Goal: Transaction & Acquisition: Purchase product/service

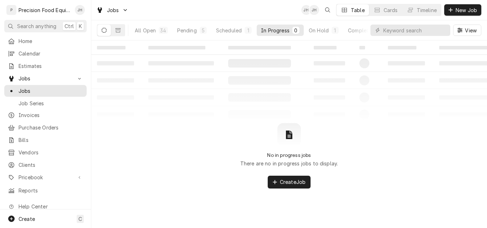
click at [400, 114] on table "‌ ‌ ‌ ‌ ‌ ‌ ‌ ‌ ‌ ‌ ‌ ‌ ‌ ‌ ‌ ‌ ‌ ‌ ‌ ‌ ‌ ‌ ‌ ‌ ‌ ‌ ‌ ‌ ‌ ‌ ‌ ‌ ‌ ‌ ‌ ‌ ‌ ‌ ‌ ‌…" at bounding box center [289, 82] width 396 height 83
click at [353, 31] on div "Completed" at bounding box center [361, 30] width 27 height 7
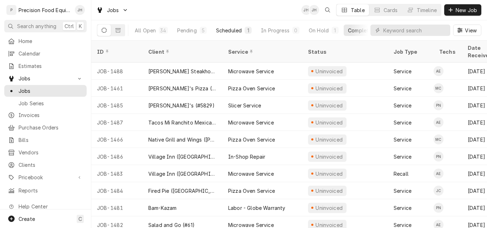
click at [234, 29] on div "Scheduled" at bounding box center [229, 30] width 26 height 7
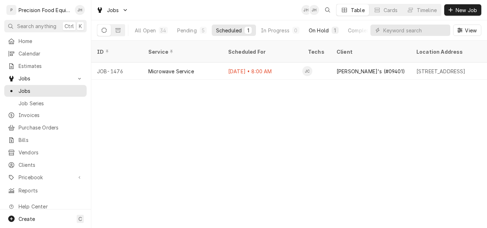
click at [321, 30] on div "On Hold" at bounding box center [319, 30] width 20 height 7
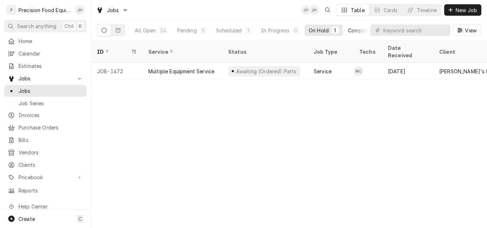
click at [355, 30] on div "Completed" at bounding box center [361, 30] width 27 height 7
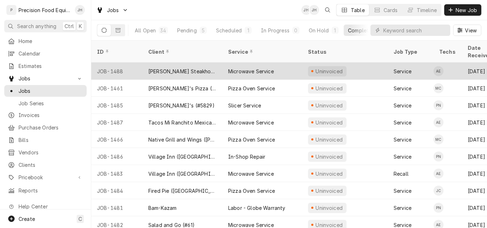
click at [243, 68] on div "Microwave Service" at bounding box center [251, 71] width 46 height 7
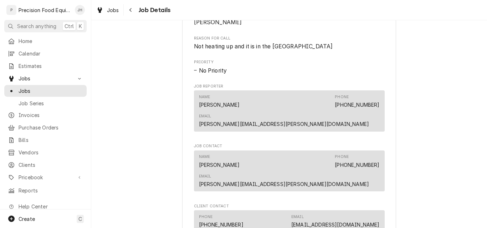
scroll to position [463, 0]
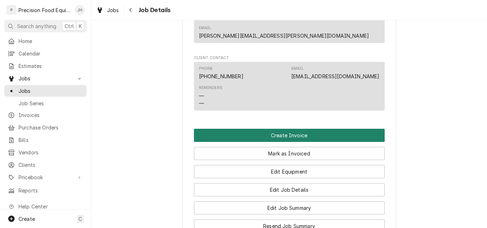
click at [303, 129] on button "Create Invoice" at bounding box center [289, 135] width 191 height 13
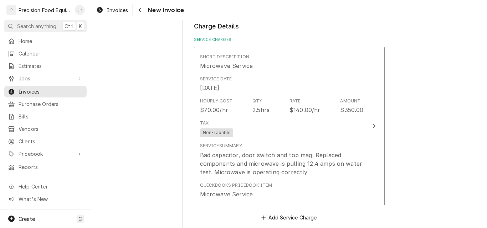
scroll to position [606, 0]
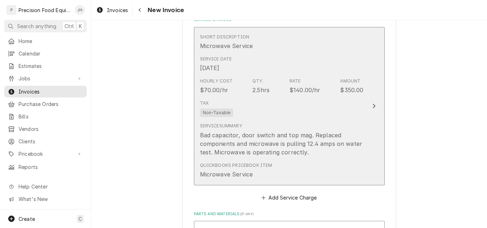
click at [278, 111] on div "Tax Non-Taxable" at bounding box center [282, 108] width 164 height 23
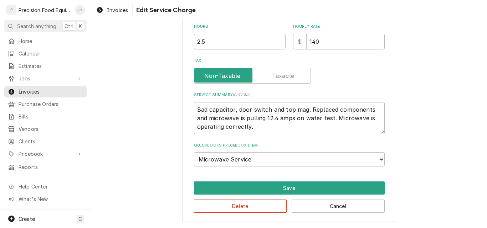
scroll to position [185, 0]
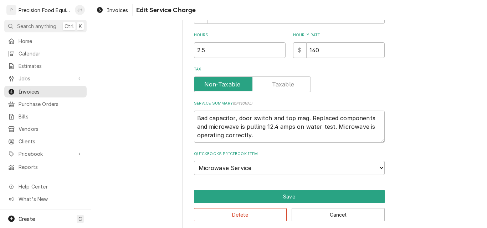
type textarea "x"
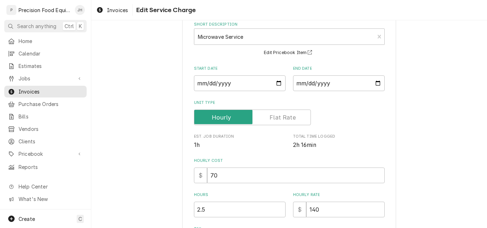
scroll to position [107, 0]
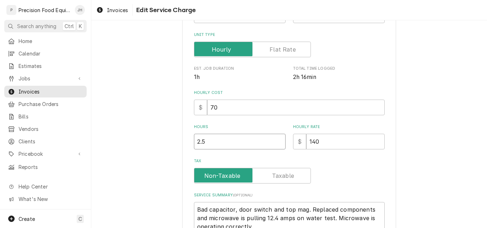
drag, startPoint x: 197, startPoint y: 142, endPoint x: 188, endPoint y: 143, distance: 8.2
click at [191, 143] on div "Use the fields below to edit this service charge Short Description Microwave Se…" at bounding box center [289, 125] width 214 height 396
type input "1.5"
type textarea "x"
type input "1.5"
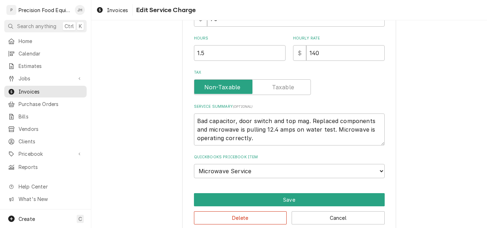
scroll to position [207, 0]
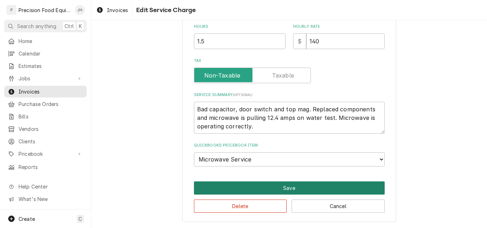
click at [306, 185] on button "Save" at bounding box center [289, 188] width 191 height 13
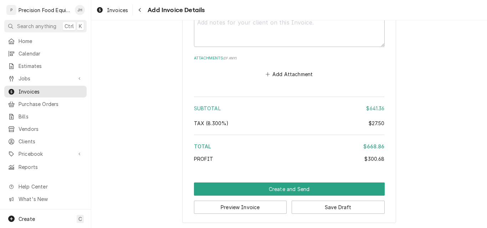
scroll to position [1579, 0]
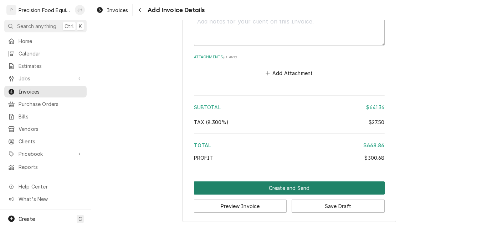
click at [298, 188] on button "Create and Send" at bounding box center [289, 188] width 191 height 13
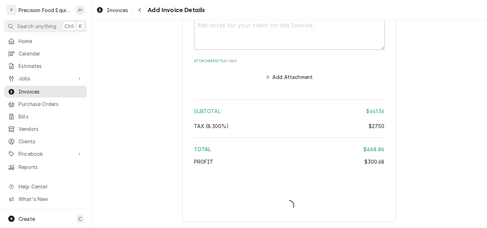
scroll to position [1575, 0]
type textarea "x"
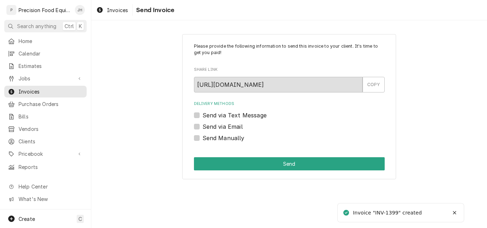
click at [229, 129] on label "Send via Email" at bounding box center [222, 127] width 40 height 9
click at [229, 129] on input "Send via Email" at bounding box center [297, 131] width 191 height 16
checkbox input "true"
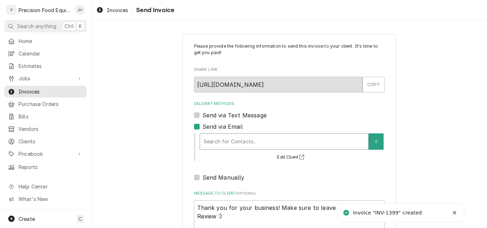
click at [227, 140] on div "Delivery Methods" at bounding box center [283, 141] width 161 height 13
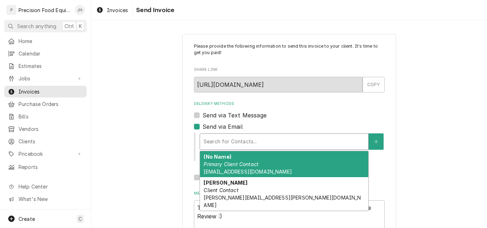
click at [230, 163] on em "Primary Client Contact" at bounding box center [230, 164] width 55 height 6
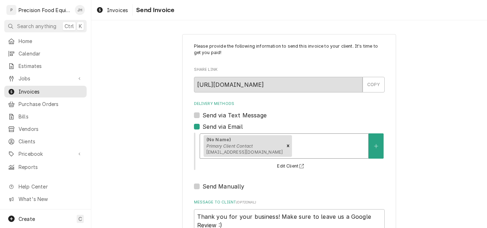
click at [293, 148] on div "Delivery Methods" at bounding box center [328, 146] width 71 height 13
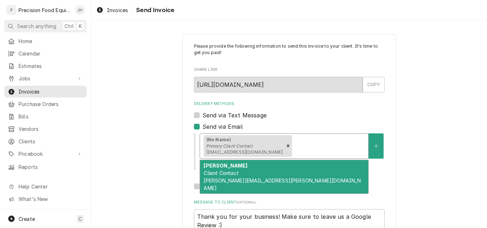
click at [252, 171] on div "[PERSON_NAME] Client Contact [PERSON_NAME][EMAIL_ADDRESS][PERSON_NAME][DOMAIN_N…" at bounding box center [284, 176] width 168 height 33
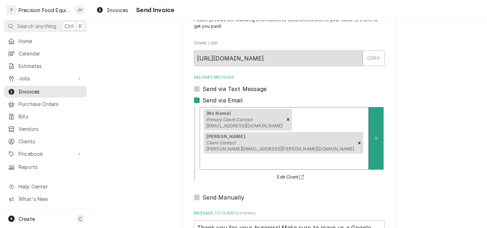
scroll to position [57, 0]
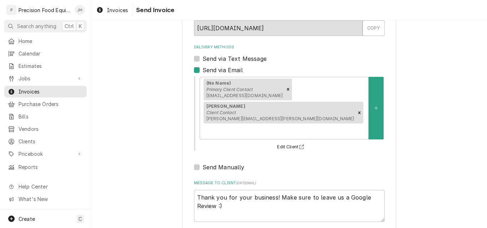
type textarea "x"
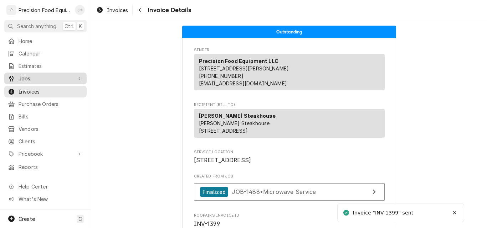
click at [26, 75] on span "Jobs" at bounding box center [46, 78] width 54 height 7
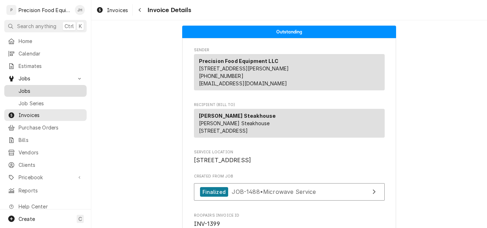
click at [27, 87] on span "Jobs" at bounding box center [51, 90] width 64 height 7
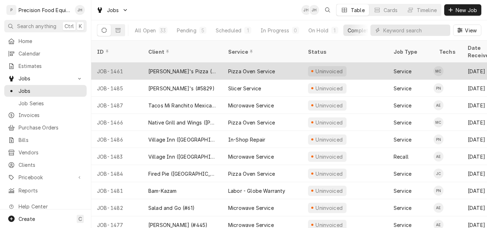
click at [193, 66] on div "[PERSON_NAME]'s Pizza (DC Ranch)" at bounding box center [183, 71] width 80 height 17
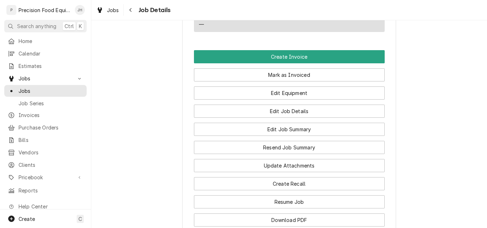
scroll to position [463, 0]
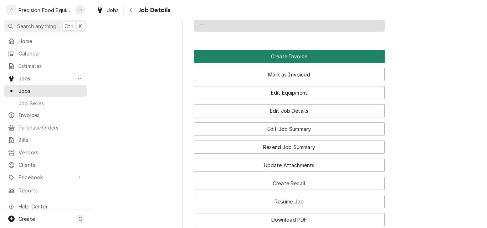
click at [294, 63] on button "Create Invoice" at bounding box center [289, 56] width 191 height 13
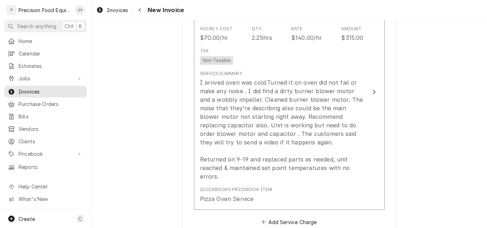
scroll to position [463, 0]
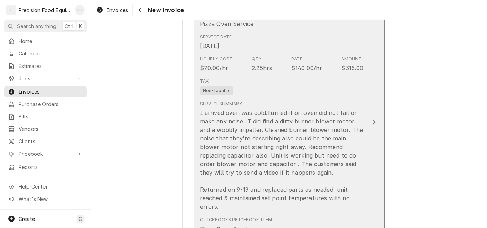
click at [317, 94] on div "Tax Non-Taxable" at bounding box center [282, 86] width 164 height 23
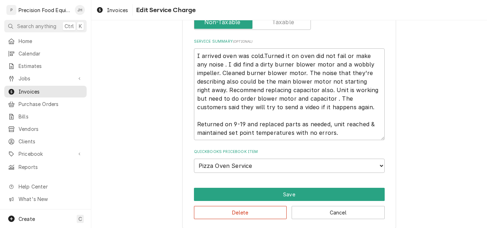
scroll to position [267, 0]
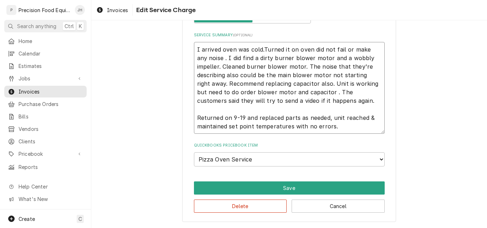
click at [195, 50] on textarea "I arrived oven was cold.Turned it on oven did not fail or make any noise . I di…" at bounding box center [289, 88] width 191 height 92
type textarea "x"
type textarea "0I arrived oven was cold.Turned it on oven did not fail or make any noise . I d…"
type textarea "x"
type textarea "09I arrived oven was cold.Turned it on oven did not fail or make any noise . I …"
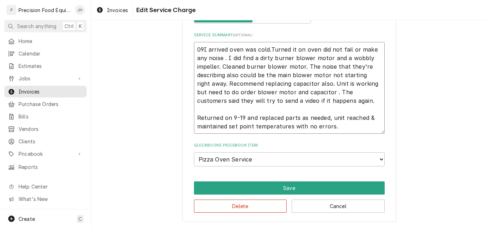
type textarea "x"
type textarea "09/I arrived oven was cold.Turned it on oven did not fail or make any noise . I…"
type textarea "x"
type textarea "09/1I arrived oven was cold.Turned it on oven did not fail or make any noise . …"
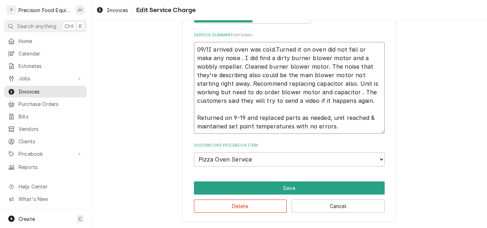
type textarea "x"
type textarea "09/12I arrived oven was cold.Turned it on oven did not fail or make any noise .…"
type textarea "x"
type textarea "09/12/I arrived oven was cold.Turned it on oven did not fail or make any noise …"
type textarea "x"
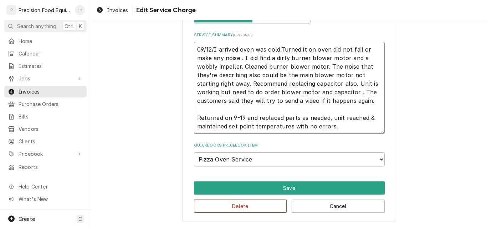
type textarea "09/12/2I arrived oven was cold.Turned it on oven did not fail or make any noise…"
type textarea "x"
type textarea "09/12/25I arrived oven was cold.Turned it on oven did not fail or make any nois…"
type textarea "x"
type textarea "09/12/25 I arrived oven was cold.Turned it on oven did not fail or make any noi…"
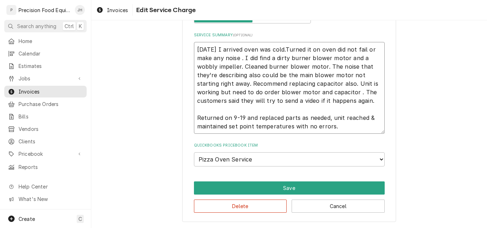
type textarea "x"
type textarea "09/12/25 arrived oven was cold.Turned it on oven did not fail or make any noise…"
type textarea "x"
type textarea "09/12/25 arrived oven was cold.Turned it on oven did not fail or make any noise…"
type textarea "x"
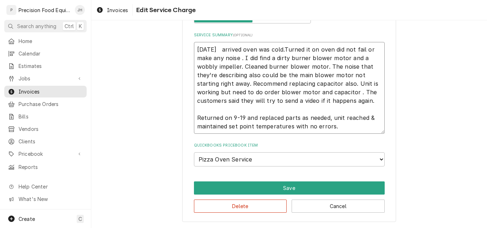
type textarea "09/12/25 L arrived oven was cold.Turned it on oven did not fail or make any noi…"
type textarea "x"
type textarea "09/12/25 Lo arrived oven was cold.Turned it on oven did not fail or make any no…"
type textarea "x"
type textarea "09/12/25 L arrived oven was cold.Turned it on oven did not fail or make any noi…"
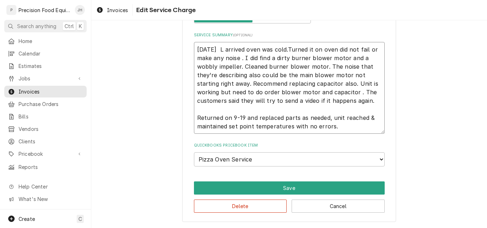
type textarea "x"
type textarea "09/12/25 Li arrived oven was cold.Turned it on oven did not fail or make any no…"
type textarea "x"
type textarea "09/12/25 Lin arrived oven was cold.Turned it on oven did not fail or make any n…"
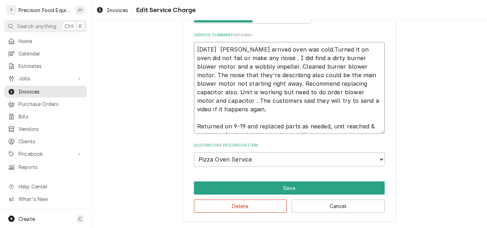
type textarea "x"
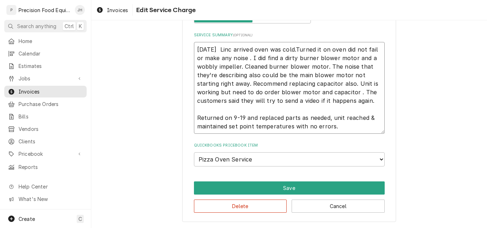
type textarea "09/12/25 Linco arrived oven was cold.Turned it on oven did not fail or make any…"
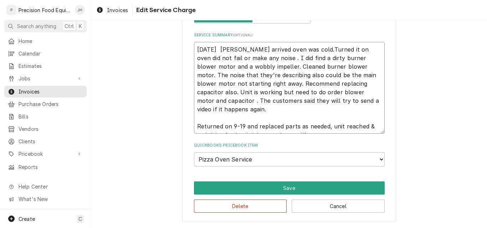
type textarea "x"
type textarea "09/12/25 Lincol arrived oven was cold.Turned it on oven did not fail or make an…"
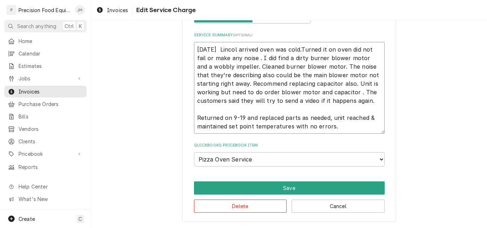
type textarea "x"
type textarea "09/12/25 Lincoln arrived oven was cold.Turned it on oven did not fail or make a…"
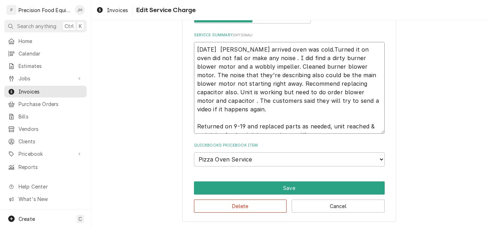
type textarea "x"
type textarea "09/12/25 Lincoln arrived oven was cold.Turned it on oven did not fail or make a…"
type textarea "x"
type textarea "09/12/25 Lincoln p arrived oven was cold.Turned it on oven did not fail or make…"
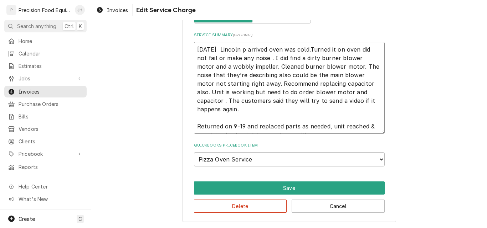
type textarea "x"
type textarea "09/12/25 Lincoln pi arrived oven was cold.Turned it on oven did not fail or mak…"
type textarea "x"
type textarea "09/12/25 Lincoln piz arrived oven was cold.Turned it on oven did not fail or ma…"
type textarea "x"
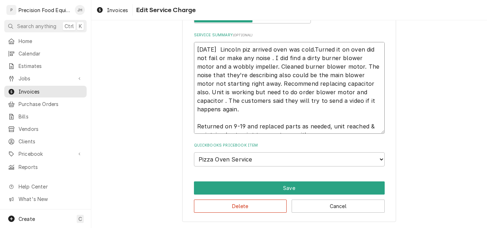
type textarea "09/12/25 Lincoln pizz arrived oven was cold.Turned it on oven did not fail or m…"
type textarea "x"
type textarea "09/12/25 Lincoln pizza arrived oven was cold.Turned it on oven did not fail or …"
type textarea "x"
type textarea "09/12/25 Lincoln pizza arrived oven was cold.Turned it on oven did not fail or …"
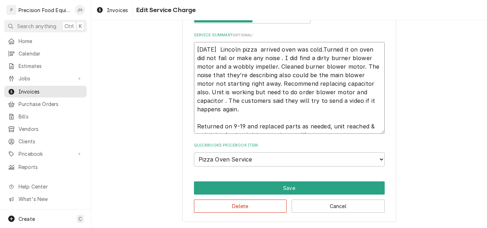
type textarea "x"
type textarea "09/12/25 Lincoln pizza o arrived oven was cold.Turned it on oven did not fail o…"
type textarea "x"
type textarea "09/12/25 Lincoln pizza ov arrived oven was cold.Turned it on oven did not fail …"
type textarea "x"
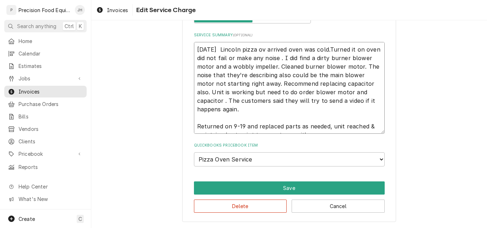
type textarea "09/12/25 Lincoln pizza ove arrived oven was cold.Turned it on oven did not fail…"
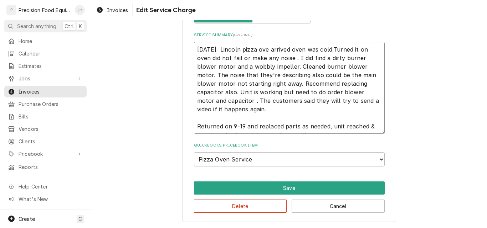
type textarea "x"
type textarea "09/12/25 Lincoln pizza oven arrived oven was cold.Turned it on oven did not fai…"
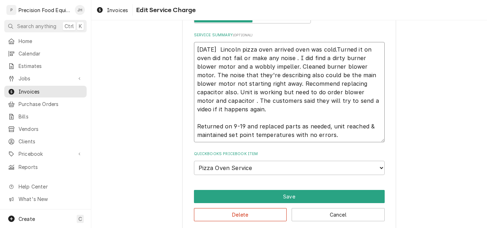
type textarea "x"
type textarea "09/12/25 Lincoln pizza oven arrived oven was cold.Turned it on oven did not fai…"
type textarea "x"
type textarea "09/12/25 Lincoln pizza oven di arrived oven was cold.Turned it on oven did not …"
type textarea "x"
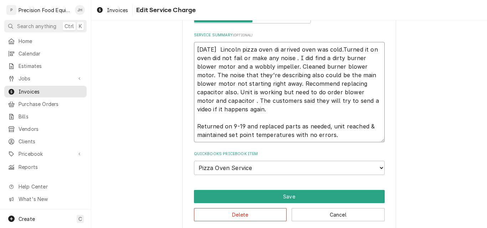
type textarea "09/12/25 Lincoln pizza oven dia arrived oven was cold.Turned it on oven did not…"
type textarea "x"
type textarea "09/12/25 Lincoln pizza oven diag arrived oven was cold.Turned it on oven did no…"
type textarea "x"
type textarea "09/12/25 Lincoln pizza oven diagn arrived oven was cold.Turned it on oven did n…"
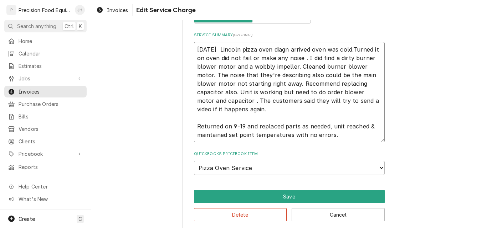
type textarea "x"
type textarea "09/12/25 Lincoln pizza oven diagno arrived oven was cold.Turned it on oven did …"
type textarea "x"
type textarea "09/12/25 Lincoln pizza oven diagnos arrived oven was cold.Turned it on oven did…"
type textarea "x"
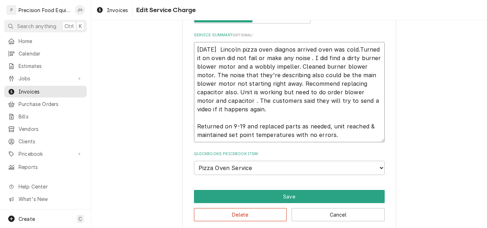
type textarea "09/12/25 Lincoln pizza oven diagnost arrived oven was cold.Turned it on oven di…"
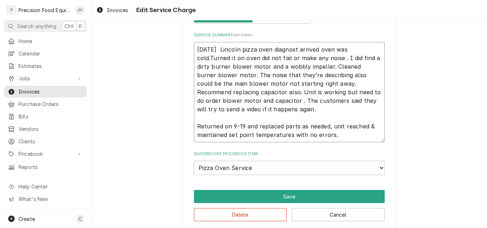
type textarea "x"
type textarea "09/12/25 Lincoln pizza oven diagnosti arrived oven was cold.Turned it on oven d…"
type textarea "x"
type textarea "09/12/25 Lincoln pizza oven diagnostic arrived oven was cold.Turned it on oven …"
type textarea "x"
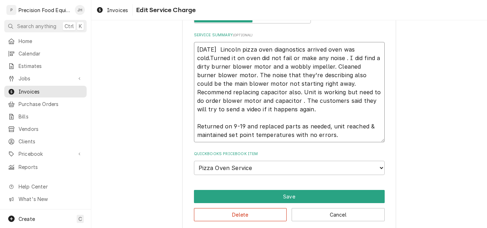
type textarea "09/12/25 Lincoln pizza oven diagnostics. arrived oven was cold.Turned it on ove…"
type textarea "x"
type textarea "09/12/25 Lincoln pizza oven diagnostics. arrived oven was cold.Turned it on ove…"
type textarea "x"
type textarea "09/12/25 Lincoln pizza oven diagnostics. T arrived oven was cold.Turned it on o…"
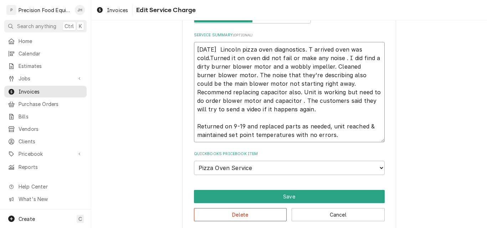
type textarea "x"
type textarea "09/12/25 Lincoln pizza oven diagnostics. arrived oven was cold.Turned it on ove…"
type textarea "x"
type textarea "09/12/25 Lincoln pizza oven diagnostics. W arrived oven was cold.Turned it on o…"
type textarea "x"
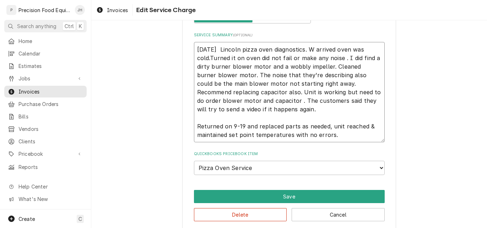
type textarea "09/12/25 Lincoln pizza oven diagnostics. We arrived oven was cold.Turned it on …"
type textarea "x"
type textarea "09/12/25 Lincoln pizza oven diagnostics. Wen arrived oven was cold.Turned it on…"
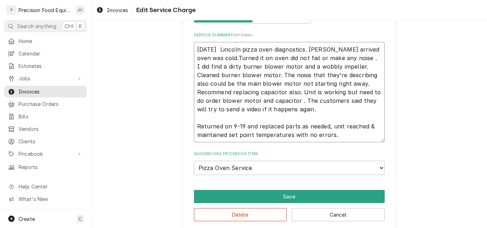
type textarea "x"
type textarea "09/12/25 Lincoln pizza oven diagnostics. We arrived oven was cold.Turned it on …"
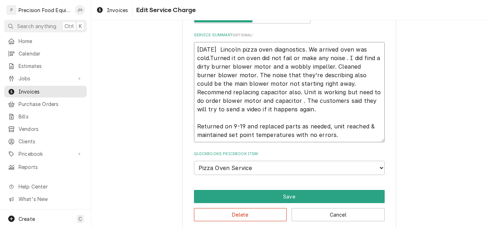
type textarea "x"
type textarea "09/12/25 Lincoln pizza oven diagnostics. W arrived oven was cold.Turned it on o…"
type textarea "x"
type textarea "09/12/25 Lincoln pizza oven diagnostics. Wh arrived oven was cold.Turned it on …"
type textarea "x"
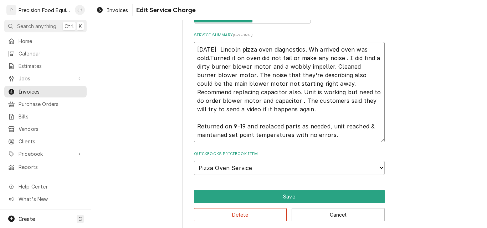
type textarea "09/12/25 Lincoln pizza oven diagnostics. Whe arrived oven was cold.Turned it on…"
type textarea "x"
type textarea "09/12/25 Lincoln pizza oven diagnostics. When arrived oven was cold.Turned it o…"
type textarea "x"
type textarea "09/12/25 Lincoln pizza oven diagnostics. When arrived oven was cold.Turned it o…"
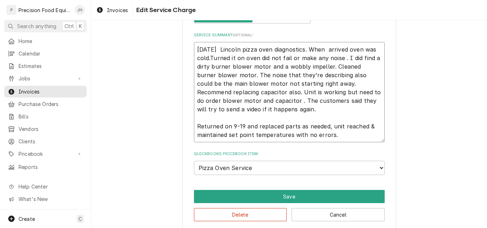
type textarea "x"
type textarea "09/12/25 Lincoln pizza oven diagnostics. When t arrived oven was cold.Turned it…"
type textarea "x"
type textarea "09/12/25 Lincoln pizza oven diagnostics. When th arrived oven was cold.Turned i…"
type textarea "x"
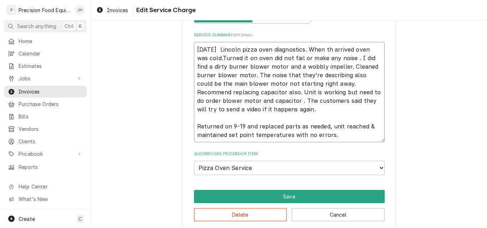
type textarea "09/12/25 Lincoln pizza oven diagnostics. When t arrived oven was cold.Turned it…"
type textarea "x"
type textarea "09/12/25 Lincoln pizza oven diagnostics. When te arrived oven was cold.Turned i…"
type textarea "x"
type textarea "09/12/25 Lincoln pizza oven diagnostics. When tec arrived oven was cold.Turned …"
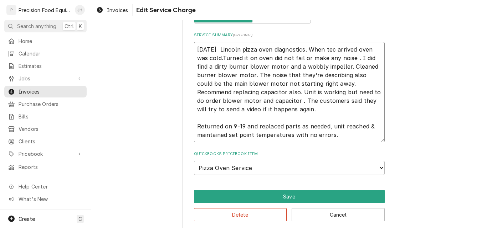
type textarea "x"
type textarea "09/12/25 Lincoln pizza oven diagnostics. When tech arrived oven was cold.Turned…"
type textarea "x"
type textarea "09/12/25 Lincoln pizza oven diagnostics. When techn arrived oven was cold.Turne…"
type textarea "x"
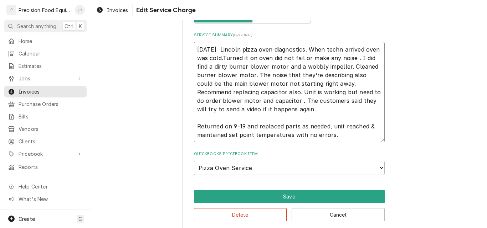
type textarea "09/12/25 Lincoln pizza oven diagnostics. When techni arrived oven was cold.Turn…"
type textarea "x"
type textarea "09/12/25 Lincoln pizza oven diagnostics. When technic arrived oven was cold.Tur…"
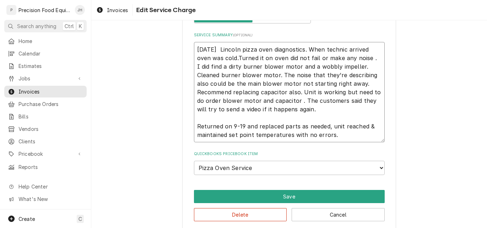
type textarea "x"
type textarea "09/12/25 Lincoln pizza oven diagnostics. When technici arrived oven was cold.Tu…"
type textarea "x"
type textarea "09/12/25 Lincoln pizza oven diagnostics. When technicia arrived oven was cold.T…"
type textarea "x"
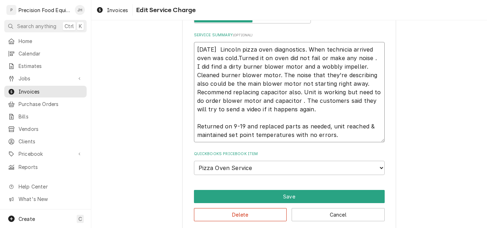
type textarea "09/12/25 Lincoln pizza oven diagnostics. When technician arrived oven was cold.…"
type textarea "x"
type textarea "09/12/25 Lincoln pizza oven diagnostics. When technician arrived oven was cold.…"
type textarea "x"
type textarea "09/12/25 Lincoln pizza oven diagnostics. When technician arrived t oven was col…"
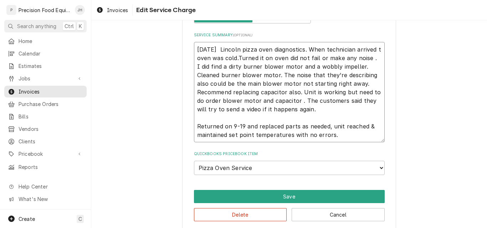
type textarea "x"
type textarea "09/12/25 Lincoln pizza oven diagnostics. When technician arrived th oven was co…"
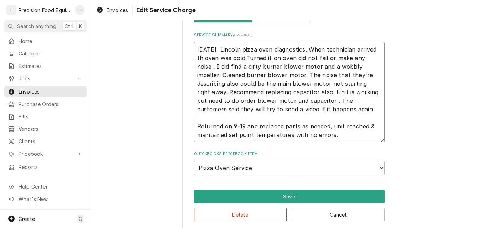
type textarea "x"
type textarea "09/12/25 Lincoln pizza oven diagnostics. When technician arrived the oven was c…"
type textarea "x"
type textarea "09/12/25 Lincoln pizza oven diagnostics. When technician arrived the oven was c…"
type textarea "x"
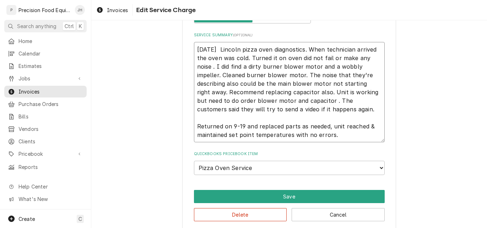
type textarea "09/12/25 Lincoln pizza oven diagnostics. When technician arrived the oven was c…"
type textarea "x"
type textarea "09/12/25 Lincoln pizza oven diagnostics. When technician arrived the oven was c…"
type textarea "x"
type textarea "09/12/25 Lincoln pizza oven diagnostics. When technician arrived the oven was c…"
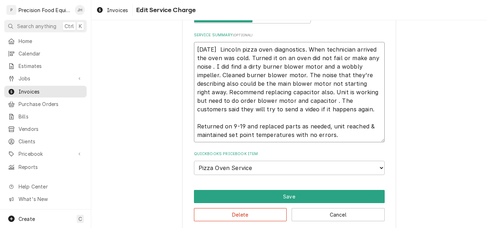
type textarea "x"
type textarea "09/12/25 Lincoln pizza oven diagnostics. When technician arrived the oven was c…"
type textarea "x"
type textarea "09/12/25 Lincoln pizza oven diagnostics. When technician arrived the oven was c…"
type textarea "x"
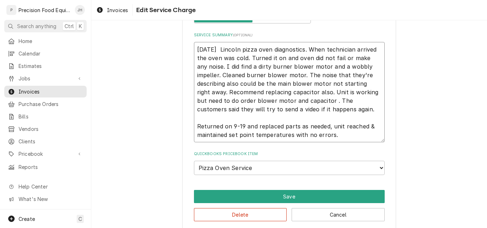
type textarea "09/12/25 Lincoln pizza oven diagnostics. When technician arrived the oven was c…"
type textarea "x"
type textarea "09/12/25 Lincoln pizza oven diagnostics. When technician arrived the oven was c…"
type textarea "x"
type textarea "09/12/25 Lincoln pizza oven diagnostics. When technician arrived the oven was c…"
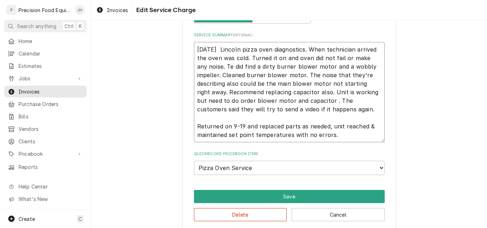
type textarea "x"
type textarea "09/12/25 Lincoln pizza oven diagnostics. When technician arrived the oven was c…"
type textarea "x"
type textarea "09/12/25 Lincoln pizza oven diagnostics. When technician arrived the oven was c…"
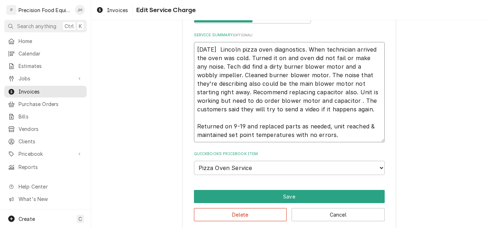
type textarea "x"
type textarea "09/12/25 Lincoln pizza oven diagnostics. When technician arrived the oven was c…"
type textarea "x"
type textarea "09/12/25 Lincoln pizza oven diagnostics. When technician arrived the oven was c…"
type textarea "x"
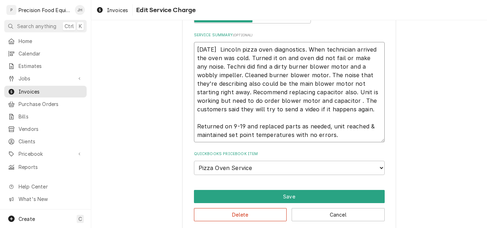
type textarea "09/12/25 Lincoln pizza oven diagnostics. When technician arrived the oven was c…"
type textarea "x"
type textarea "09/12/25 Lincoln pizza oven diagnostics. When technician arrived the oven was c…"
type textarea "x"
type textarea "09/12/25 Lincoln pizza oven diagnostics. When technician arrived the oven was c…"
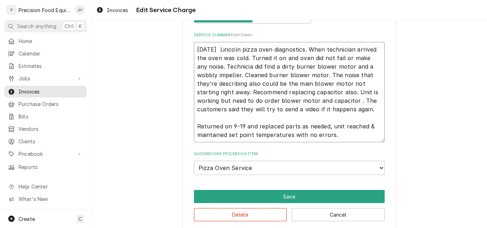
type textarea "x"
type textarea "09/12/25 Lincoln pizza oven diagnostics. When technician arrived the oven was c…"
click at [352, 102] on textarea "09/12/25 Lincoln pizza oven diagnostics. When technician arrived the oven was c…" at bounding box center [289, 92] width 191 height 100
type textarea "x"
type textarea "09/12/25 Lincoln pizza oven diagnostics. When technician arrived the oven was c…"
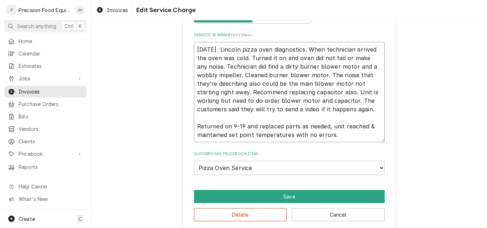
type textarea "x"
type textarea "09/12/25 Lincoln pizza oven diagnostics. When technician arrived the oven was c…"
type textarea "x"
type textarea "09/12/25 Lincoln pizza oven diagnostics. When technician arrived the oven was c…"
type textarea "x"
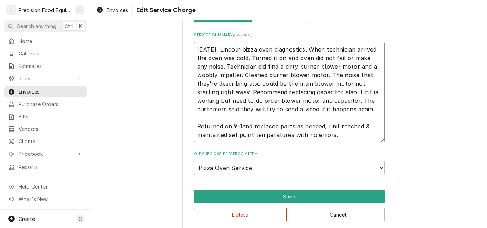
type textarea "09/12/25 Lincoln pizza oven diagnostics. When technician arrived the oven was c…"
type textarea "x"
type textarea "09/12/25 Lincoln pizza oven diagnostics. When technician arrived the oven was c…"
type textarea "x"
type textarea "09/12/25 Lincoln pizza oven diagnostics. When technician arrived the oven was c…"
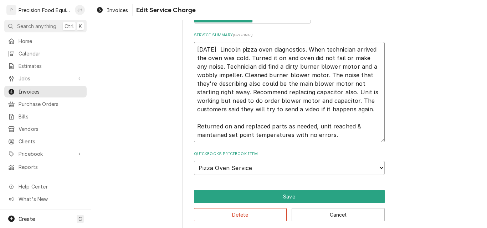
type textarea "x"
type textarea "09/12/25 Lincoln pizza oven diagnostics. When technician arrived the oven was c…"
type textarea "x"
type textarea "09/12/25 Lincoln pizza oven diagnostics. When technician arrived the oven was c…"
type textarea "x"
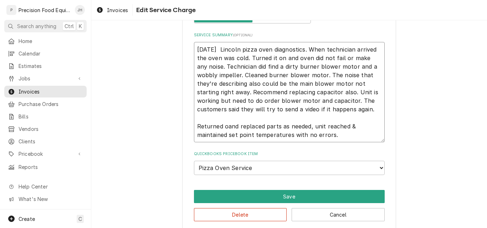
type textarea "09/12/25 Lincoln pizza oven diagnostics. When technician arrived the oven was c…"
type textarea "x"
type textarea "09/12/25 Lincoln pizza oven diagnostics. When technician arrived the oven was c…"
type textarea "x"
type textarea "09/12/25 Lincoln pizza oven diagnostics. When technician arrived the oven was c…"
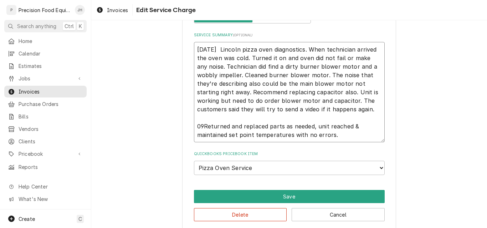
type textarea "x"
type textarea "09/12/25 Lincoln pizza oven diagnostics. When technician arrived the oven was c…"
type textarea "x"
type textarea "09/12/25 Lincoln pizza oven diagnostics. When technician arrived the oven was c…"
type textarea "x"
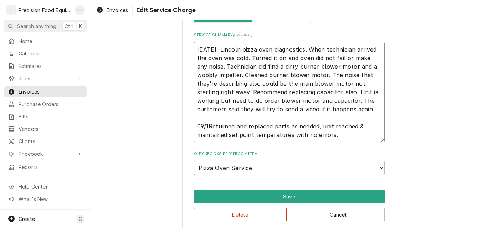
type textarea "09/12/25 Lincoln pizza oven diagnostics. When technician arrived the oven was c…"
click at [221, 51] on textarea "09/12/25 Lincoln pizza oven diagnostics. When technician arrived the oven was c…" at bounding box center [289, 92] width 191 height 100
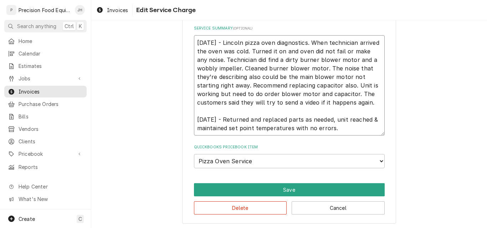
scroll to position [276, 0]
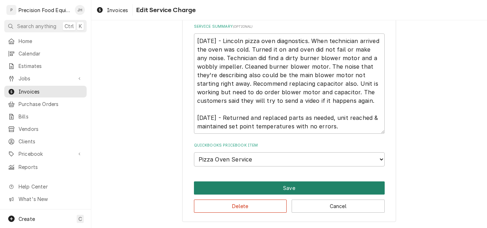
click at [293, 188] on button "Save" at bounding box center [289, 188] width 191 height 13
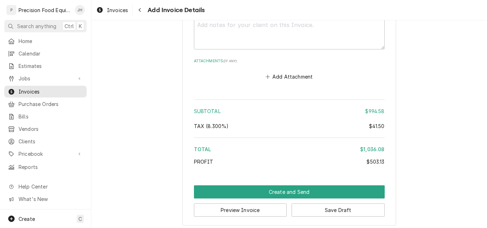
scroll to position [1464, 0]
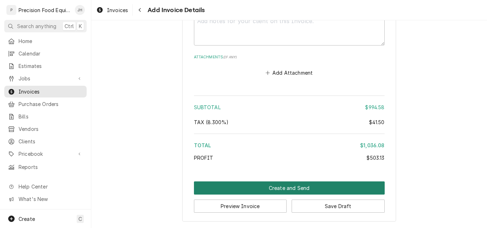
click at [279, 187] on button "Create and Send" at bounding box center [289, 188] width 191 height 13
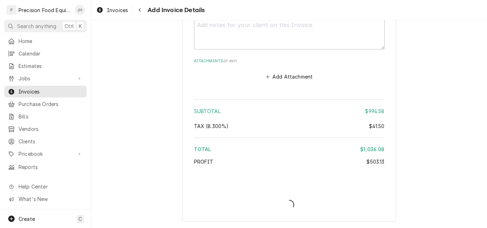
scroll to position [1460, 0]
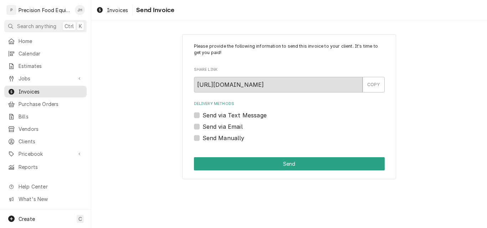
click at [202, 126] on label "Send via Email" at bounding box center [222, 127] width 40 height 9
click at [202, 126] on input "Send via Email" at bounding box center [297, 131] width 191 height 16
checkbox input "true"
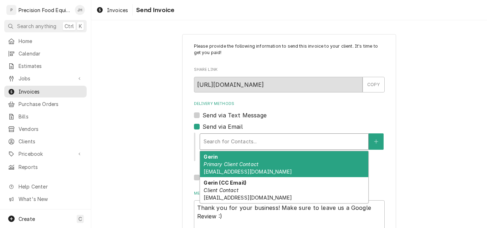
click at [236, 139] on div "Delivery Methods" at bounding box center [283, 141] width 161 height 13
click at [230, 163] on em "Primary Client Contact" at bounding box center [230, 164] width 55 height 6
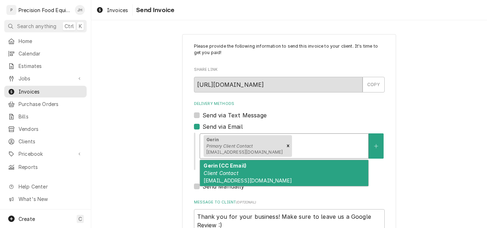
click at [293, 149] on div "Delivery Methods" at bounding box center [328, 146] width 71 height 13
click at [251, 179] on span "[EMAIL_ADDRESS][DOMAIN_NAME]" at bounding box center [247, 181] width 88 height 6
type textarea "x"
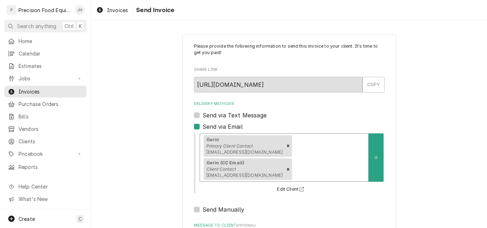
click at [222, 116] on label "Send via Text Message" at bounding box center [234, 115] width 64 height 9
click at [222, 116] on input "Send via Text Message" at bounding box center [297, 119] width 191 height 16
checkbox input "true"
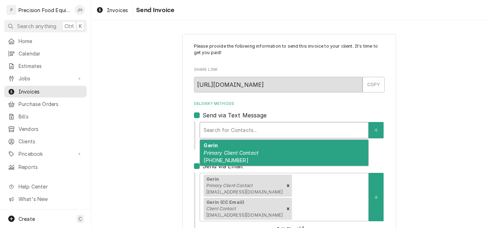
click at [223, 132] on div "Delivery Methods" at bounding box center [283, 130] width 161 height 13
click at [222, 153] on em "Primary Client Contact" at bounding box center [230, 153] width 55 height 6
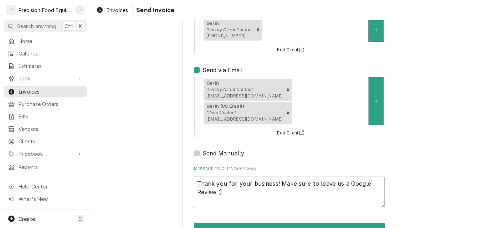
scroll to position [105, 0]
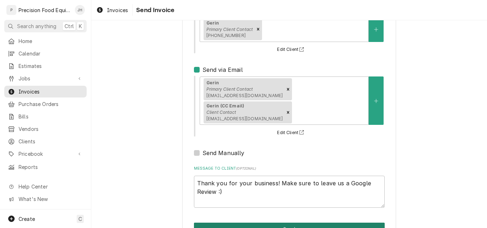
click at [250, 223] on button "Send" at bounding box center [289, 229] width 191 height 13
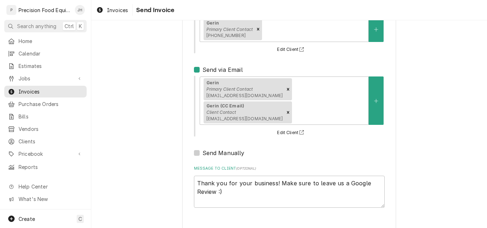
type textarea "x"
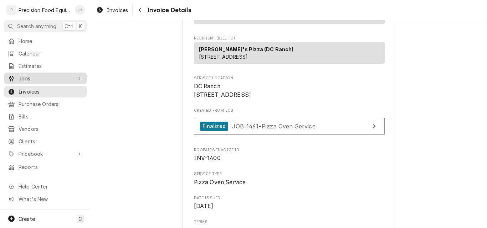
scroll to position [71, 0]
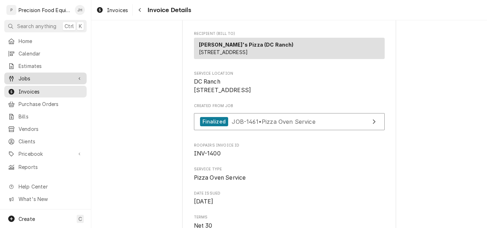
click at [37, 75] on span "Jobs" at bounding box center [46, 78] width 54 height 7
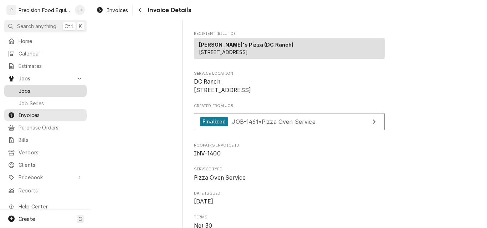
click at [36, 87] on span "Jobs" at bounding box center [51, 90] width 64 height 7
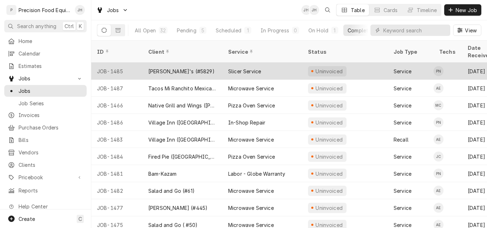
click at [261, 68] on div "Slicer Service" at bounding box center [262, 71] width 80 height 17
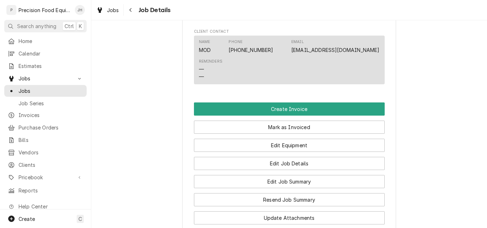
scroll to position [463, 0]
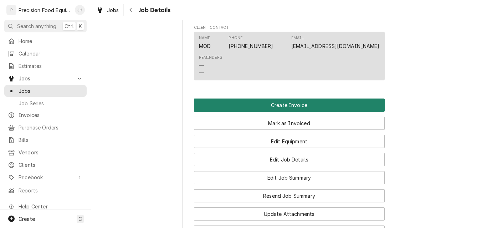
click at [278, 108] on button "Create Invoice" at bounding box center [289, 105] width 191 height 13
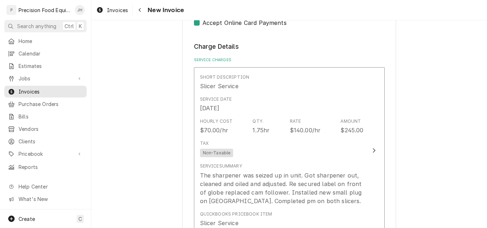
scroll to position [570, 0]
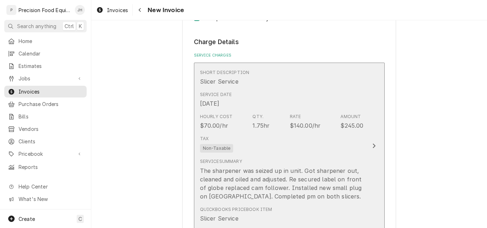
click at [278, 149] on div "Tax Non-Taxable" at bounding box center [282, 144] width 164 height 23
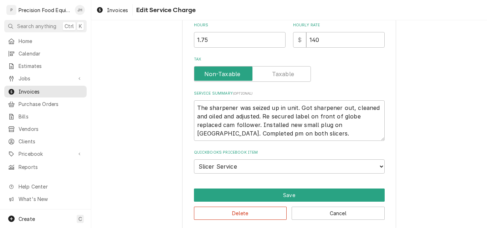
scroll to position [216, 0]
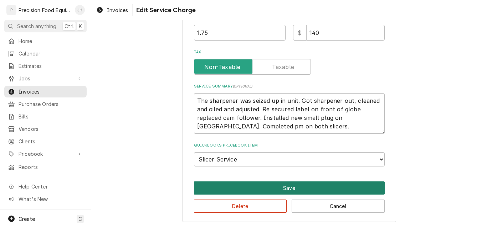
click at [286, 189] on button "Save" at bounding box center [289, 188] width 191 height 13
type textarea "x"
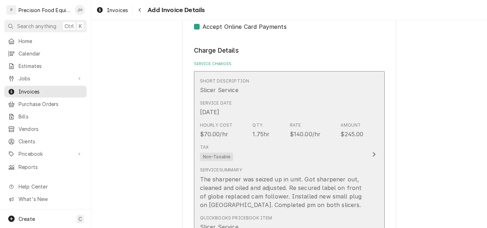
scroll to position [740, 0]
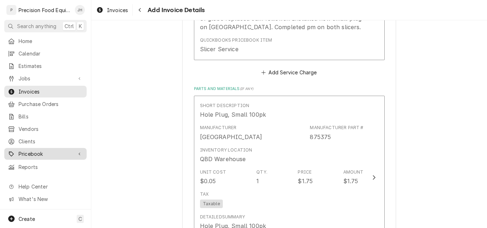
click at [29, 151] on span "Pricebook" at bounding box center [46, 153] width 54 height 7
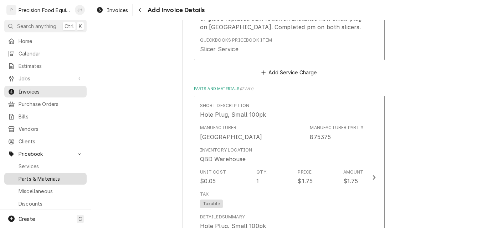
click at [53, 175] on span "Parts & Materials" at bounding box center [51, 178] width 64 height 7
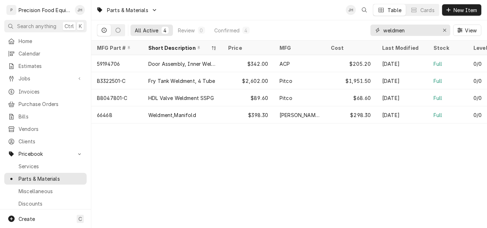
drag, startPoint x: 409, startPoint y: 33, endPoint x: 322, endPoint y: 33, distance: 86.6
click at [322, 33] on div "All Active 4 Review 0 Confirmed 4 weldmen View" at bounding box center [289, 30] width 384 height 20
type input "875375"
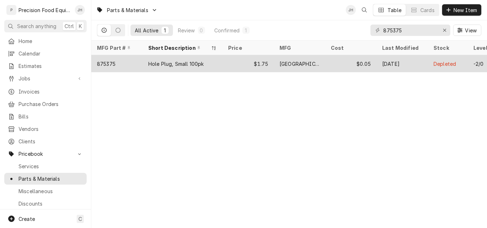
click at [230, 67] on div "$1.75" at bounding box center [247, 63] width 51 height 17
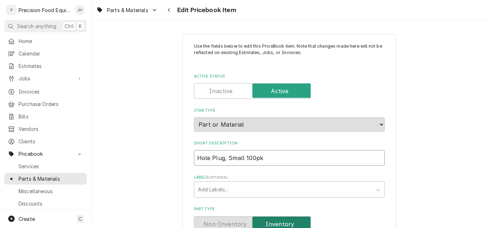
click at [274, 165] on input "Hole Plug, Small 100pk" at bounding box center [289, 158] width 191 height 16
type textarea "x"
type input "Hole Plug, Small 100p"
type textarea "x"
type input "Hole Plug, Small 100"
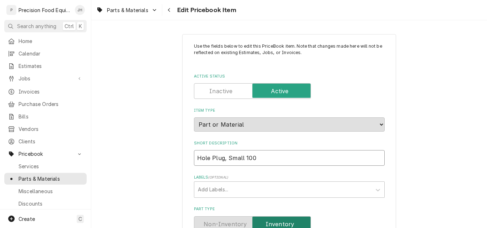
type textarea "x"
type input "Hole Plug, Small 10"
type textarea "x"
type input "Hole Plug, Small 1"
type textarea "x"
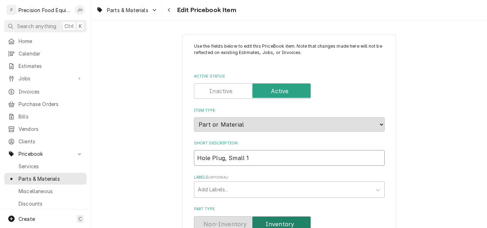
type input "Hole Plug, Small"
type textarea "x"
type input "Hole Plug, Small -"
type textarea "x"
type input "Hole Plug, Small -"
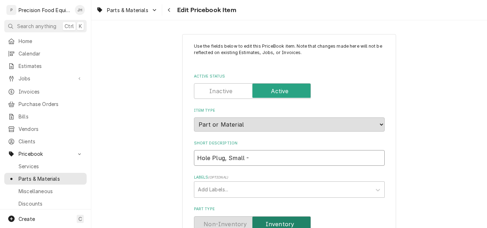
type textarea "x"
type input "Hole Plug, Small - H"
type textarea "x"
type input "Hole Plug, Small - Ho"
type textarea "x"
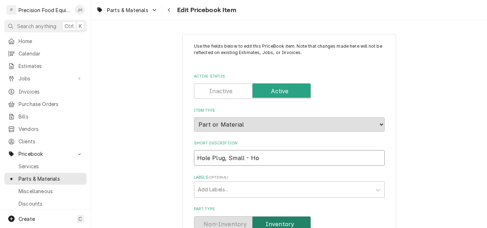
type input "Hole Plug, Small - Hob"
type textarea "x"
type input "Hole Plug, Small - Hoba"
type textarea "x"
type input "Hole Plug, Small - Hobar"
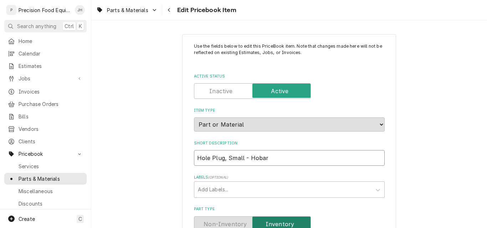
type textarea "x"
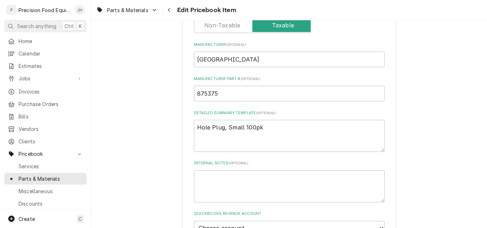
scroll to position [321, 0]
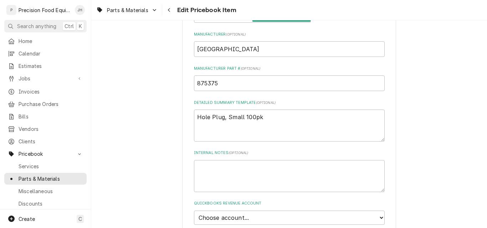
type input "Hole Plug, Small - Hobart"
drag, startPoint x: 273, startPoint y: 117, endPoint x: 241, endPoint y: 120, distance: 31.9
click at [241, 120] on textarea "Hole Plug, Small 100pk" at bounding box center [289, 126] width 191 height 32
type textarea "Hole Plug, Small -"
type textarea "x"
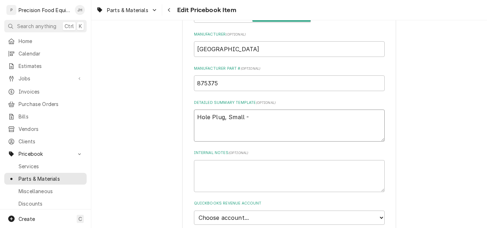
type textarea "Hole Plug, Small - H"
type textarea "x"
type textarea "Hole Plug, Small - Ho"
type textarea "x"
type textarea "Hole Plug, Small - Hoba"
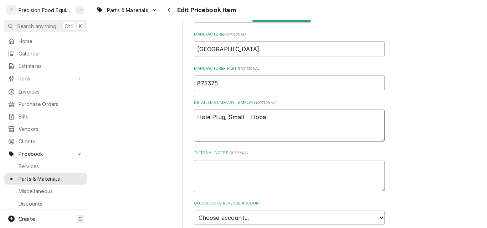
type textarea "x"
type textarea "Hole Plug, Small - Hobar"
type textarea "x"
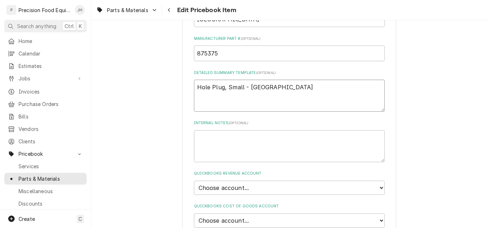
scroll to position [428, 0]
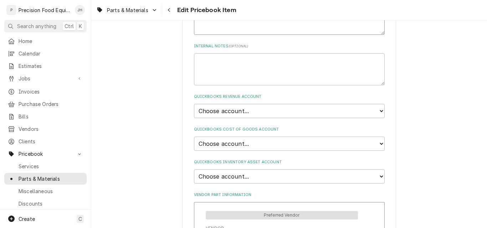
type textarea "Hole Plug, Small - Hobart"
click at [260, 109] on select "Choose account... Discount Income Misc Income Non taxable issues 46600: Parts a…" at bounding box center [289, 111] width 191 height 14
select select "8000000A-1210141275"
click at [194, 104] on select "Choose account... Discount Income Misc Income Non taxable issues 46600: Parts a…" at bounding box center [289, 111] width 191 height 14
type textarea "x"
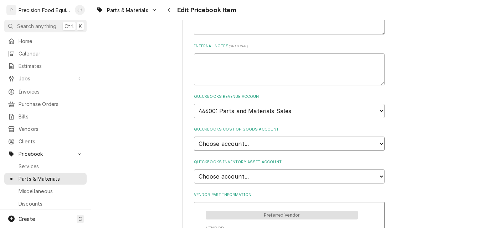
click at [251, 147] on select "Choose account... Loss Expense Loss Expense 11/3/2014 Loss Expense 11/4/2014 Co…" at bounding box center [289, 144] width 191 height 14
select select "80000023-1210145225"
click at [194, 137] on select "Choose account... Loss Expense Loss Expense 11/3/2014 Loss Expense 11/4/2014 Co…" at bounding box center [289, 144] width 191 height 14
type textarea "x"
click at [259, 175] on select "Choose account... Undeposited Funds Inventory Asset Payroll Asset" at bounding box center [289, 177] width 191 height 14
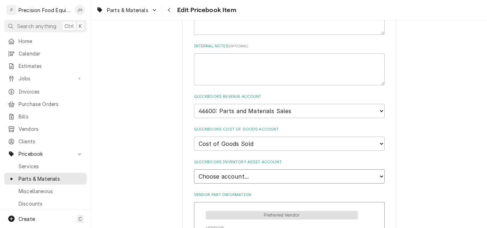
select select "80000022-1210145225"
click at [194, 170] on select "Choose account... Undeposited Funds Inventory Asset Payroll Asset" at bounding box center [289, 177] width 191 height 14
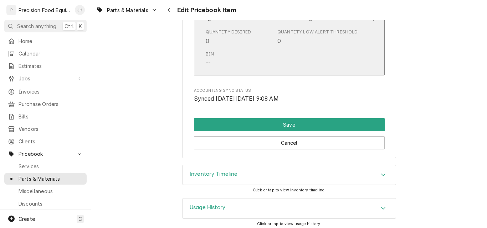
scroll to position [778, 0]
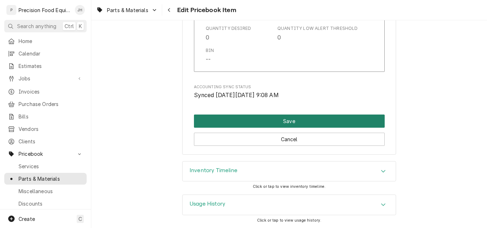
click at [291, 121] on button "Save" at bounding box center [289, 121] width 191 height 13
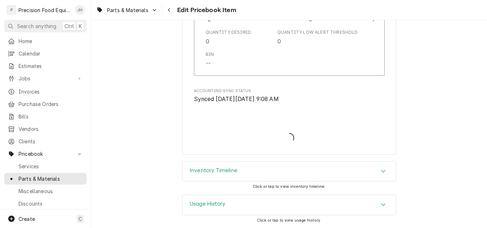
scroll to position [774, 0]
type textarea "x"
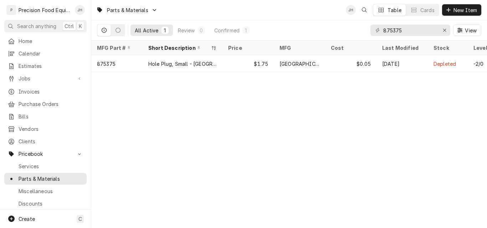
click at [382, 172] on div "Parts & Materials JH Table Cards New Item All Active 1 Review 0 Confirmed 1 875…" at bounding box center [289, 114] width 396 height 228
click at [37, 79] on span "Jobs" at bounding box center [46, 78] width 54 height 7
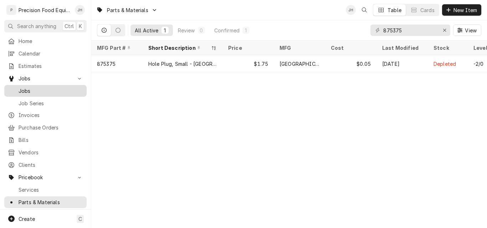
click at [41, 87] on span "Jobs" at bounding box center [51, 90] width 64 height 7
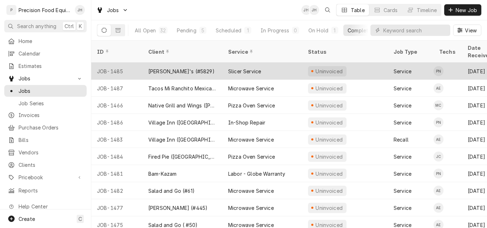
click at [192, 66] on div "[PERSON_NAME]'s (#5829)" at bounding box center [183, 71] width 80 height 17
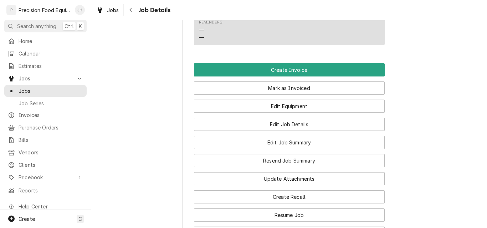
scroll to position [534, 0]
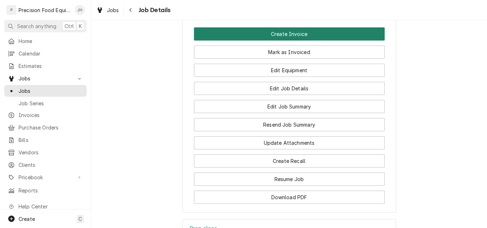
click at [294, 41] on button "Create Invoice" at bounding box center [289, 33] width 191 height 13
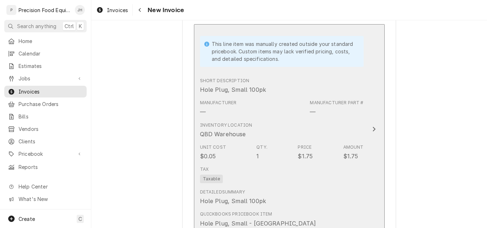
scroll to position [855, 0]
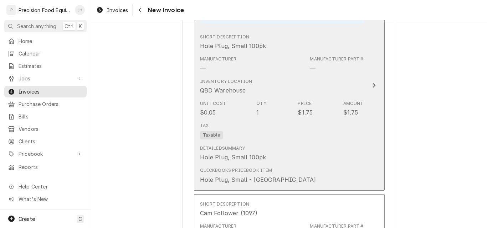
click at [313, 147] on div "Detailed Summary Hole Plug, Small 100pk" at bounding box center [282, 154] width 164 height 22
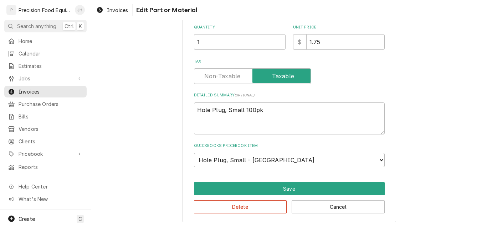
scroll to position [157, 0]
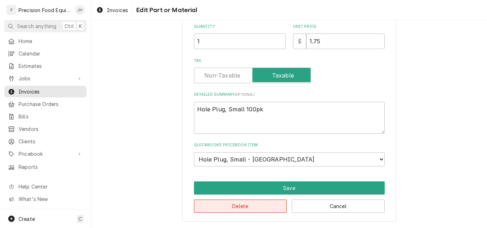
click at [237, 211] on button "Delete" at bounding box center [240, 206] width 93 height 13
type textarea "x"
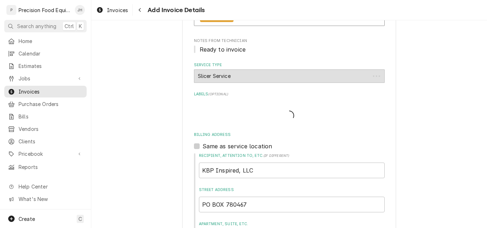
scroll to position [847, 0]
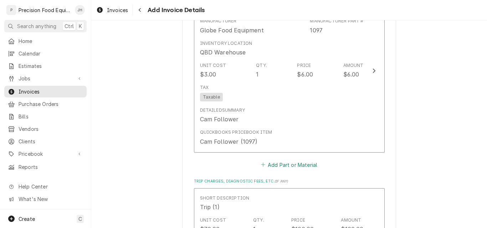
click at [301, 167] on button "Add Part or Material" at bounding box center [288, 165] width 59 height 10
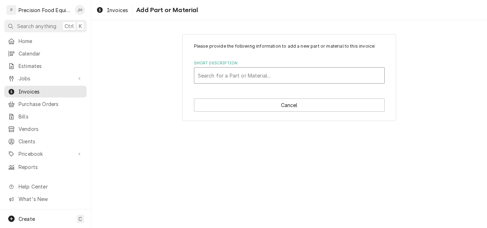
click at [254, 81] on div "Short Description" at bounding box center [289, 75] width 183 height 13
type input "875375"
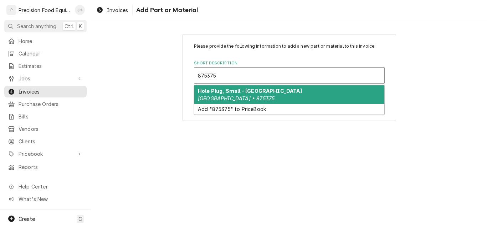
click at [266, 93] on div "Hole Plug, Small - Hobart Hobart • 875375" at bounding box center [289, 95] width 190 height 19
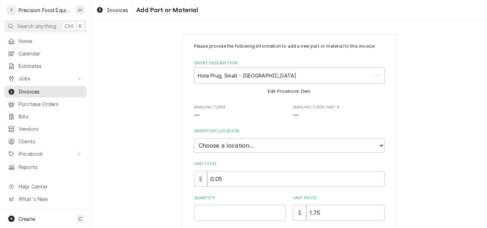
type textarea "x"
click at [257, 143] on select "Choose a location... QBD Warehouse" at bounding box center [289, 146] width 191 height 14
select select "417"
click at [194, 139] on select "Choose a location... QBD Warehouse" at bounding box center [289, 146] width 191 height 14
type textarea "x"
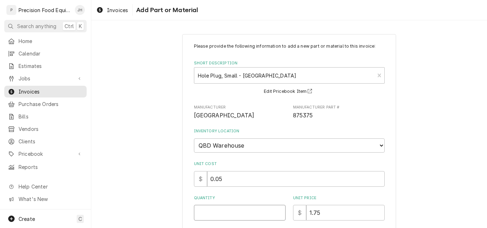
click at [215, 212] on input "Quantity" at bounding box center [240, 213] width 92 height 16
type input "1"
type textarea "x"
type input "1"
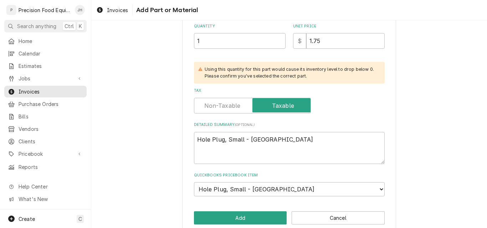
scroll to position [178, 0]
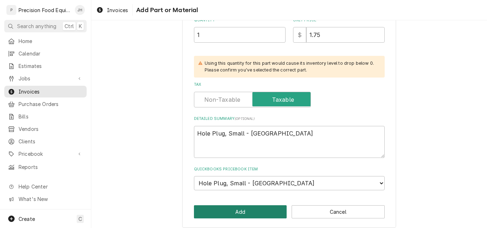
click at [222, 212] on button "Add" at bounding box center [240, 212] width 93 height 13
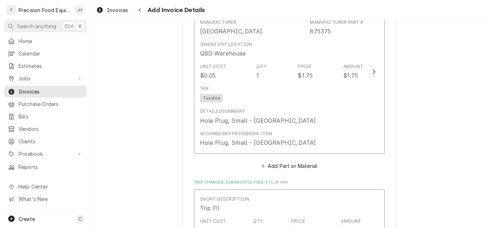
scroll to position [1123, 0]
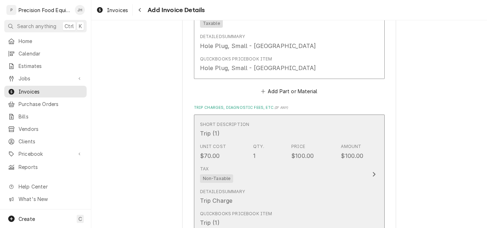
click at [301, 181] on div "Tax Non-Taxable" at bounding box center [282, 174] width 164 height 23
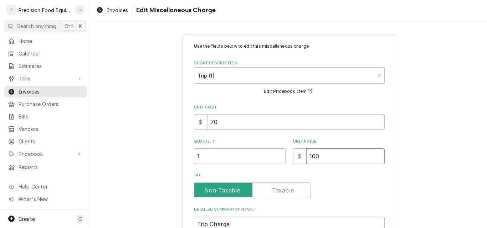
drag, startPoint x: 322, startPoint y: 157, endPoint x: 292, endPoint y: 160, distance: 30.5
click at [293, 160] on div "$ 100" at bounding box center [339, 157] width 92 height 16
type textarea "x"
type input "1"
type textarea "x"
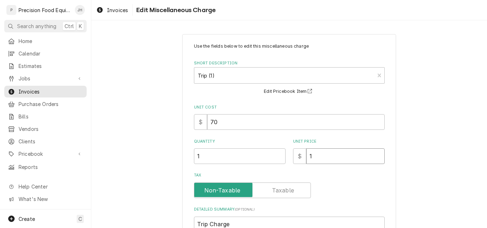
type input "15"
type textarea "x"
type input "150"
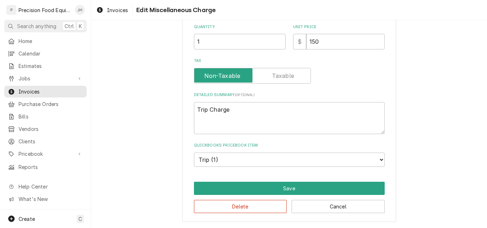
scroll to position [115, 0]
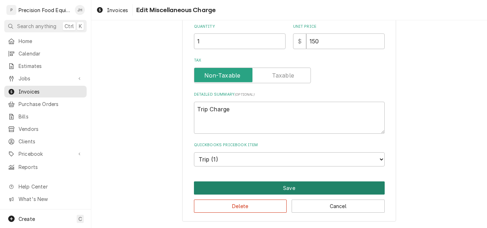
click at [301, 185] on button "Save" at bounding box center [289, 188] width 191 height 13
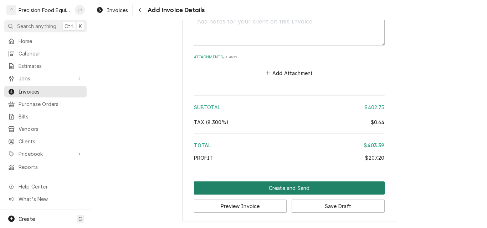
click at [299, 185] on button "Create and Send" at bounding box center [289, 188] width 191 height 13
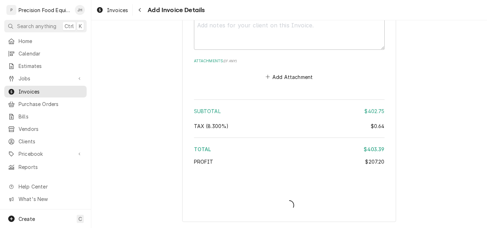
scroll to position [1416, 0]
type textarea "x"
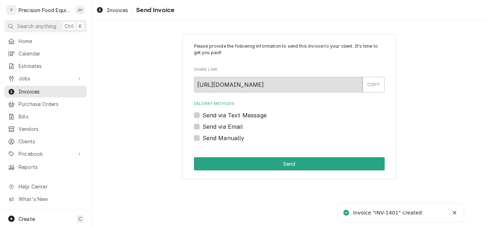
click at [228, 137] on label "Send Manually" at bounding box center [223, 138] width 42 height 9
click at [228, 137] on input "Send Manually" at bounding box center [297, 142] width 191 height 16
checkbox input "true"
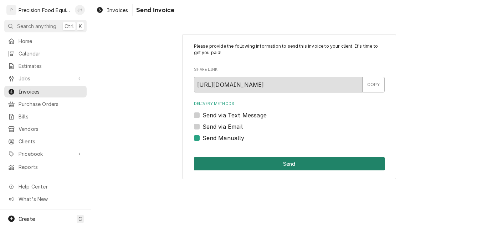
click at [246, 167] on button "Send" at bounding box center [289, 163] width 191 height 13
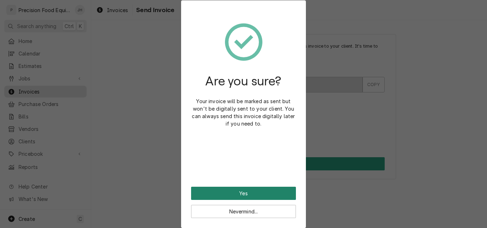
click at [235, 195] on button "Yes" at bounding box center [243, 193] width 105 height 13
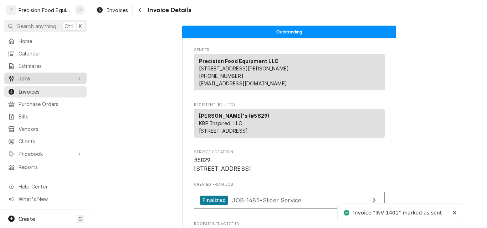
click at [25, 76] on span "Jobs" at bounding box center [46, 78] width 54 height 7
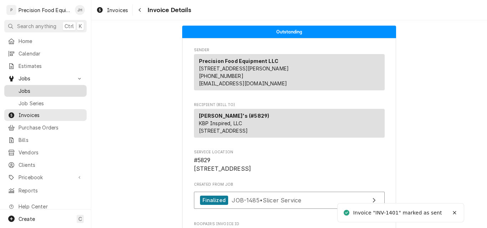
click at [25, 87] on span "Jobs" at bounding box center [51, 90] width 64 height 7
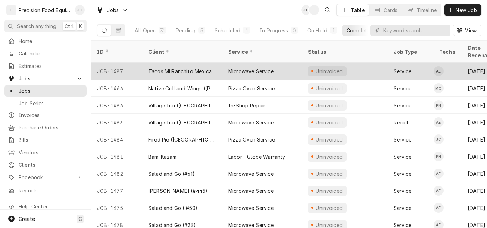
click at [198, 68] on div "Tacos Mi Ranchito Mexican Grill" at bounding box center [182, 71] width 68 height 7
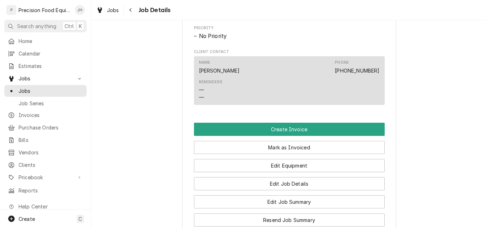
scroll to position [392, 0]
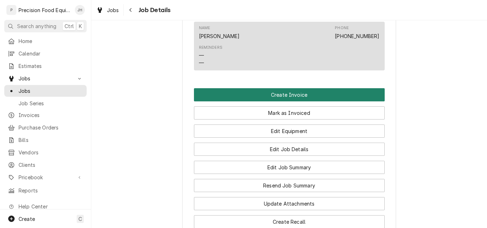
click at [302, 102] on button "Create Invoice" at bounding box center [289, 94] width 191 height 13
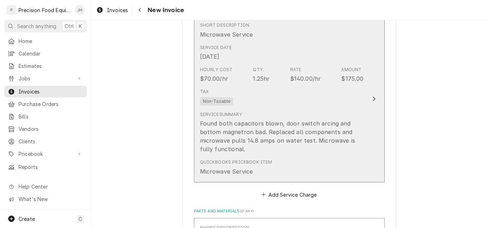
scroll to position [463, 0]
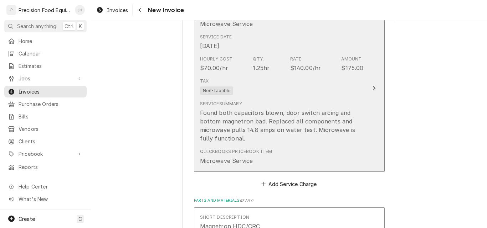
click at [323, 96] on div "Tax Non-Taxable" at bounding box center [282, 86] width 164 height 23
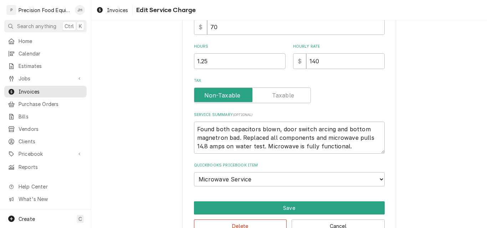
scroll to position [207, 0]
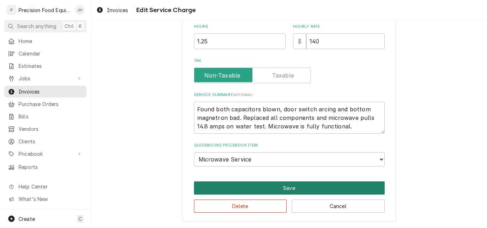
click at [283, 186] on button "Save" at bounding box center [289, 188] width 191 height 13
type textarea "x"
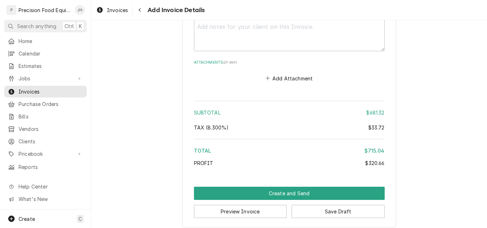
scroll to position [1422, 0]
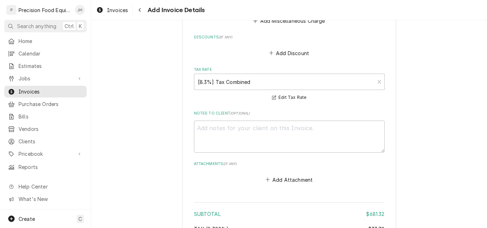
scroll to position [1244, 0]
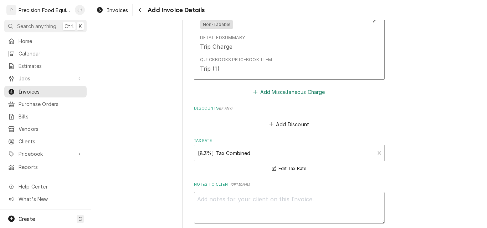
click at [292, 92] on button "Add Miscellaneous Charge" at bounding box center [289, 92] width 74 height 10
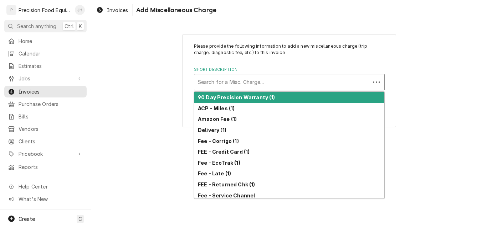
click at [226, 84] on div "Short Description" at bounding box center [282, 82] width 169 height 13
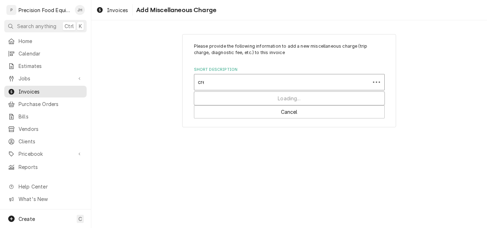
type input "cred"
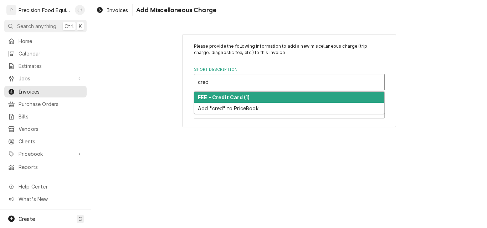
click at [236, 97] on strong "FEE - Credit Card (1)" at bounding box center [224, 97] width 52 height 6
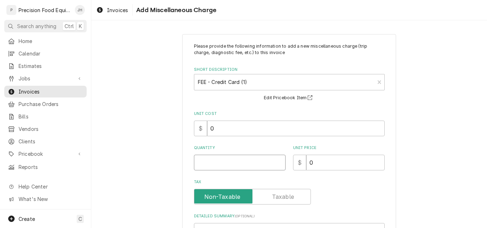
click at [208, 167] on input "Quantity" at bounding box center [240, 163] width 92 height 16
type textarea "x"
type input "1"
type textarea "x"
type input "2"
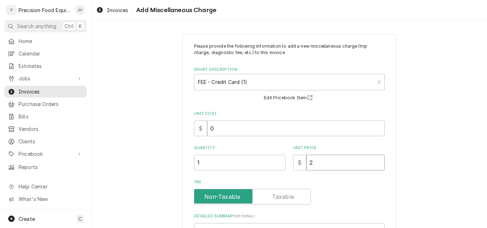
type textarea "x"
type input "27"
type textarea "x"
type input "27.1"
type textarea "x"
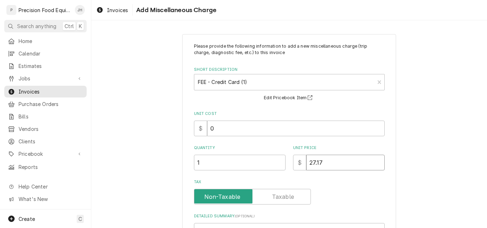
type input "27.17"
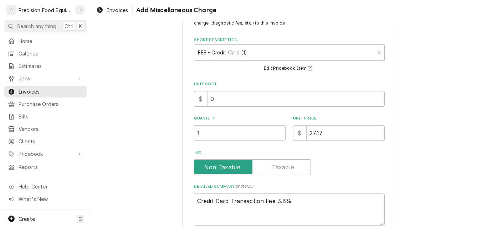
scroll to position [103, 0]
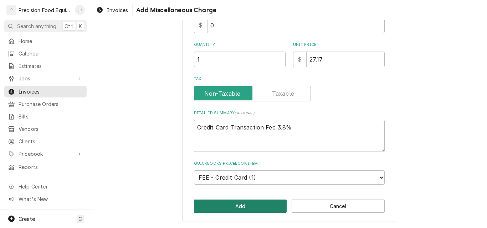
click at [238, 207] on button "Add" at bounding box center [240, 206] width 93 height 13
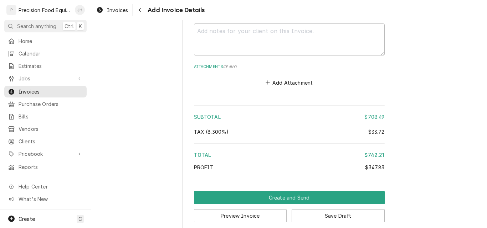
scroll to position [1545, 0]
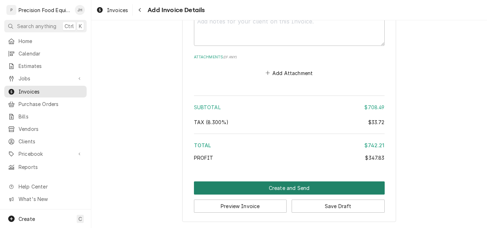
click at [284, 188] on button "Create and Send" at bounding box center [289, 188] width 191 height 13
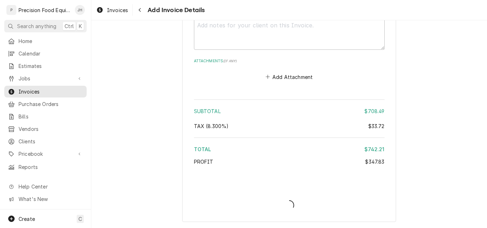
scroll to position [1541, 0]
type textarea "x"
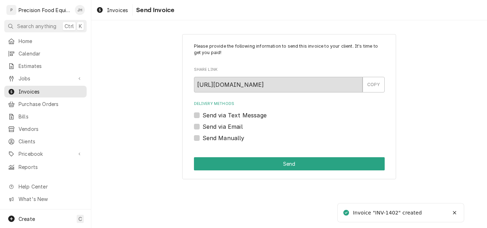
click at [216, 129] on label "Send via Email" at bounding box center [222, 127] width 40 height 9
click at [216, 129] on input "Send via Email" at bounding box center [297, 131] width 191 height 16
checkbox input "true"
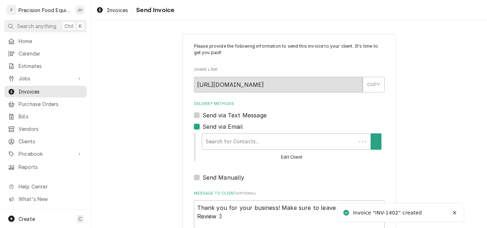
type textarea "x"
click at [223, 145] on div "Delivery Methods" at bounding box center [283, 141] width 161 height 13
click at [224, 146] on div "Delivery Methods" at bounding box center [283, 141] width 161 height 13
click at [202, 128] on label "Send via Email" at bounding box center [222, 127] width 40 height 9
click at [202, 128] on input "Send via Email" at bounding box center [297, 131] width 191 height 16
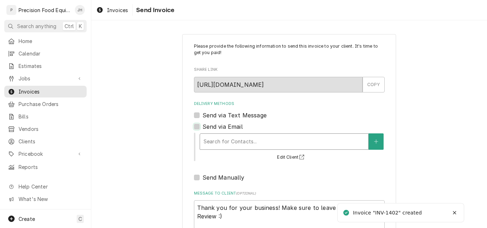
checkbox input "false"
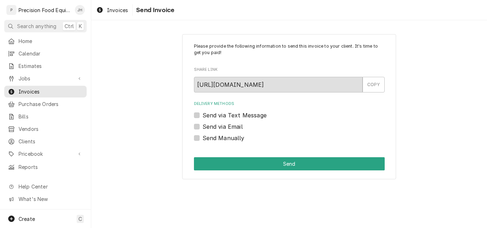
click at [205, 115] on label "Send via Text Message" at bounding box center [234, 115] width 64 height 9
click at [205, 115] on input "Send via Text Message" at bounding box center [297, 119] width 191 height 16
checkbox input "true"
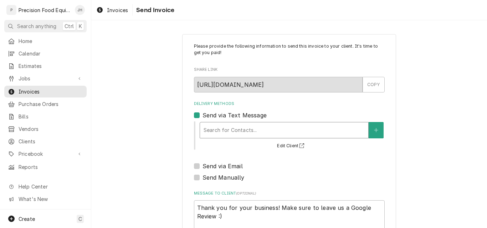
click at [207, 129] on div "Delivery Methods" at bounding box center [283, 130] width 161 height 13
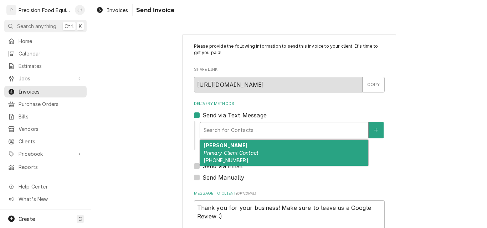
click at [222, 152] on em "Primary Client Contact" at bounding box center [230, 153] width 55 height 6
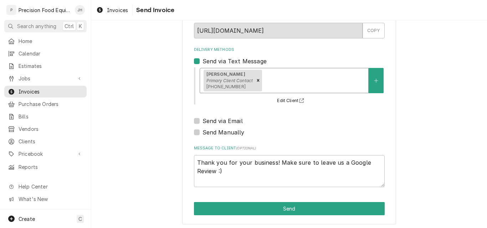
scroll to position [57, 0]
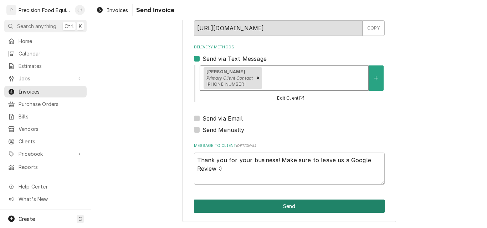
click at [275, 206] on button "Send" at bounding box center [289, 206] width 191 height 13
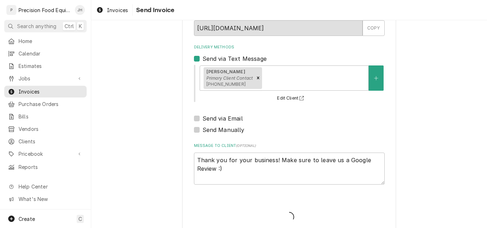
type textarea "x"
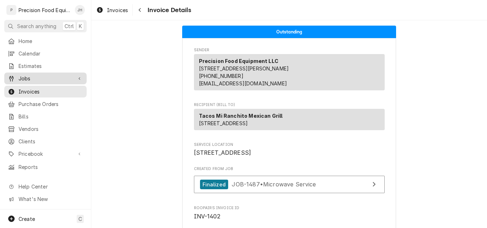
click at [30, 76] on span "Jobs" at bounding box center [46, 78] width 54 height 7
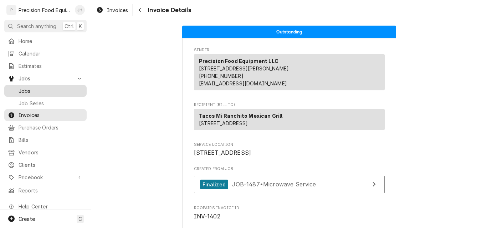
click at [29, 89] on span "Jobs" at bounding box center [51, 90] width 64 height 7
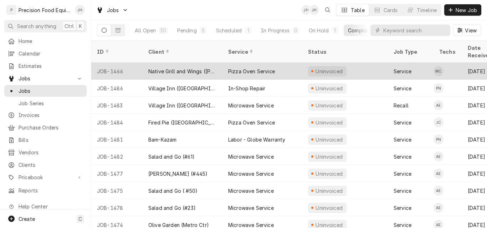
click at [195, 63] on div "Native Grill and Wings (Ray)" at bounding box center [183, 71] width 80 height 17
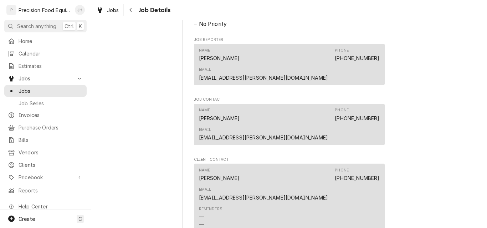
scroll to position [499, 0]
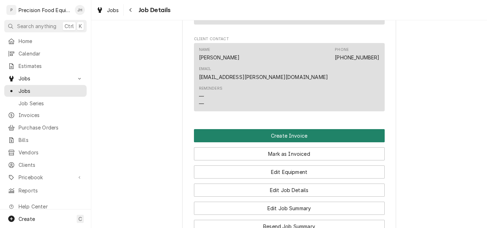
click at [306, 129] on button "Create Invoice" at bounding box center [289, 135] width 191 height 13
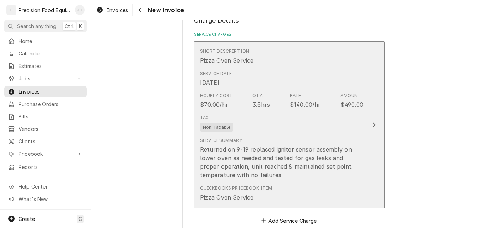
scroll to position [428, 0]
click at [327, 133] on div "Tax Non-Taxable" at bounding box center [282, 122] width 164 height 23
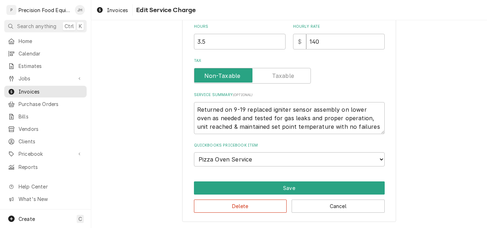
scroll to position [185, 0]
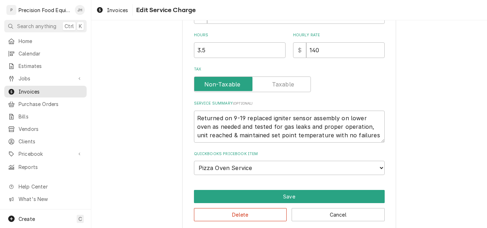
type textarea "x"
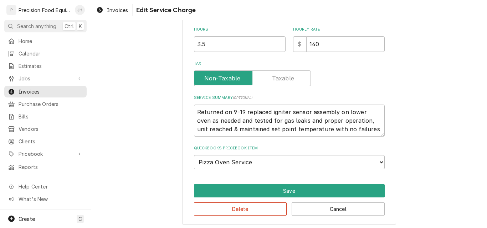
scroll to position [207, 0]
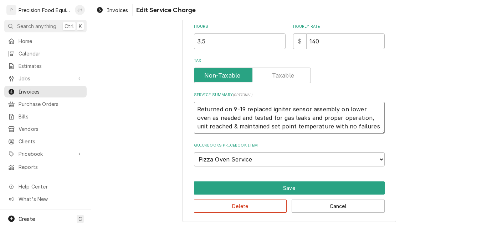
drag, startPoint x: 241, startPoint y: 110, endPoint x: 174, endPoint y: 110, distance: 67.0
click at [174, 110] on div "Use the fields below to edit this service charge Short Description Pizza Oven S…" at bounding box center [289, 24] width 396 height 408
type textarea "09 replaced igniter sensor assembly on lower oven as needed and tested for gas …"
type textarea "x"
type textarea "09/ replaced igniter sensor assembly on lower oven as needed and tested for gas…"
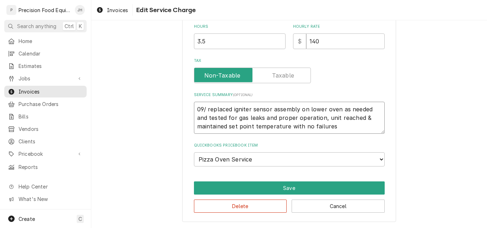
type textarea "x"
type textarea "09/1 replaced igniter sensor assembly on lower oven as needed and tested for ga…"
type textarea "x"
type textarea "09/19 replaced igniter sensor assembly on lower oven as needed and tested for g…"
type textarea "x"
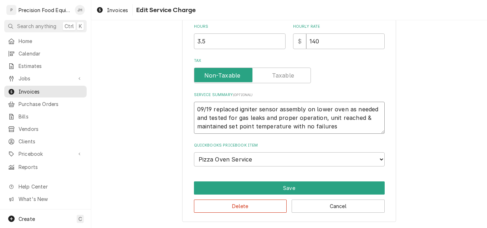
type textarea "09/19/ replaced igniter sensor assembly on lower oven as needed and tested for …"
type textarea "x"
type textarea "09/19/2 replaced igniter sensor assembly on lower oven as needed and tested for…"
type textarea "x"
type textarea "09/19/25 replaced igniter sensor assembly on lower oven as needed and tested fo…"
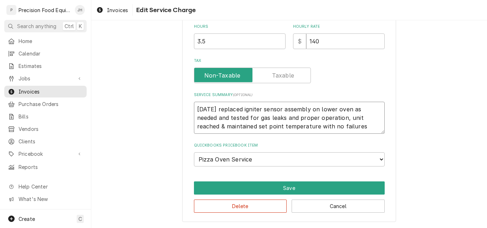
type textarea "x"
type textarea "09/19/25 - replaced igniter sensor assembly on lower oven as needed and tested …"
type textarea "x"
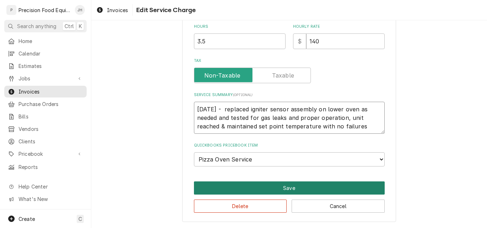
type textarea "09/19/25 - replaced igniter sensor assembly on lower oven as needed and tested …"
click at [301, 187] on button "Save" at bounding box center [289, 188] width 191 height 13
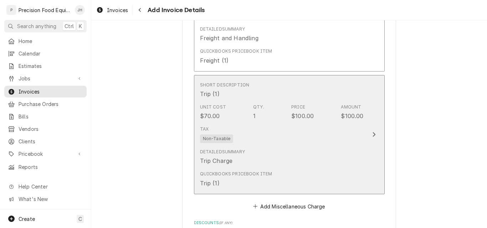
scroll to position [918, 0]
click at [338, 139] on div "Tax Non-Taxable" at bounding box center [282, 135] width 164 height 23
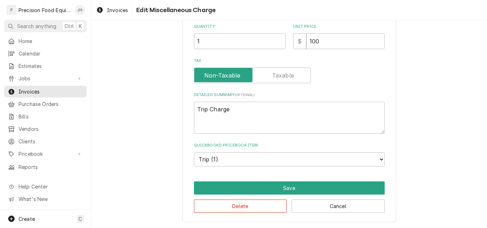
scroll to position [93, 0]
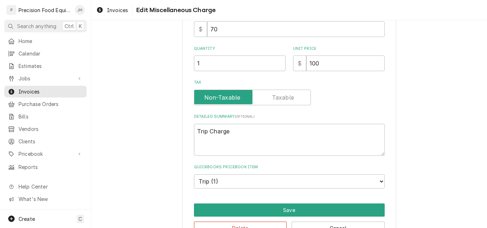
type textarea "x"
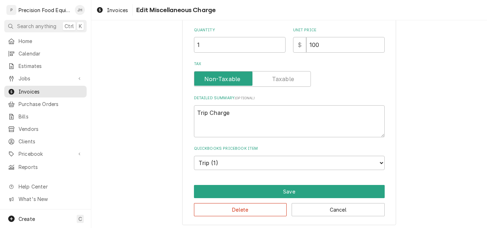
scroll to position [115, 0]
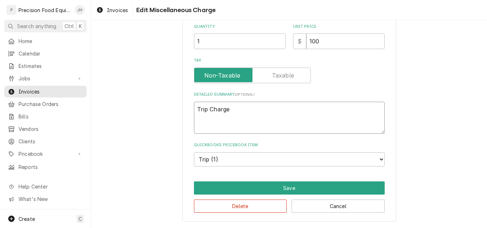
click at [268, 116] on textarea "Trip Charge" at bounding box center [289, 118] width 191 height 32
type textarea "Trip Charge"
type textarea "x"
type textarea "Trip Charge -"
type textarea "x"
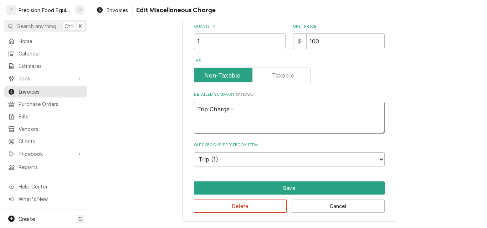
type textarea "Trip Charge -"
type textarea "x"
type textarea "Trip Charge - W"
type textarea "x"
type textarea "Trip Charge - WA"
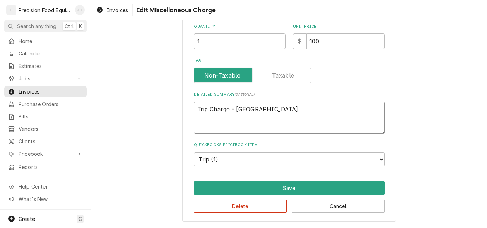
type textarea "x"
type textarea "Trip Charge - WAI"
type textarea "x"
type textarea "Trip Charge - WAIV"
type textarea "x"
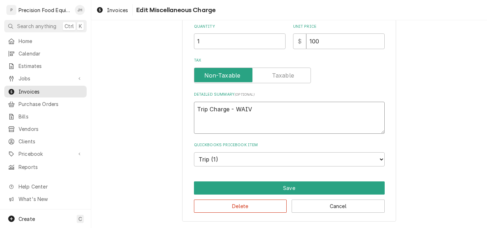
type textarea "Trip Charge - WAIVE"
type textarea "x"
type textarea "Trip Charge - WAIVED"
drag, startPoint x: 337, startPoint y: 41, endPoint x: 190, endPoint y: 42, distance: 147.2
click at [198, 41] on div "Quantity 1 Unit Price $ 100" at bounding box center [289, 36] width 191 height 25
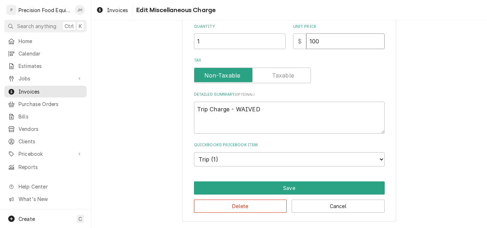
type textarea "x"
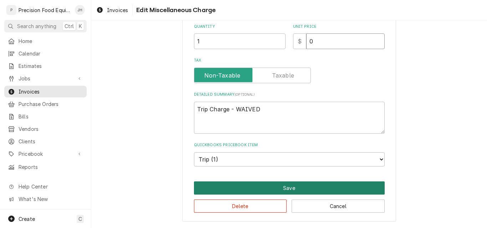
type input "0"
click at [290, 189] on button "Save" at bounding box center [289, 188] width 191 height 13
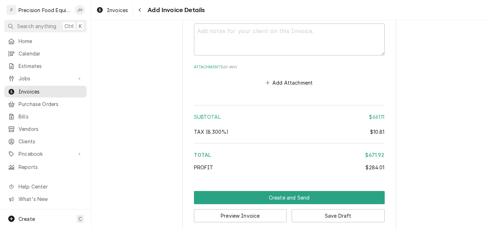
scroll to position [1203, 0]
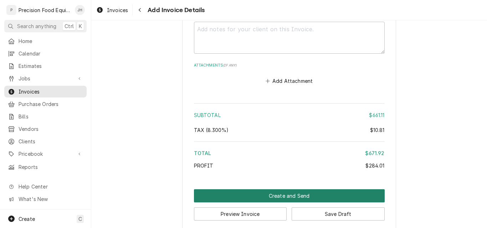
click at [278, 198] on button "Create and Send" at bounding box center [289, 196] width 191 height 13
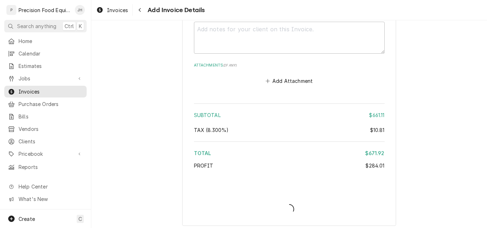
type textarea "x"
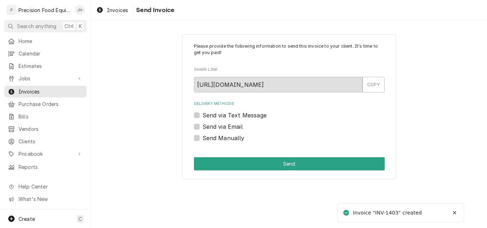
click at [229, 126] on label "Send via Email" at bounding box center [222, 127] width 40 height 9
click at [229, 126] on input "Send via Email" at bounding box center [297, 131] width 191 height 16
checkbox input "true"
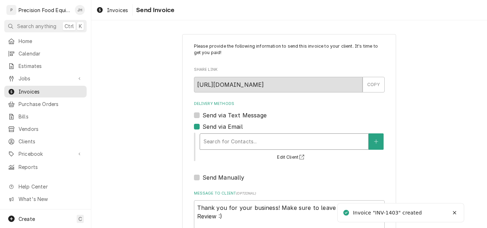
click at [229, 137] on div "Delivery Methods" at bounding box center [283, 141] width 161 height 13
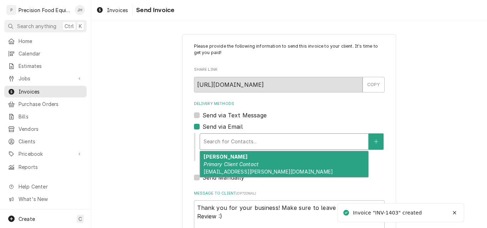
click at [229, 160] on div "[PERSON_NAME] Primary Client Contact [EMAIL_ADDRESS][PERSON_NAME][DOMAIN_NAME]" at bounding box center [284, 164] width 168 height 26
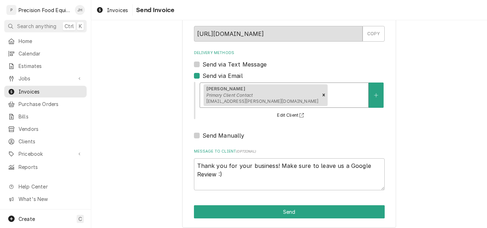
scroll to position [57, 0]
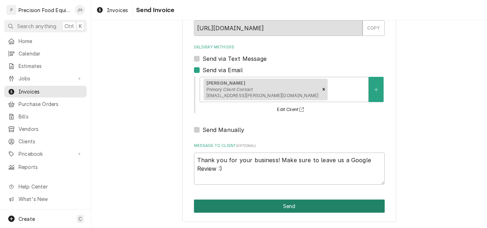
click at [266, 209] on button "Send" at bounding box center [289, 206] width 191 height 13
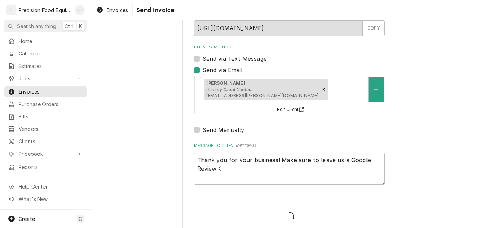
type textarea "x"
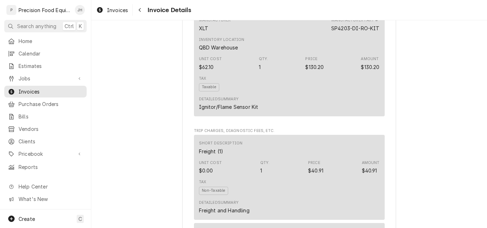
scroll to position [570, 0]
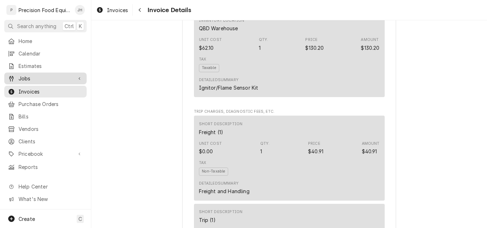
click at [24, 75] on span "Jobs" at bounding box center [46, 78] width 54 height 7
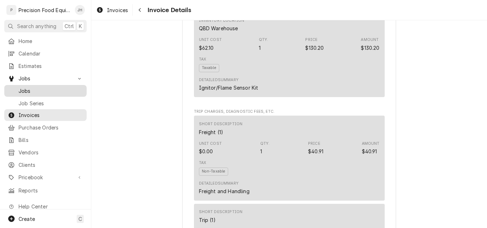
click at [35, 90] on span "Jobs" at bounding box center [51, 90] width 64 height 7
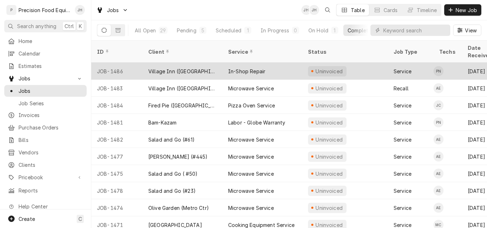
click at [200, 68] on div "Village Inn ([GEOGRAPHIC_DATA])" at bounding box center [182, 71] width 68 height 7
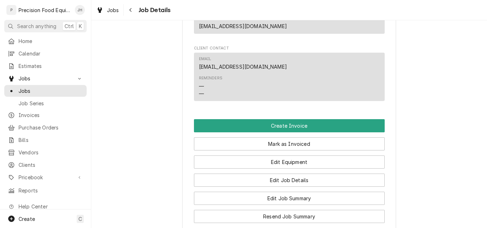
scroll to position [463, 0]
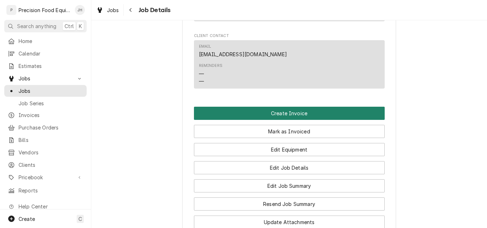
click at [295, 120] on button "Create Invoice" at bounding box center [289, 113] width 191 height 13
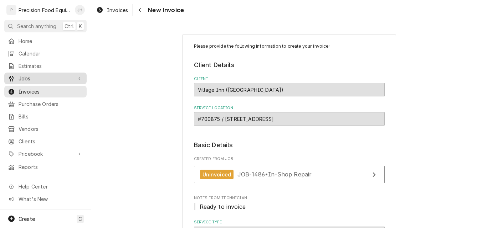
click at [29, 76] on span "Jobs" at bounding box center [46, 78] width 54 height 7
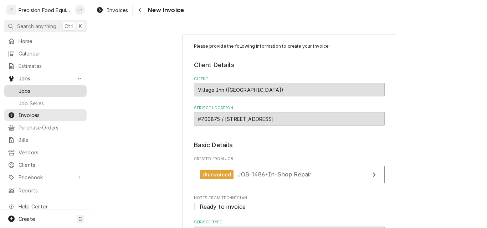
click at [28, 88] on span "Jobs" at bounding box center [51, 90] width 64 height 7
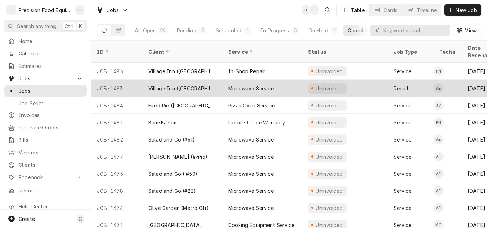
click at [235, 85] on div "Microwave Service" at bounding box center [251, 88] width 46 height 7
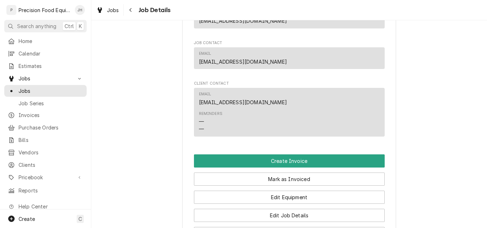
scroll to position [534, 0]
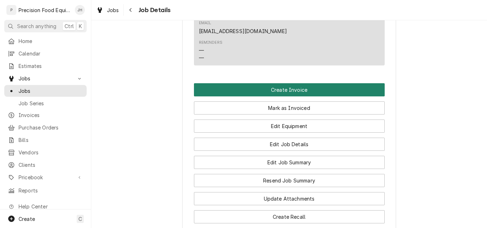
click at [281, 97] on button "Create Invoice" at bounding box center [289, 89] width 191 height 13
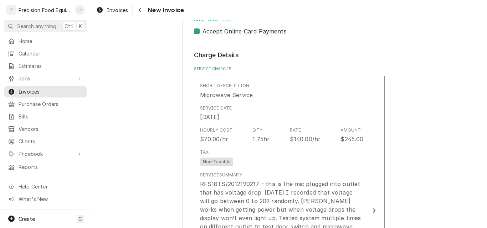
scroll to position [463, 0]
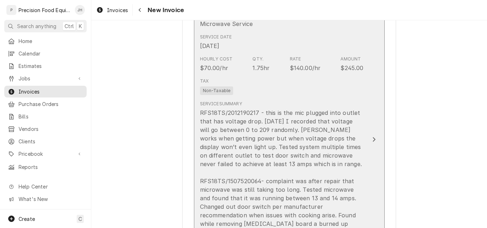
click at [301, 122] on div "RFS18TS/2012190217 - this is the mic plugged into outlet that has voltage drop.…" at bounding box center [282, 177] width 164 height 137
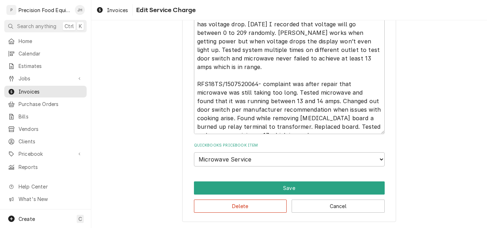
scroll to position [185, 0]
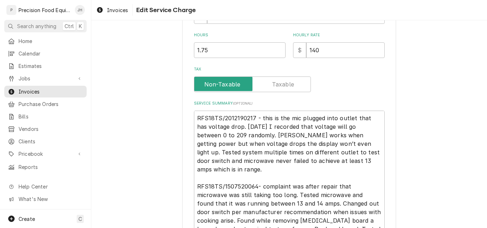
type textarea "x"
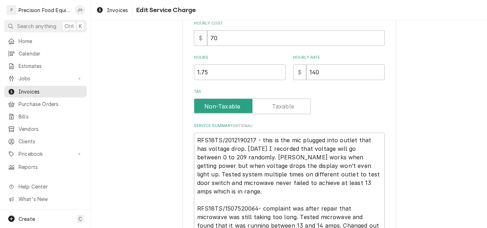
scroll to position [178, 0]
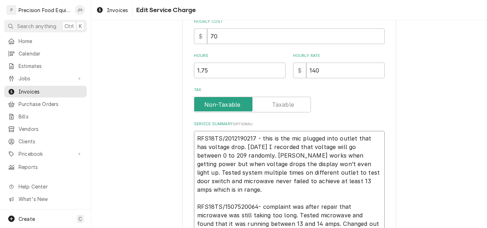
click at [295, 140] on textarea "RFS18TS/2012190217 - this is the mic plugged into outlet that has voltage drop.…" at bounding box center [289, 194] width 191 height 126
type textarea "RFS18TS/2012190217 - this is the micr plugged into outlet that has voltage drop…"
type textarea "x"
type textarea "RFS18TS/2012190217 - this is the micro plugged into outlet that has voltage dro…"
type textarea "x"
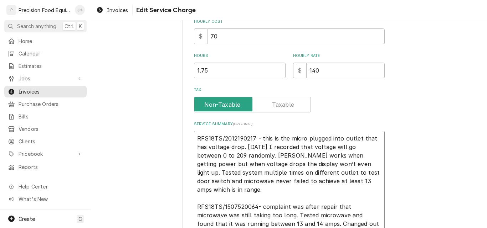
type textarea "RFS18TS/2012190217 - this is the microw plugged into outlet that has voltage dr…"
type textarea "x"
type textarea "RFS18TS/2012190217 - this is the microwa plugged into outlet that has voltage d…"
type textarea "x"
type textarea "RFS18TS/2012190217 - this is the microwav plugged into outlet that has voltage …"
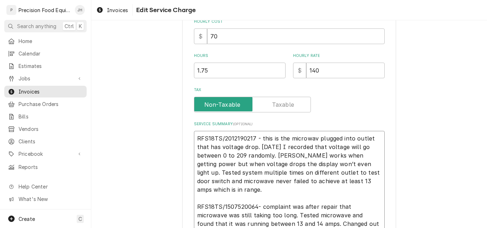
type textarea "x"
type textarea "RFS18TS/2012190217 - this is the microwave plugged into outlet that has voltage…"
click at [282, 157] on textarea "RFS18TS/2012190217 - this is the microwave plugged into outlet that has voltage…" at bounding box center [289, 198] width 191 height 135
type textarea "x"
type textarea "RFS18TS/2012190217 - this is the microwave plugged into outlet that has voltage…"
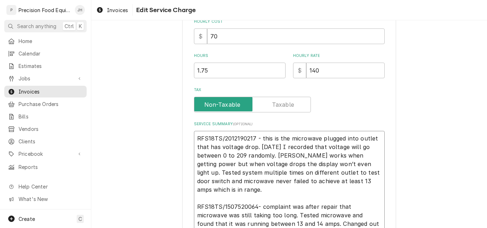
type textarea "x"
type textarea "RFS18TS/2012190217 - this is the microwave plugged into outlet that has voltage…"
type textarea "x"
type textarea "RFS18TS/2012190217 - this is the microwave plugged into outlet that has voltage…"
type textarea "x"
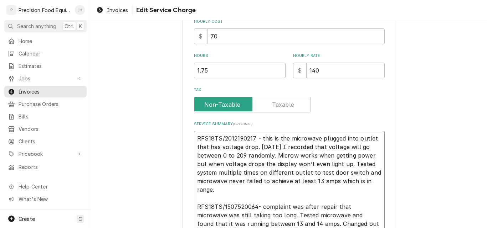
type textarea "RFS18TS/2012190217 - this is the microwave plugged into outlet that has voltage…"
type textarea "x"
type textarea "RFS18TS/2012190217 - this is the microwave plugged into outlet that has voltage…"
type textarea "x"
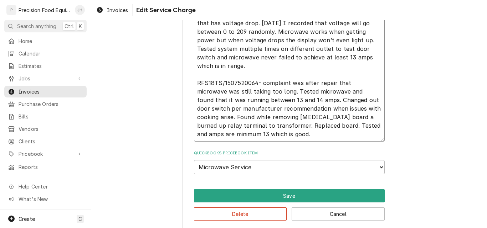
scroll to position [310, 0]
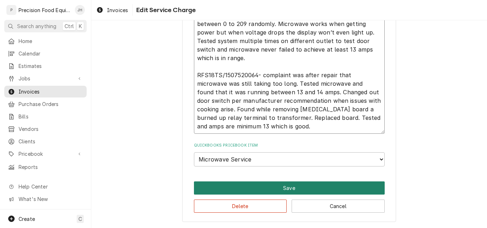
type textarea "RFS18TS/2012190217 - this is the microwave plugged into outlet that has voltage…"
click at [281, 186] on button "Save" at bounding box center [289, 188] width 191 height 13
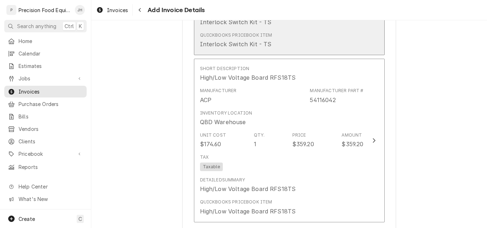
scroll to position [882, 0]
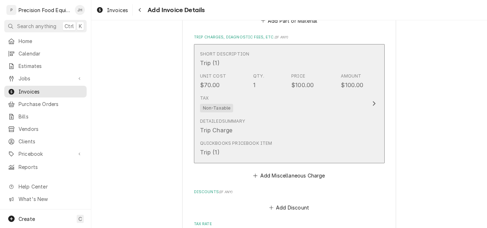
click at [312, 115] on div "Tax Non-Taxable" at bounding box center [282, 103] width 164 height 23
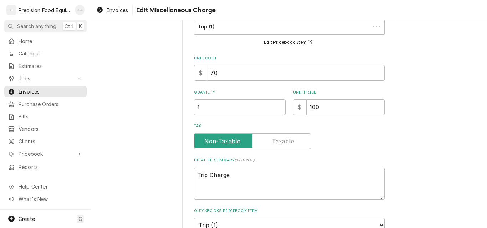
scroll to position [115, 0]
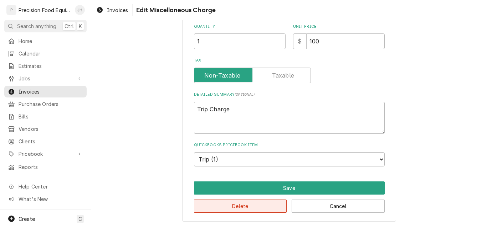
click at [238, 205] on button "Delete" at bounding box center [240, 206] width 93 height 13
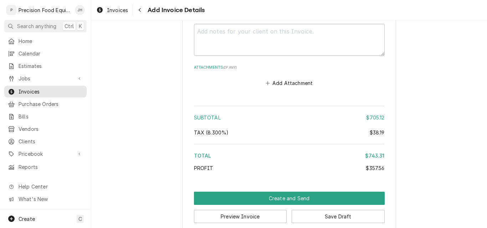
scroll to position [1235, 0]
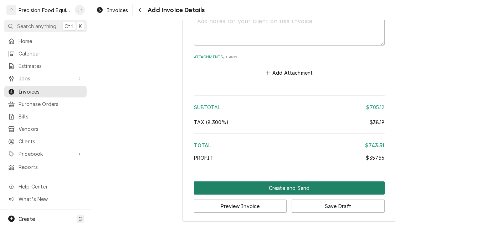
click at [289, 187] on button "Create and Send" at bounding box center [289, 188] width 191 height 13
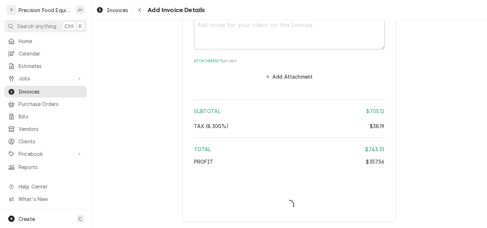
scroll to position [1231, 0]
type textarea "x"
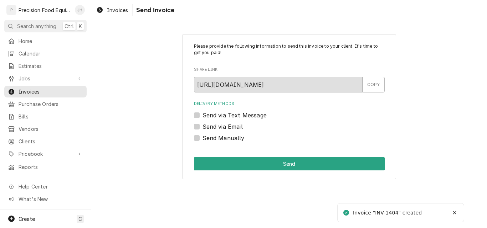
click at [202, 128] on label "Send via Email" at bounding box center [222, 127] width 40 height 9
click at [202, 128] on input "Send via Email" at bounding box center [297, 131] width 191 height 16
checkbox input "true"
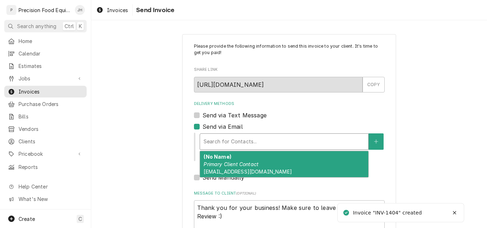
click at [224, 142] on div "Delivery Methods" at bounding box center [283, 141] width 161 height 13
click at [227, 169] on div "(No Name) Primary Client Contact 700875@villageinn.com" at bounding box center [284, 164] width 168 height 26
type textarea "x"
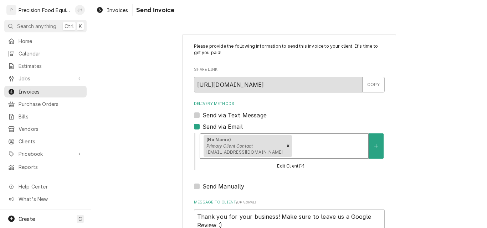
click at [232, 114] on label "Send via Text Message" at bounding box center [234, 115] width 64 height 9
click at [232, 114] on input "Send via Text Message" at bounding box center [297, 119] width 191 height 16
checkbox input "true"
type textarea "x"
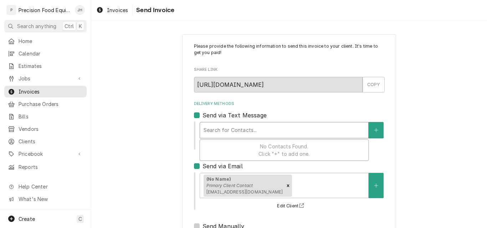
click at [230, 133] on div "Delivery Methods" at bounding box center [283, 130] width 161 height 13
click at [202, 115] on label "Send via Text Message" at bounding box center [234, 115] width 64 height 9
click at [202, 115] on input "Send via Text Message" at bounding box center [297, 119] width 191 height 16
checkbox input "false"
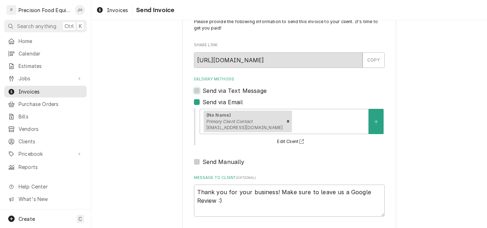
scroll to position [57, 0]
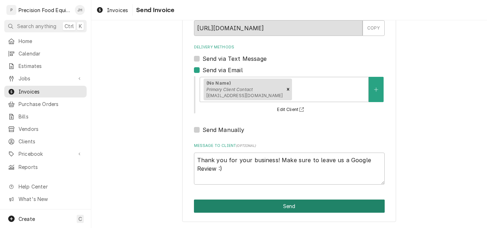
click at [274, 210] on button "Send" at bounding box center [289, 206] width 191 height 13
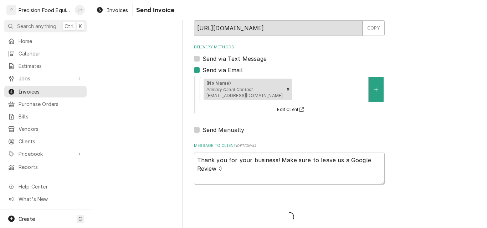
type textarea "x"
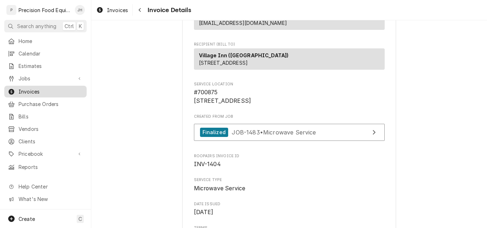
scroll to position [36, 0]
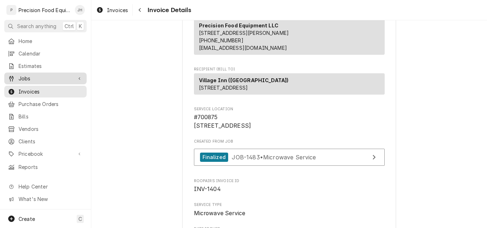
click at [25, 78] on span "Jobs" at bounding box center [46, 78] width 54 height 7
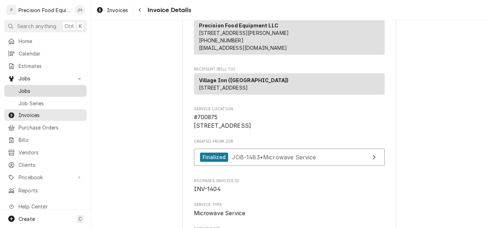
click at [42, 87] on span "Jobs" at bounding box center [51, 90] width 64 height 7
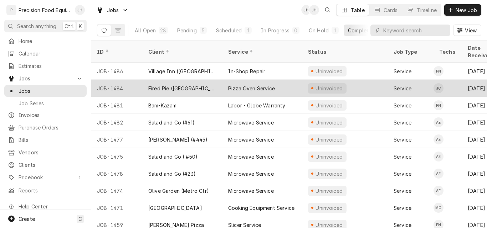
click at [175, 85] on div "Fired Pie ([GEOGRAPHIC_DATA])" at bounding box center [182, 88] width 68 height 7
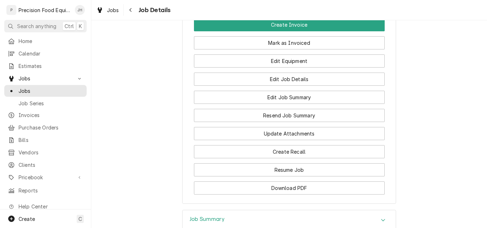
scroll to position [463, 0]
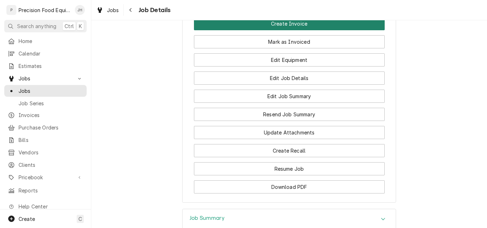
click at [275, 30] on button "Create Invoice" at bounding box center [289, 23] width 191 height 13
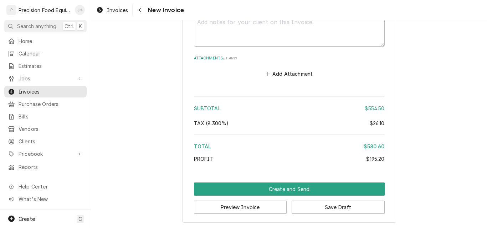
scroll to position [1255, 0]
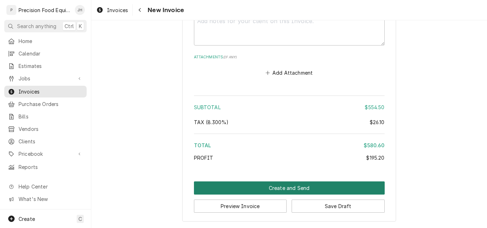
click at [292, 189] on button "Create and Send" at bounding box center [289, 188] width 191 height 13
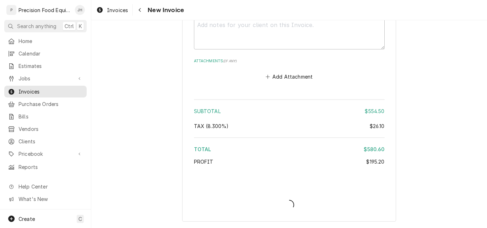
type textarea "x"
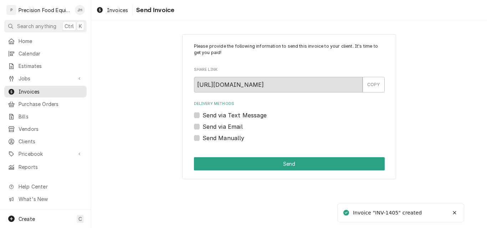
click at [229, 126] on label "Send via Email" at bounding box center [222, 127] width 40 height 9
click at [229, 126] on input "Send via Email" at bounding box center [297, 131] width 191 height 16
checkbox input "true"
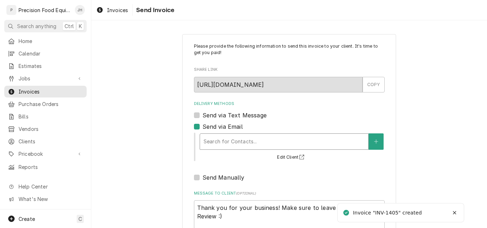
click at [221, 143] on div "Delivery Methods" at bounding box center [283, 141] width 161 height 13
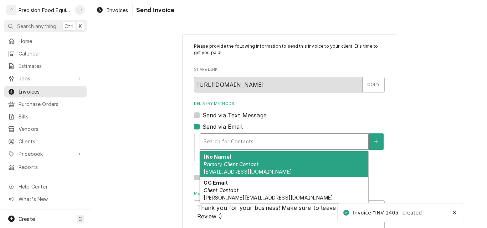
click at [226, 166] on em "Primary Client Contact" at bounding box center [230, 164] width 55 height 6
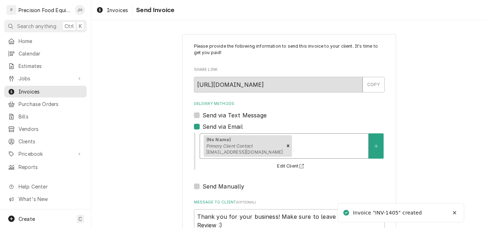
click at [293, 146] on div "Delivery Methods" at bounding box center [328, 146] width 71 height 13
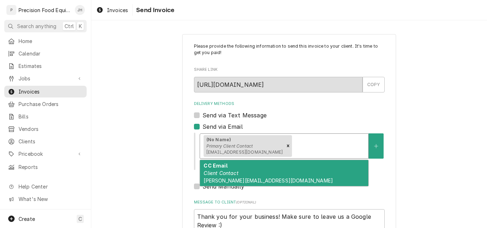
click at [258, 174] on div "CC Email Client Contact doug@firedpie.com" at bounding box center [284, 173] width 168 height 26
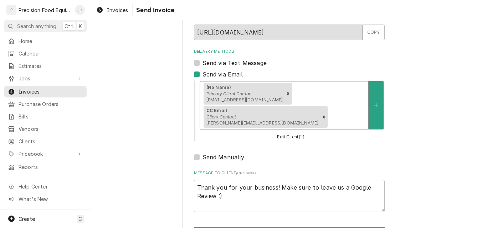
scroll to position [57, 0]
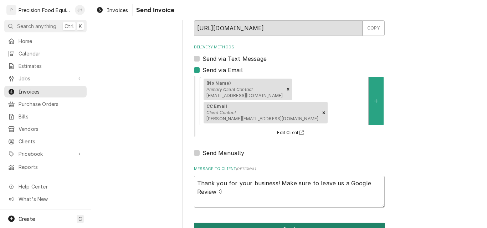
click at [277, 223] on button "Send" at bounding box center [289, 229] width 191 height 13
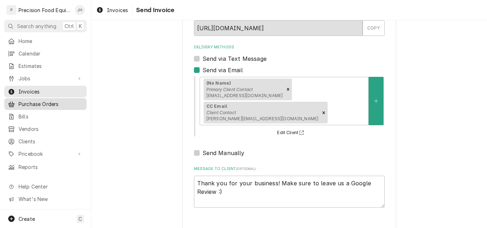
type textarea "x"
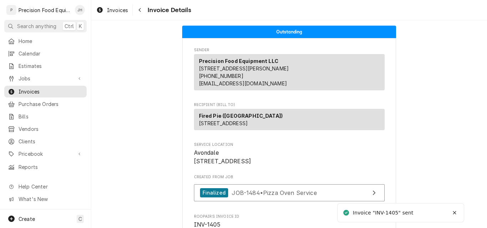
click at [26, 76] on span "Jobs" at bounding box center [46, 78] width 54 height 7
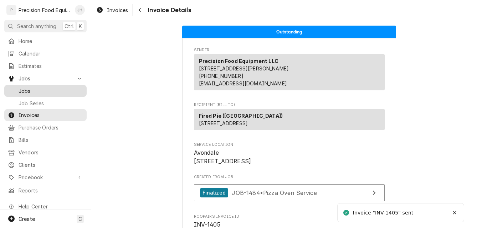
click at [26, 89] on span "Jobs" at bounding box center [51, 90] width 64 height 7
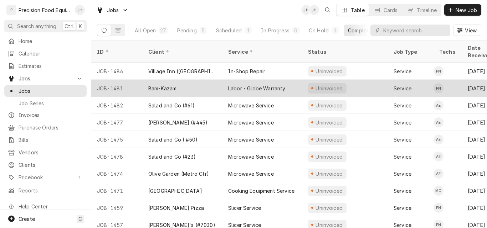
click at [176, 85] on div "Bam-Kazam" at bounding box center [162, 88] width 28 height 7
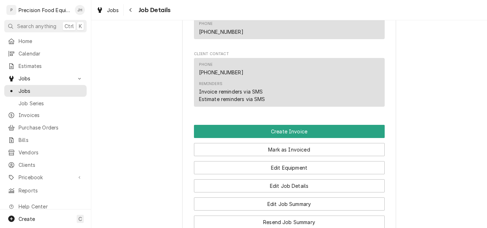
scroll to position [499, 0]
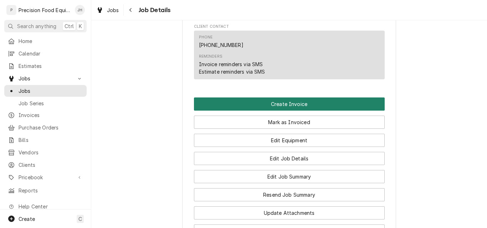
click at [287, 111] on button "Create Invoice" at bounding box center [289, 104] width 191 height 13
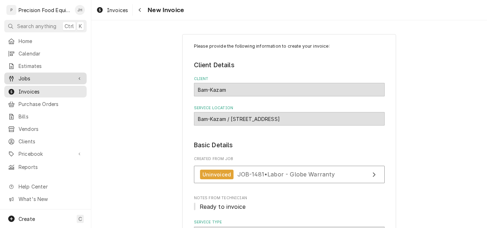
click at [40, 76] on span "Jobs" at bounding box center [46, 78] width 54 height 7
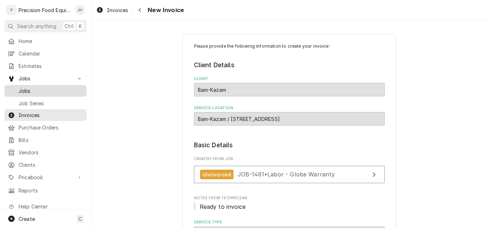
click at [49, 87] on span "Jobs" at bounding box center [51, 90] width 64 height 7
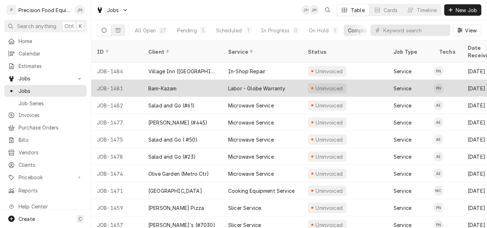
click at [291, 81] on div "Labor - Globe Warranty" at bounding box center [262, 88] width 80 height 17
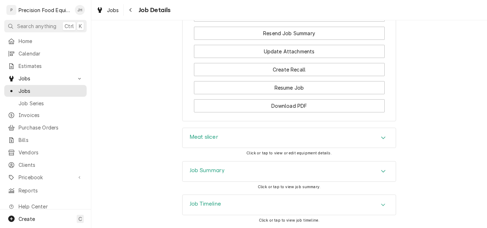
scroll to position [703, 0]
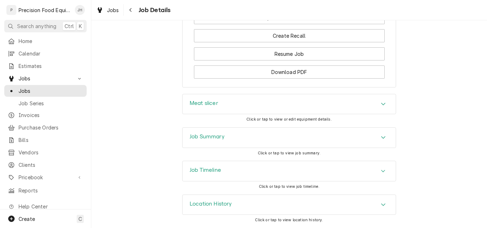
click at [261, 139] on div "Job Summary" at bounding box center [288, 138] width 213 height 20
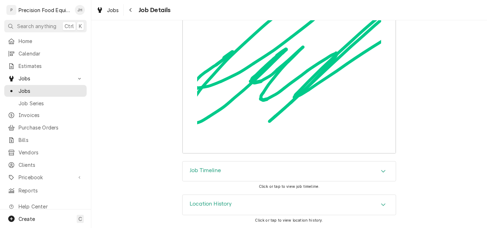
scroll to position [1524, 0]
click at [249, 169] on div "Job Timeline" at bounding box center [288, 172] width 213 height 20
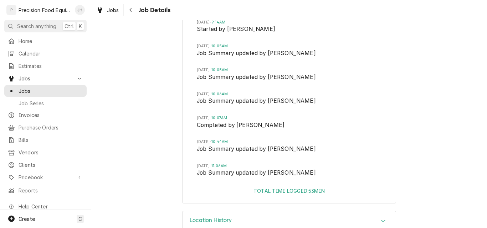
scroll to position [1830, 0]
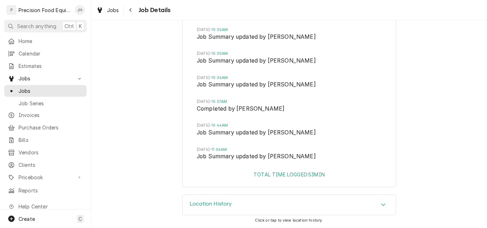
click at [251, 199] on div "Location History" at bounding box center [288, 205] width 213 height 20
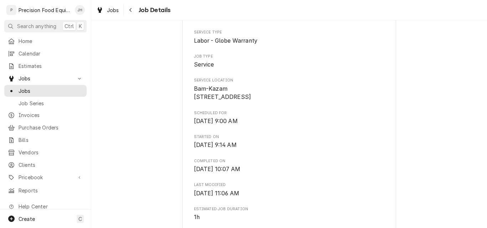
scroll to position [0, 0]
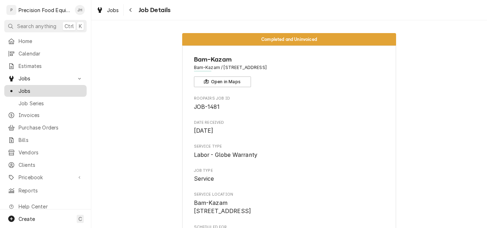
click at [28, 89] on span "Jobs" at bounding box center [51, 90] width 64 height 7
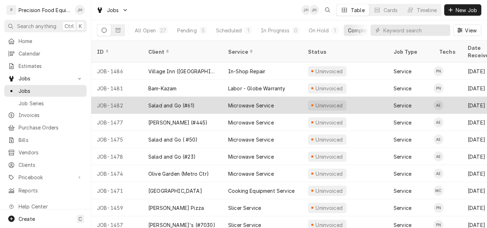
click at [161, 102] on div "Salad and Go (#61)" at bounding box center [171, 105] width 46 height 7
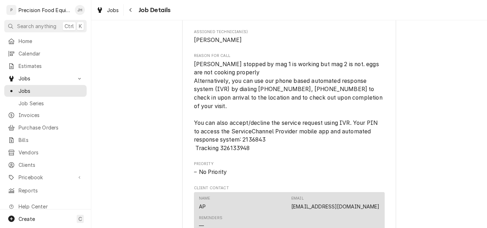
scroll to position [321, 0]
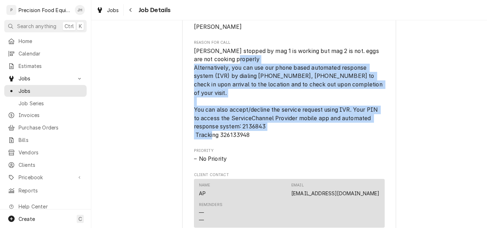
drag, startPoint x: 192, startPoint y: 84, endPoint x: 283, endPoint y: 151, distance: 113.0
click at [283, 140] on span "brett stopped by mag 1 is working but mag 2 is not. eggs are not cooking proper…" at bounding box center [289, 93] width 191 height 93
copy span "Alternatively, you can use our phone based automated response system (IVR) by d…"
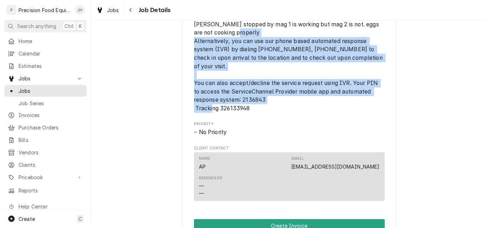
scroll to position [499, 0]
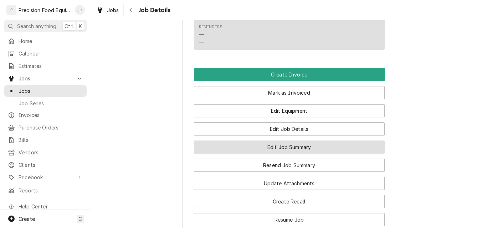
click at [283, 154] on button "Edit Job Summary" at bounding box center [289, 147] width 191 height 13
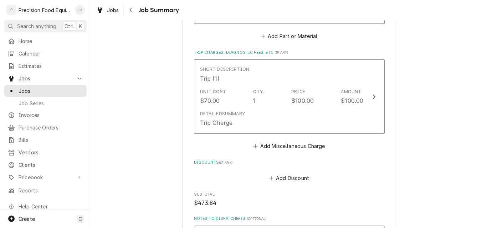
scroll to position [713, 0]
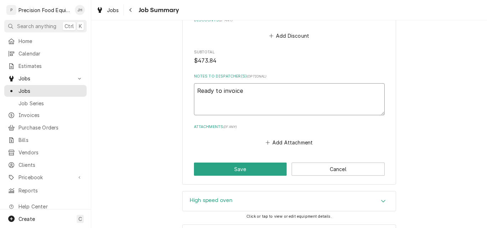
click at [281, 97] on textarea "Ready to invoice" at bounding box center [289, 99] width 191 height 32
drag, startPoint x: 270, startPoint y: 95, endPoint x: 157, endPoint y: 93, distance: 113.0
paste textarea "Alternatively, you can use our phone based automated response system (IVR) by d…"
type textarea "x"
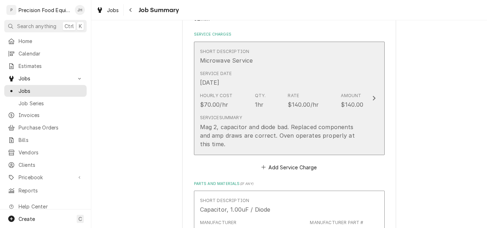
scroll to position [107, 0]
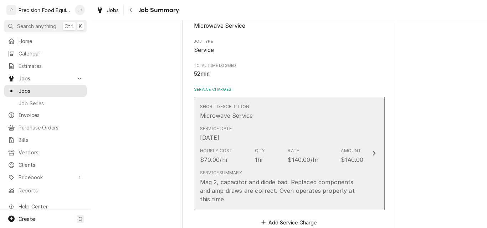
type textarea "Alternatively, you can use our phone based automated response system (IVR) by d…"
click at [289, 143] on div "Service Date [DATE]" at bounding box center [282, 134] width 164 height 22
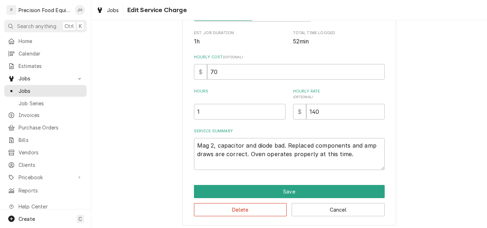
scroll to position [146, 0]
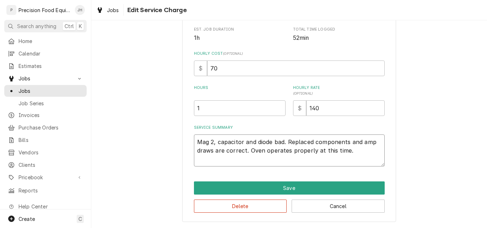
click at [352, 152] on textarea "Mag 2, capacitor and diode bad. Replaced components and amp draws are correct. …" at bounding box center [289, 151] width 191 height 32
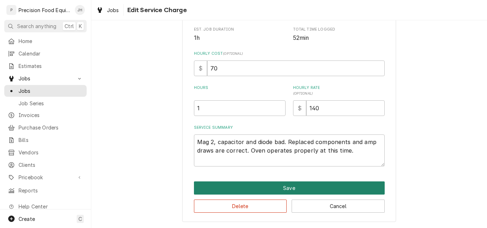
click at [291, 191] on button "Save" at bounding box center [289, 188] width 191 height 13
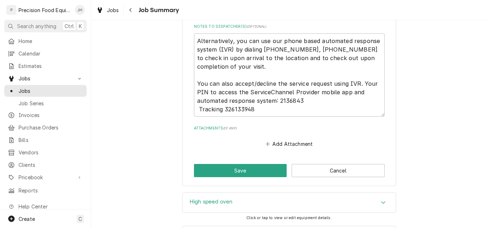
scroll to position [794, 0]
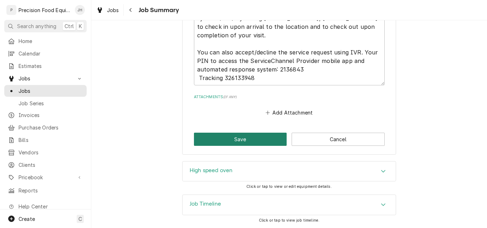
click at [240, 142] on button "Save" at bounding box center [240, 139] width 93 height 13
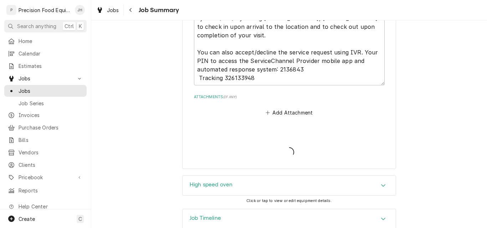
type textarea "x"
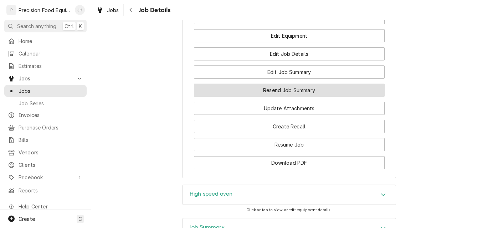
scroll to position [534, 0]
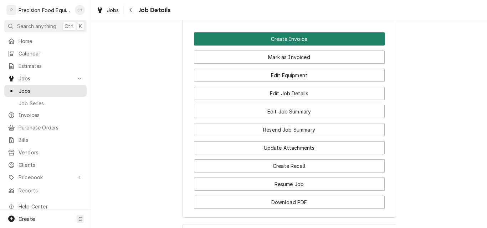
click at [290, 46] on button "Create Invoice" at bounding box center [289, 38] width 191 height 13
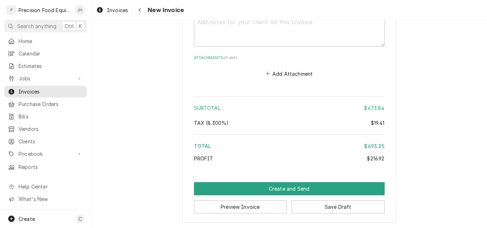
scroll to position [1480, 0]
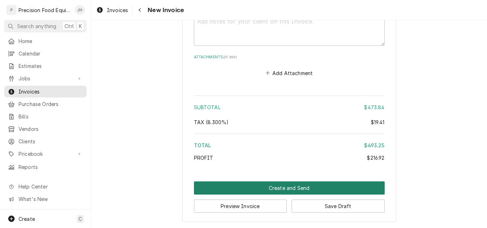
click at [269, 188] on button "Create and Send" at bounding box center [289, 188] width 191 height 13
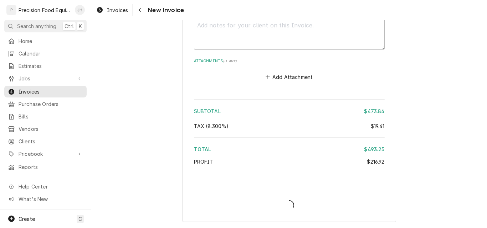
scroll to position [1476, 0]
type textarea "x"
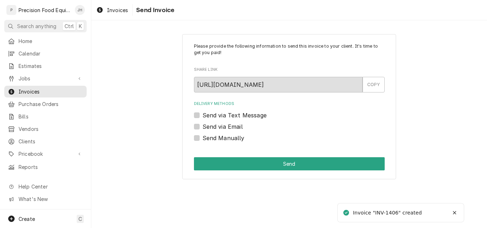
click at [210, 139] on label "Send Manually" at bounding box center [223, 138] width 42 height 9
click at [210, 139] on input "Send Manually" at bounding box center [297, 142] width 191 height 16
checkbox input "true"
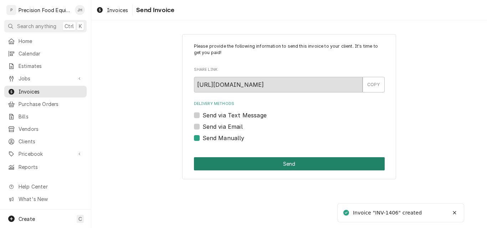
click at [230, 167] on button "Send" at bounding box center [289, 163] width 191 height 13
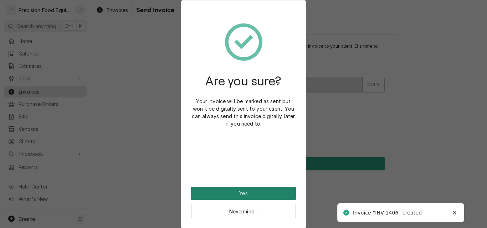
click at [275, 190] on button "Yes" at bounding box center [243, 193] width 105 height 13
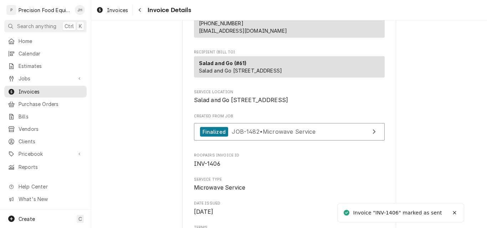
scroll to position [178, 0]
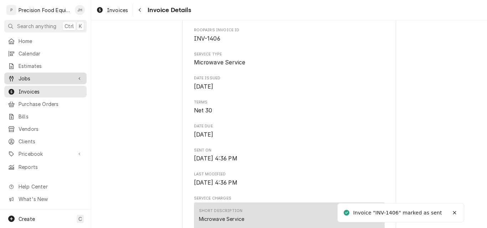
click at [30, 76] on span "Jobs" at bounding box center [46, 78] width 54 height 7
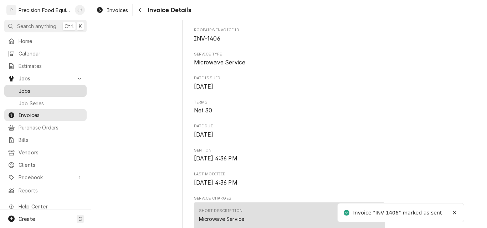
click at [30, 88] on span "Jobs" at bounding box center [51, 90] width 64 height 7
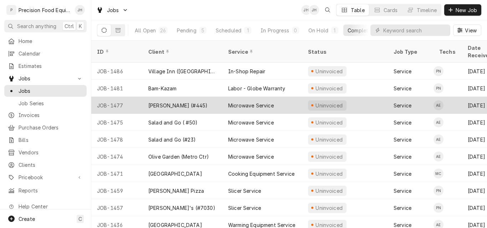
click at [230, 102] on div "Microwave Service" at bounding box center [251, 105] width 46 height 7
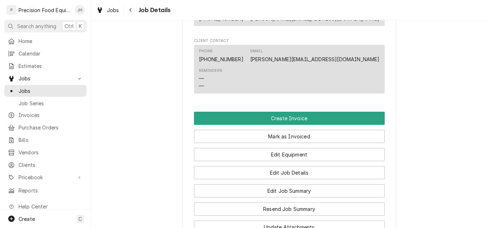
scroll to position [534, 0]
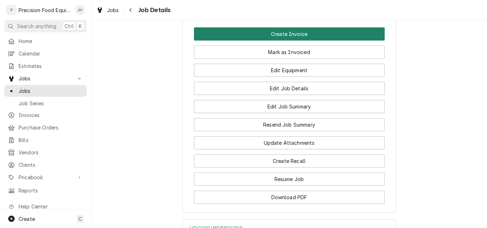
click at [287, 40] on button "Create Invoice" at bounding box center [289, 33] width 191 height 13
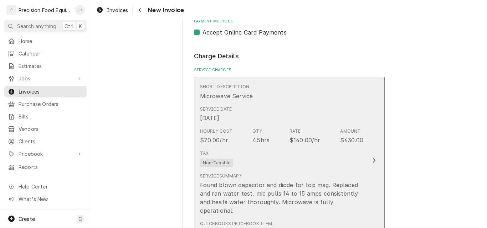
scroll to position [428, 0]
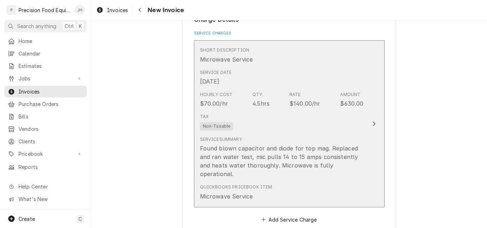
click at [314, 121] on div "Tax Non-Taxable" at bounding box center [282, 122] width 164 height 23
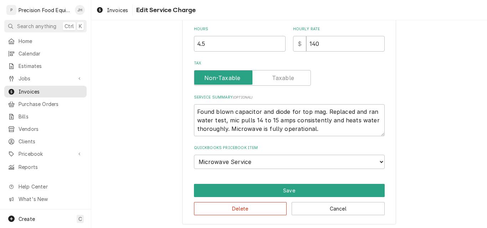
scroll to position [207, 0]
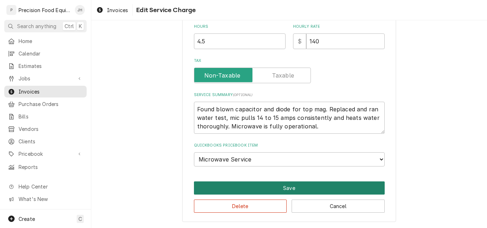
click at [283, 190] on button "Save" at bounding box center [289, 188] width 191 height 13
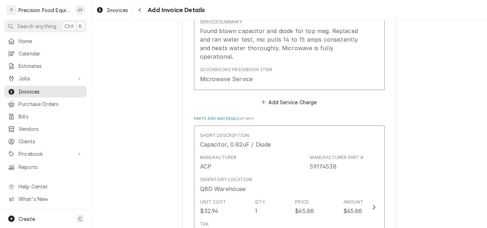
scroll to position [526, 0]
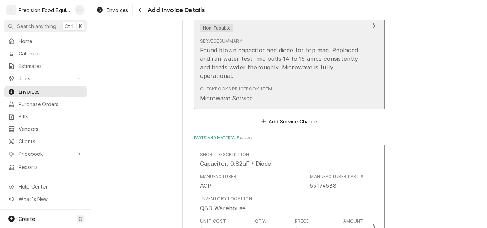
click at [322, 58] on div "Found blown capacitor and diode for top mag. Replaced and ran water test, mic p…" at bounding box center [282, 63] width 164 height 34
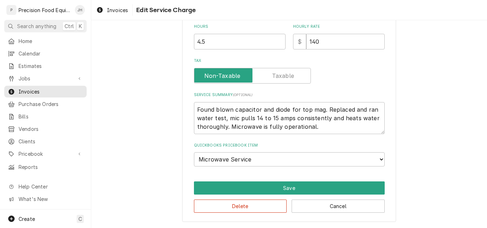
scroll to position [185, 0]
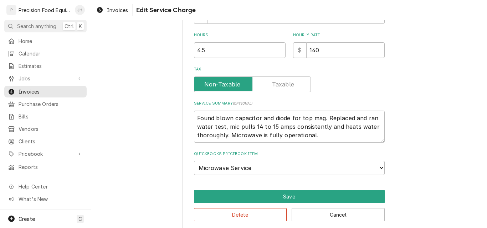
type textarea "x"
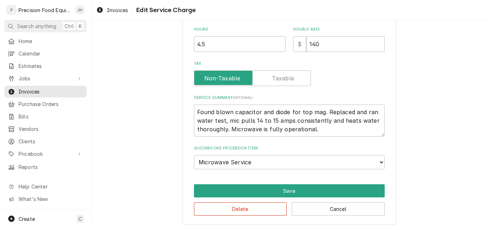
scroll to position [207, 0]
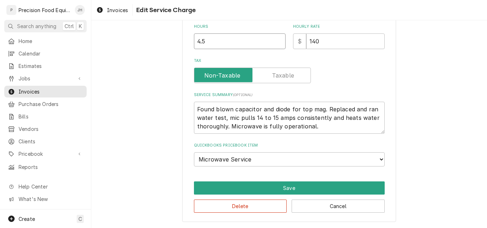
drag, startPoint x: 197, startPoint y: 42, endPoint x: 193, endPoint y: 42, distance: 4.3
click at [194, 42] on input "4.5" at bounding box center [240, 41] width 92 height 16
type input "1.5"
type textarea "x"
type input "1.5"
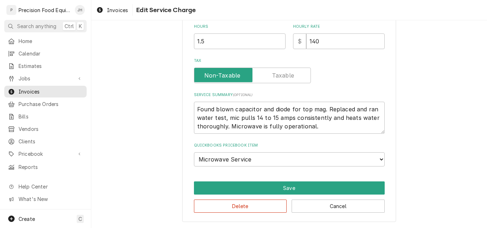
click at [348, 61] on label "Tax" at bounding box center [289, 61] width 191 height 6
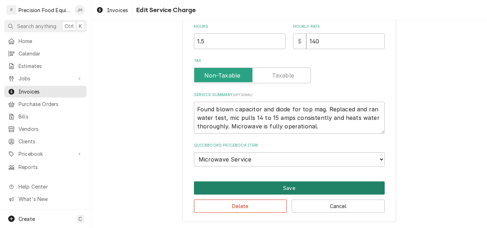
click at [280, 188] on button "Save" at bounding box center [289, 188] width 191 height 13
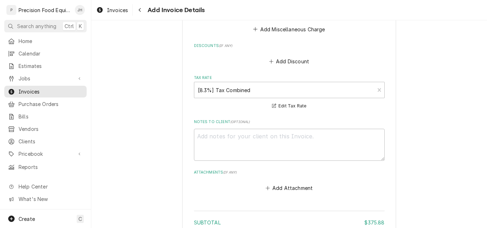
scroll to position [1080, 0]
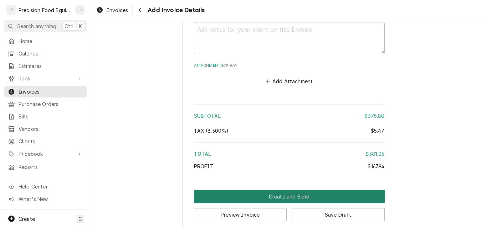
click at [291, 190] on button "Create and Send" at bounding box center [289, 196] width 191 height 13
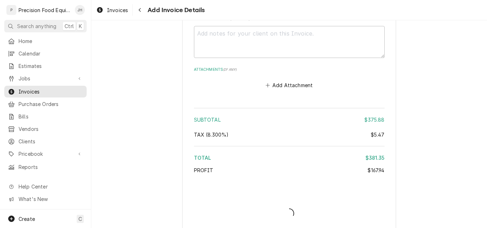
type textarea "x"
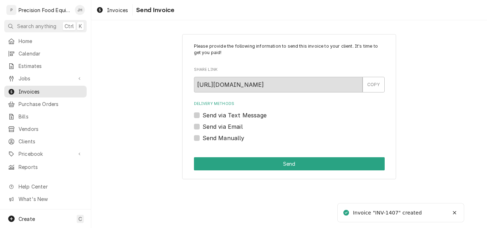
click at [239, 125] on label "Send via Email" at bounding box center [222, 127] width 40 height 9
click at [239, 125] on input "Send via Email" at bounding box center [297, 131] width 191 height 16
checkbox input "true"
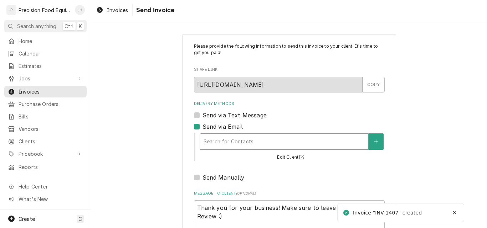
click at [231, 141] on div "Delivery Methods" at bounding box center [283, 141] width 161 height 13
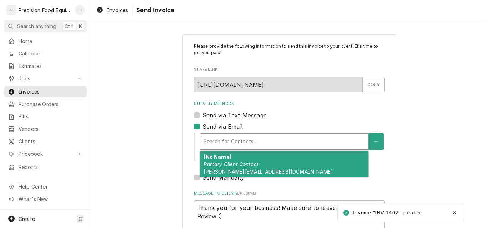
click at [231, 170] on span "[PERSON_NAME][EMAIL_ADDRESS][DOMAIN_NAME]" at bounding box center [267, 172] width 129 height 6
type textarea "x"
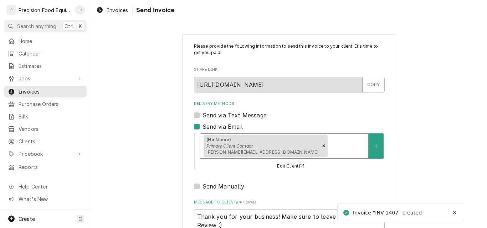
click at [231, 115] on label "Send via Text Message" at bounding box center [234, 115] width 64 height 9
click at [231, 115] on input "Send via Text Message" at bounding box center [297, 119] width 191 height 16
checkbox input "true"
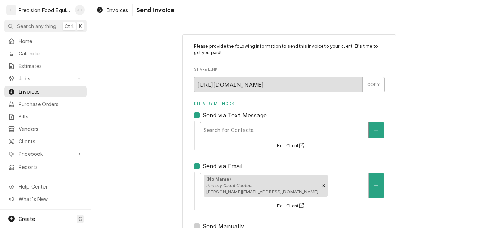
click at [227, 129] on div "Delivery Methods" at bounding box center [283, 130] width 161 height 13
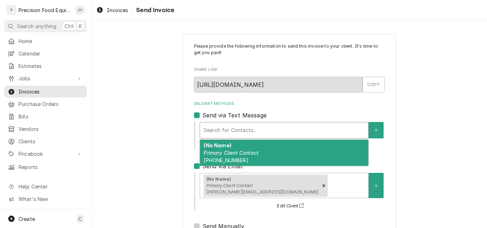
click at [224, 151] on em "Primary Client Contact" at bounding box center [230, 153] width 55 height 6
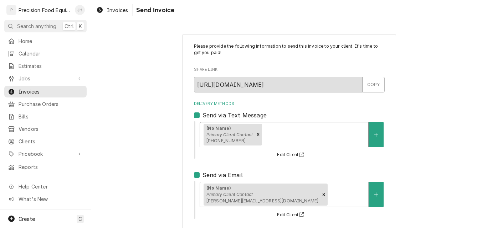
scroll to position [105, 0]
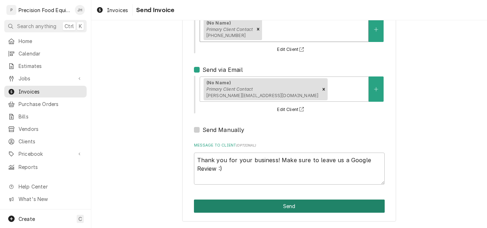
click at [262, 209] on button "Send" at bounding box center [289, 206] width 191 height 13
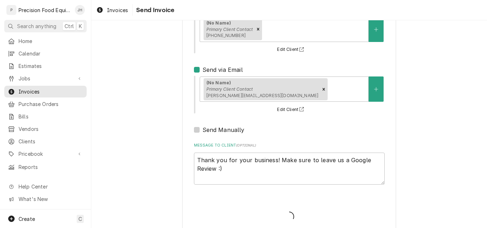
type textarea "x"
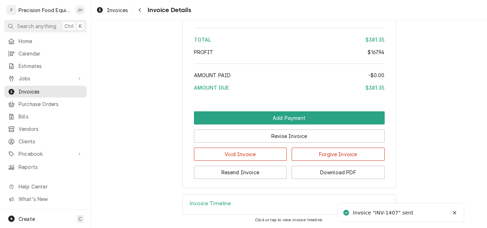
scroll to position [936, 0]
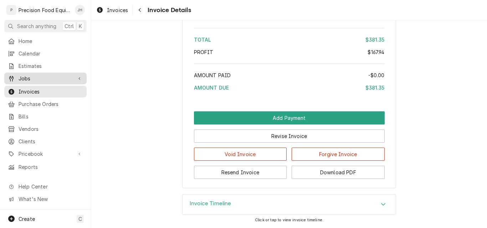
click at [26, 75] on span "Jobs" at bounding box center [46, 78] width 54 height 7
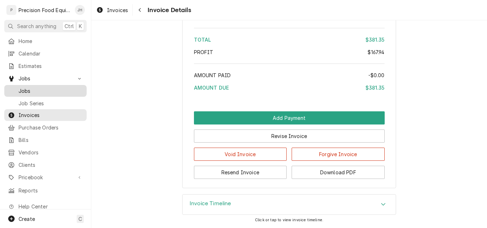
click at [26, 91] on span "Jobs" at bounding box center [51, 90] width 64 height 7
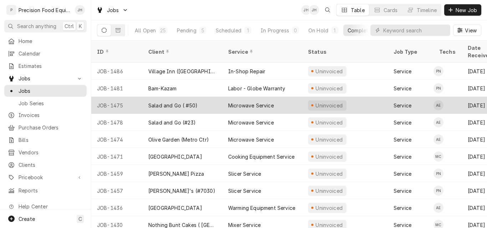
click at [161, 102] on div "Salad and Go ( #50)" at bounding box center [172, 105] width 49 height 7
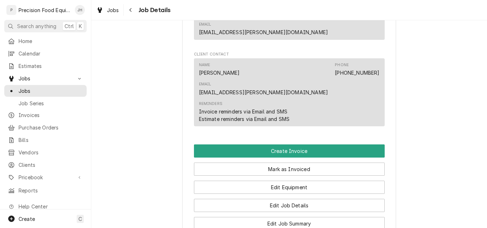
scroll to position [606, 0]
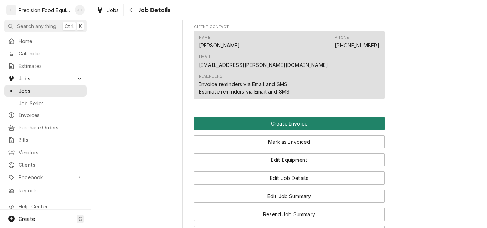
click at [289, 117] on button "Create Invoice" at bounding box center [289, 123] width 191 height 13
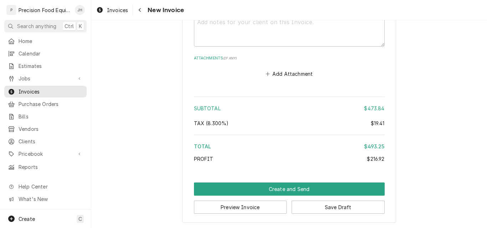
scroll to position [1247, 0]
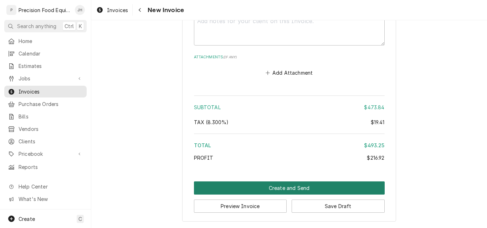
click at [284, 186] on button "Create and Send" at bounding box center [289, 188] width 191 height 13
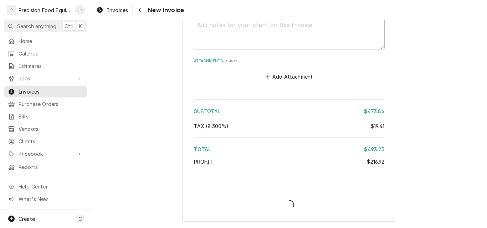
scroll to position [1243, 0]
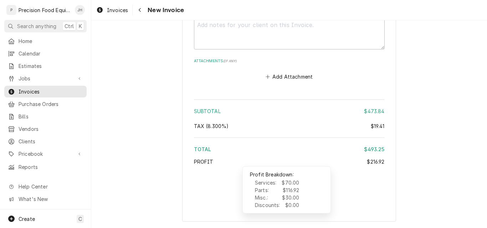
type textarea "x"
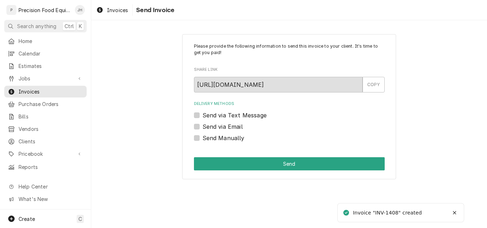
click at [223, 136] on label "Send Manually" at bounding box center [223, 138] width 42 height 9
click at [223, 136] on input "Send Manually" at bounding box center [297, 142] width 191 height 16
checkbox input "true"
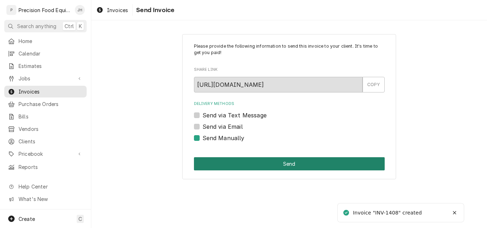
click at [242, 162] on button "Send" at bounding box center [289, 163] width 191 height 13
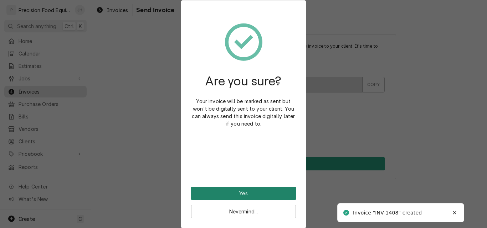
click at [258, 195] on button "Yes" at bounding box center [243, 193] width 105 height 13
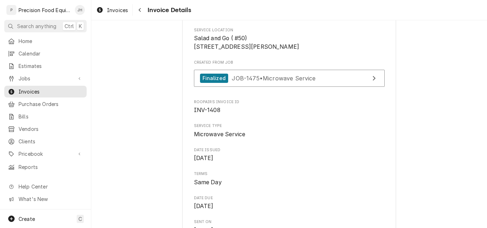
scroll to position [143, 0]
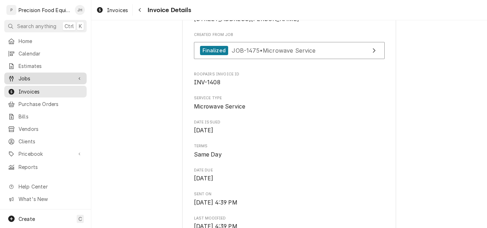
click at [24, 78] on span "Jobs" at bounding box center [46, 78] width 54 height 7
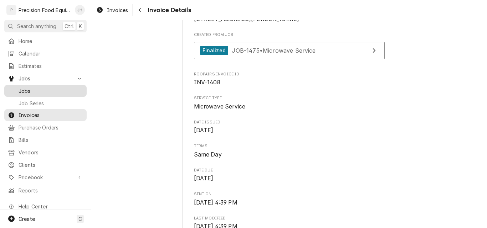
click at [42, 89] on span "Jobs" at bounding box center [51, 90] width 64 height 7
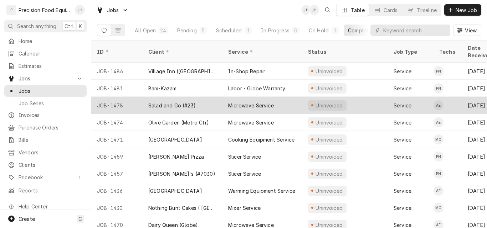
click at [175, 102] on div "Salad and Go (#23)" at bounding box center [171, 105] width 47 height 7
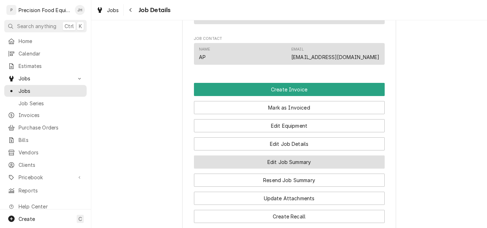
scroll to position [570, 0]
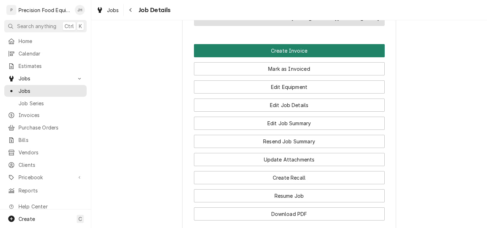
click at [285, 55] on button "Create Invoice" at bounding box center [289, 50] width 191 height 13
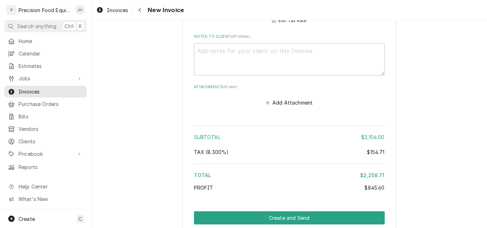
scroll to position [1088, 0]
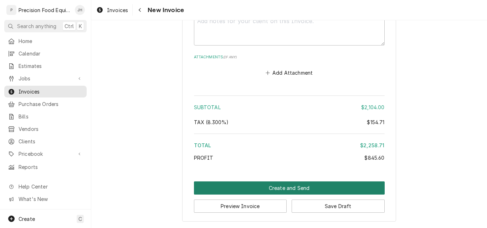
click at [284, 188] on button "Create and Send" at bounding box center [289, 188] width 191 height 13
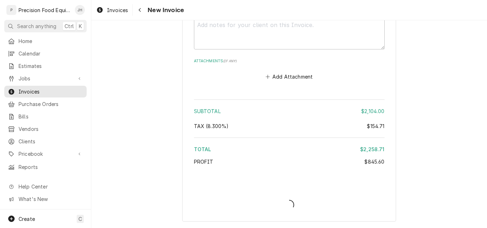
scroll to position [1084, 0]
type textarea "x"
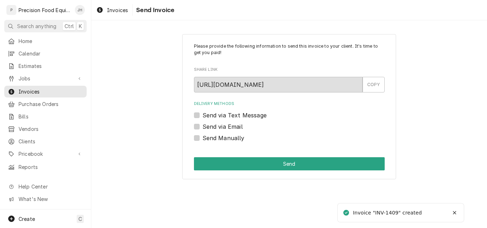
click at [212, 138] on label "Send Manually" at bounding box center [223, 138] width 42 height 9
click at [212, 138] on input "Send Manually" at bounding box center [297, 142] width 191 height 16
checkbox input "true"
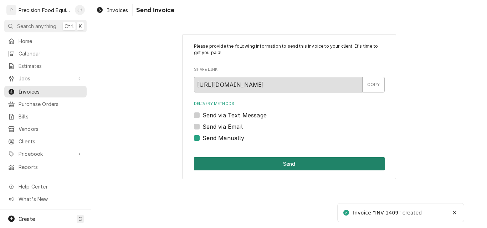
click at [250, 163] on button "Send" at bounding box center [289, 163] width 191 height 13
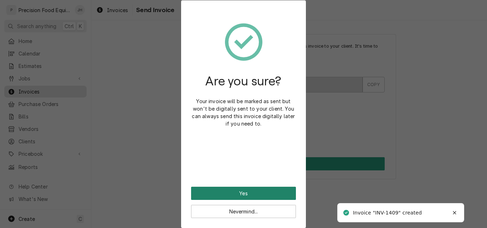
click at [247, 194] on button "Yes" at bounding box center [243, 193] width 105 height 13
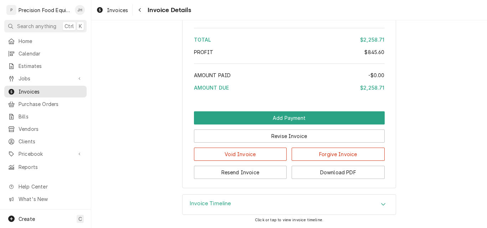
scroll to position [936, 0]
click at [29, 75] on span "Jobs" at bounding box center [46, 78] width 54 height 7
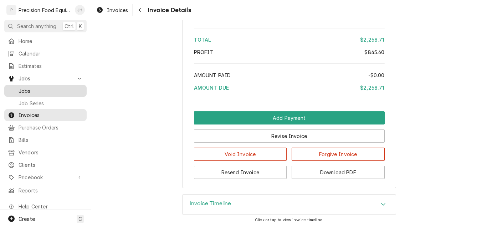
click at [29, 88] on span "Jobs" at bounding box center [51, 90] width 64 height 7
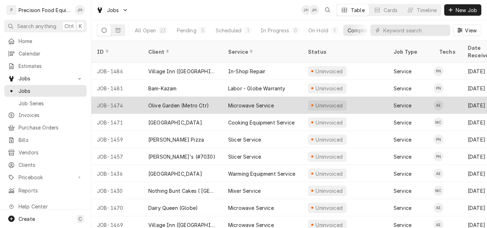
click at [167, 102] on div "Olive Garden (Metro Ctr)" at bounding box center [178, 105] width 61 height 7
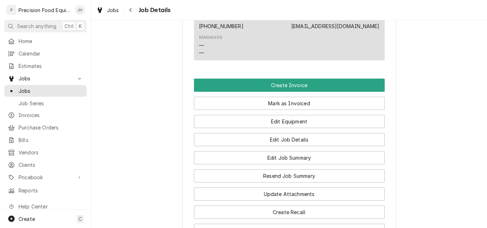
scroll to position [499, 0]
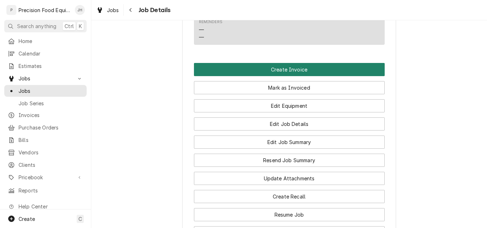
click at [284, 74] on button "Create Invoice" at bounding box center [289, 69] width 191 height 13
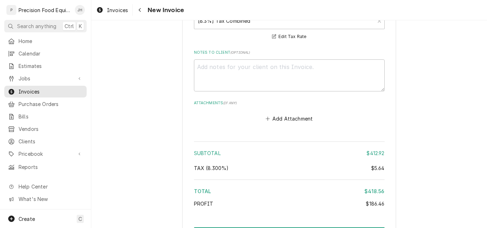
scroll to position [1247, 0]
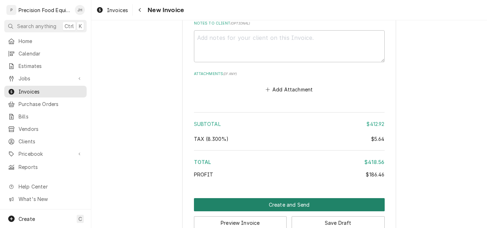
click at [294, 202] on button "Create and Send" at bounding box center [289, 204] width 191 height 13
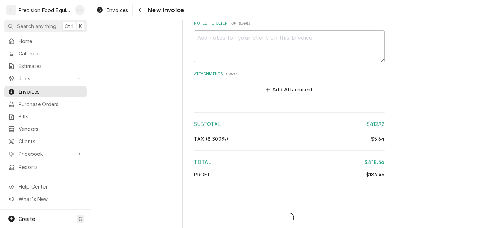
type textarea "x"
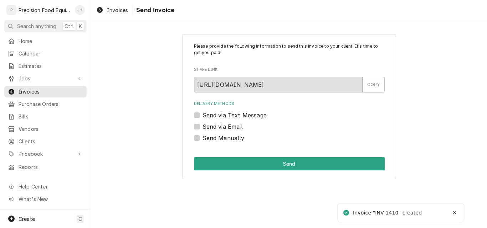
click at [220, 127] on label "Send via Email" at bounding box center [222, 127] width 40 height 9
click at [220, 127] on input "Send via Email" at bounding box center [297, 131] width 191 height 16
checkbox input "true"
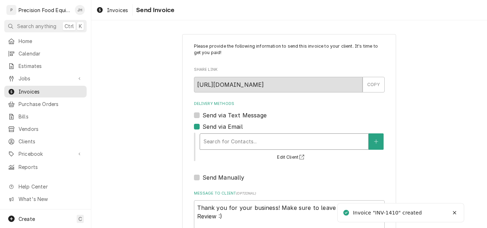
click at [214, 140] on div "Delivery Methods" at bounding box center [283, 141] width 161 height 13
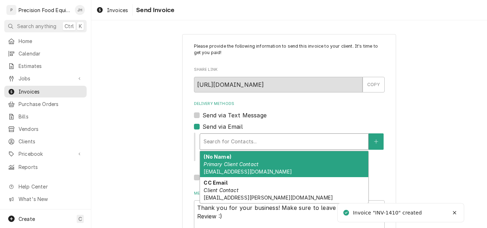
click at [211, 158] on strong "(No Name)" at bounding box center [216, 157] width 27 height 6
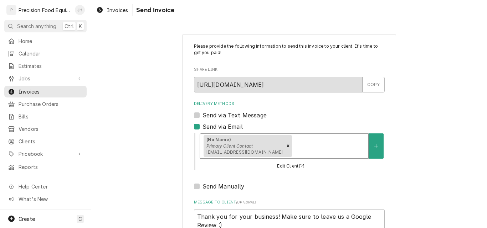
click at [293, 144] on div "Delivery Methods" at bounding box center [328, 146] width 71 height 13
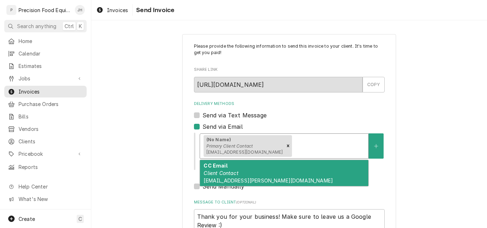
click at [254, 166] on div "CC Email Client Contact ogusa4410@darden.com" at bounding box center [284, 173] width 168 height 26
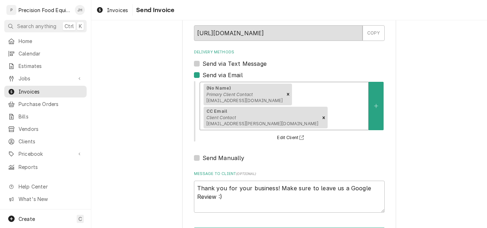
scroll to position [57, 0]
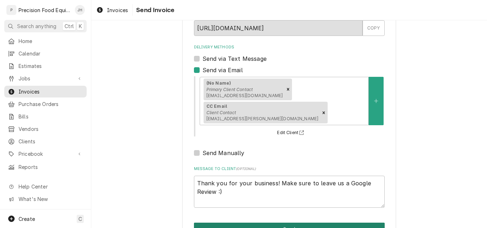
click at [255, 223] on button "Send" at bounding box center [289, 229] width 191 height 13
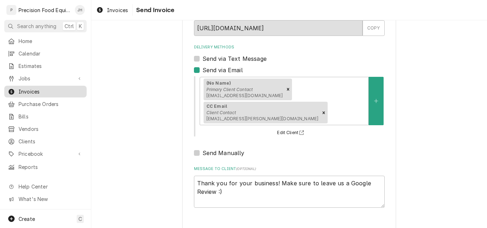
type textarea "x"
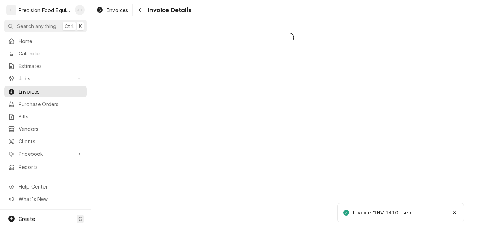
click at [23, 78] on span "Jobs" at bounding box center [46, 78] width 54 height 7
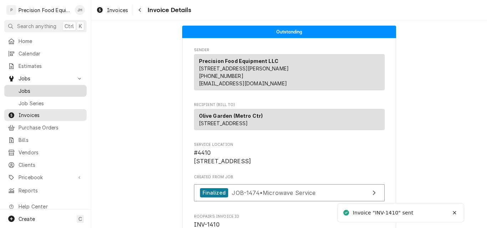
click at [24, 87] on span "Jobs" at bounding box center [51, 90] width 64 height 7
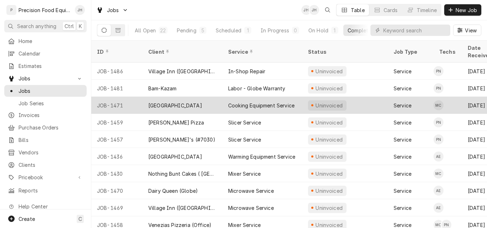
click at [188, 102] on div "Superstition Mountain Golf Resort" at bounding box center [175, 105] width 54 height 7
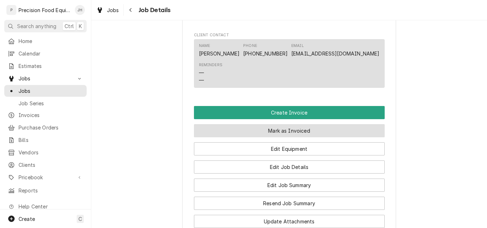
scroll to position [499, 0]
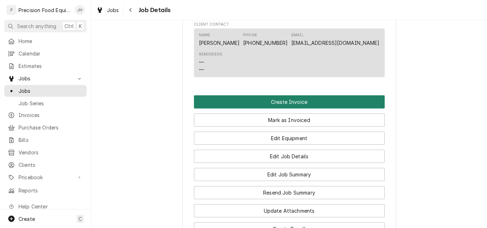
click at [315, 106] on button "Create Invoice" at bounding box center [289, 101] width 191 height 13
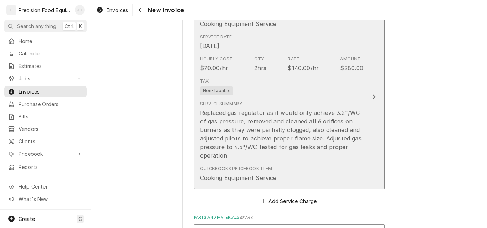
click at [337, 84] on div "Tax Non-Taxable" at bounding box center [282, 86] width 164 height 23
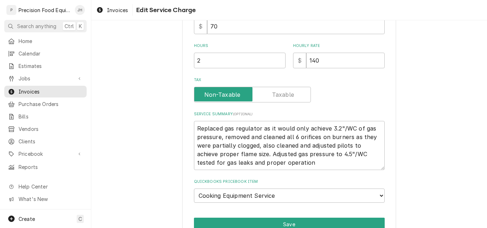
scroll to position [214, 0]
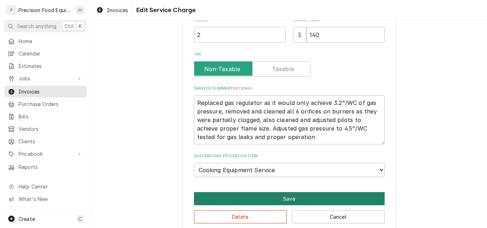
click at [278, 200] on button "Save" at bounding box center [289, 198] width 191 height 13
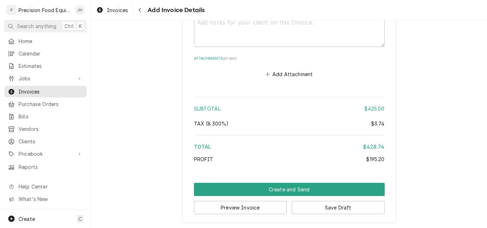
scroll to position [1105, 0]
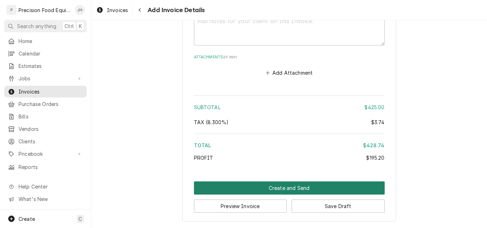
click at [280, 187] on button "Create and Send" at bounding box center [289, 188] width 191 height 13
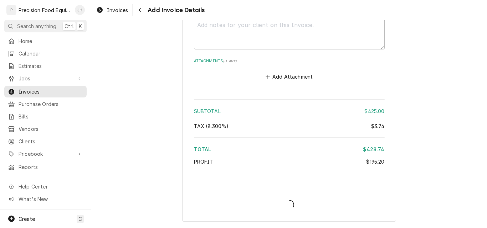
type textarea "x"
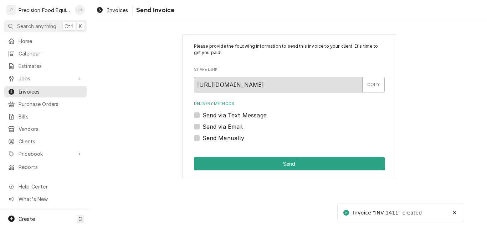
click at [231, 125] on label "Send via Email" at bounding box center [222, 127] width 40 height 9
click at [231, 125] on input "Send via Email" at bounding box center [297, 131] width 191 height 16
checkbox input "true"
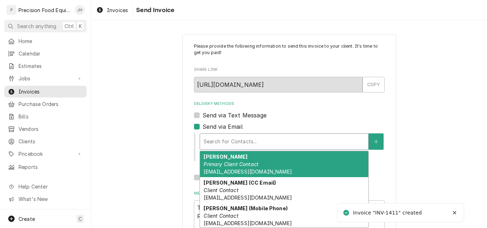
click at [226, 143] on div "Delivery Methods" at bounding box center [283, 141] width 161 height 13
click at [226, 164] on em "Primary Client Contact" at bounding box center [230, 164] width 55 height 6
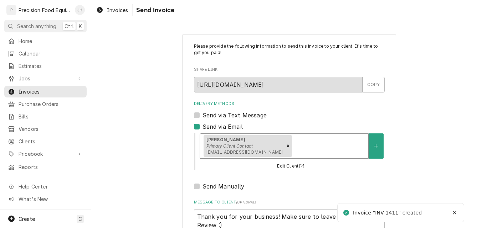
click at [293, 148] on div "Delivery Methods" at bounding box center [328, 146] width 71 height 13
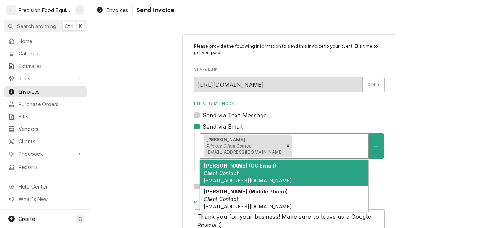
click at [254, 177] on div "[PERSON_NAME] (CC Email) Client Contact [EMAIL_ADDRESS][DOMAIN_NAME]" at bounding box center [284, 173] width 168 height 26
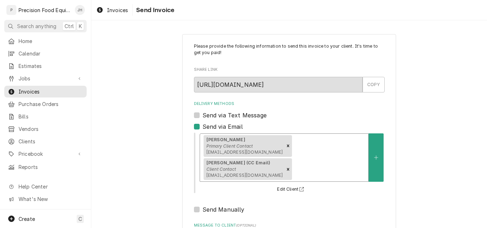
click at [314, 165] on div "Delivery Methods" at bounding box center [328, 169] width 71 height 13
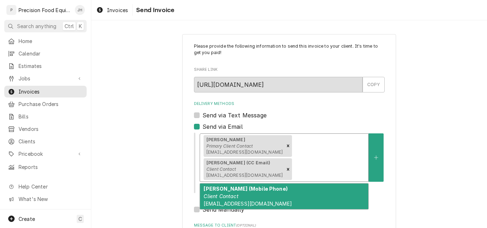
click at [266, 201] on div "[PERSON_NAME] (Mobile Phone) Client Contact [EMAIL_ADDRESS][DOMAIN_NAME]" at bounding box center [284, 197] width 168 height 26
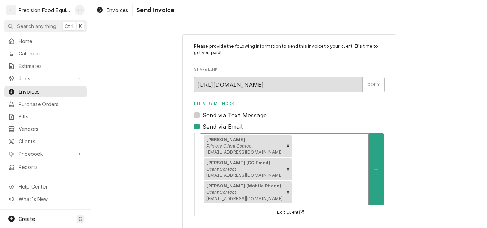
scroll to position [103, 0]
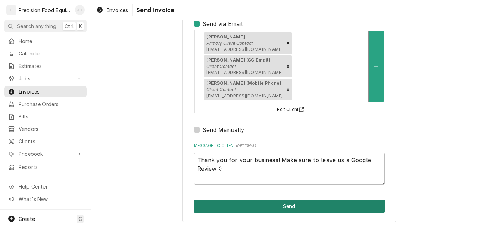
click at [274, 206] on button "Send" at bounding box center [289, 206] width 191 height 13
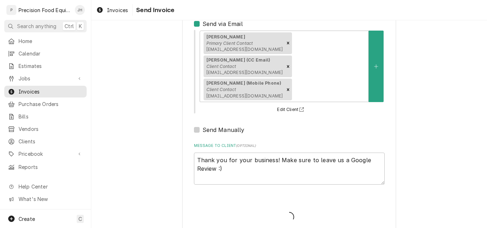
type textarea "x"
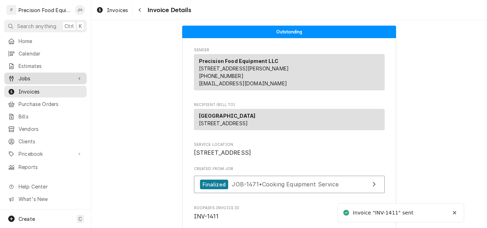
click at [31, 76] on span "Jobs" at bounding box center [46, 78] width 54 height 7
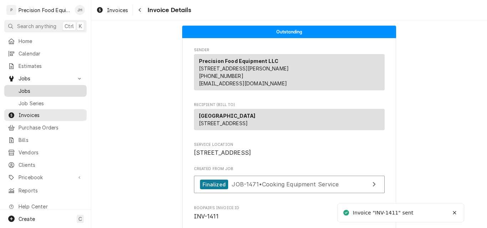
click at [30, 87] on span "Jobs" at bounding box center [51, 90] width 64 height 7
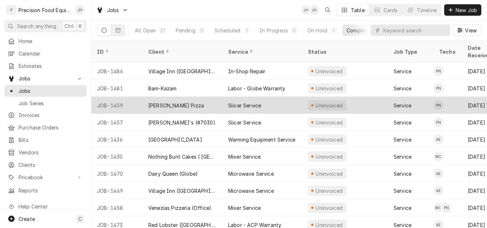
click at [188, 102] on div "[PERSON_NAME] Pizza" at bounding box center [183, 105] width 80 height 17
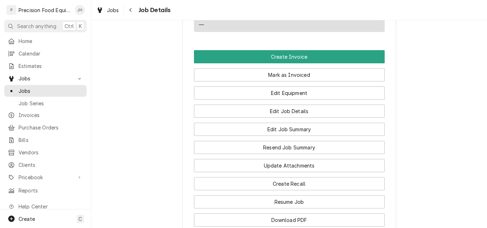
scroll to position [534, 0]
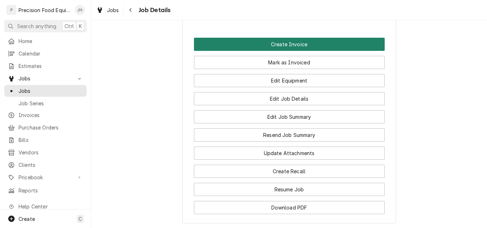
click at [300, 51] on button "Create Invoice" at bounding box center [289, 44] width 191 height 13
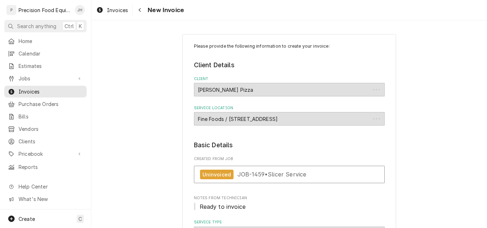
type textarea "x"
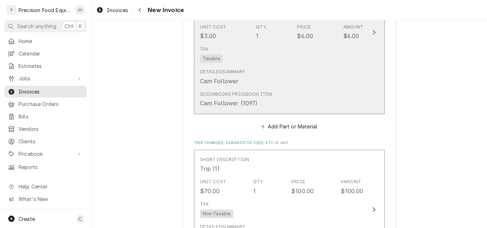
scroll to position [1603, 0]
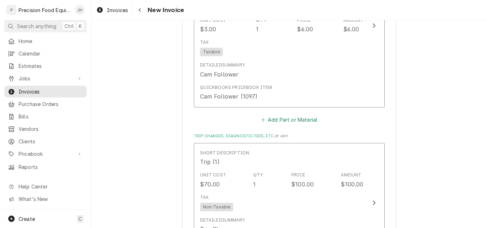
click at [299, 118] on button "Add Part or Material" at bounding box center [288, 120] width 59 height 10
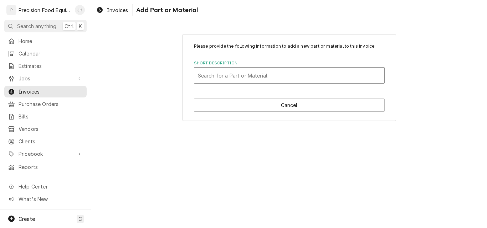
click at [259, 77] on div "Short Description" at bounding box center [289, 75] width 183 height 13
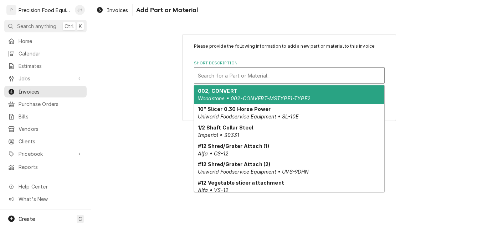
type input "s"
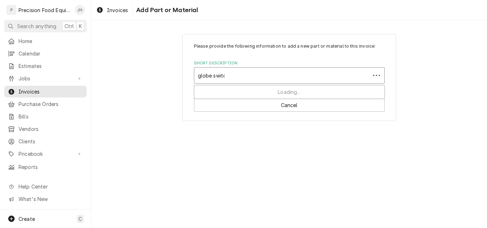
type input "globe switch"
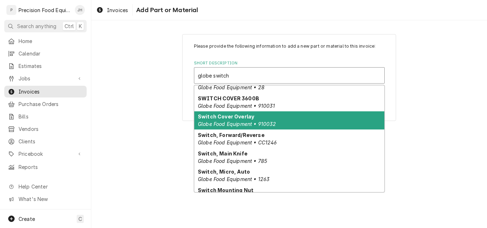
scroll to position [414, 0]
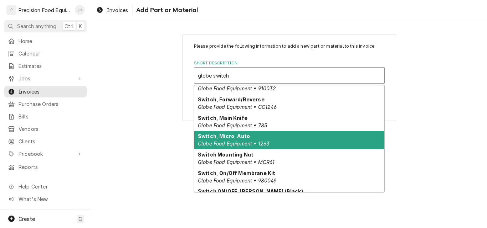
click at [270, 139] on div "Switch, Micro, Auto Globe Food Equipment • 1263" at bounding box center [289, 140] width 190 height 19
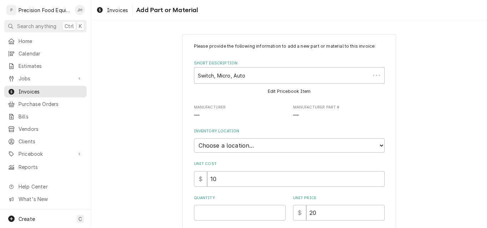
type textarea "x"
click at [249, 147] on select "Choose a location... QBD Warehouse" at bounding box center [289, 146] width 191 height 14
select select "417"
click at [194, 139] on select "Choose a location... QBD Warehouse" at bounding box center [289, 146] width 191 height 14
type textarea "x"
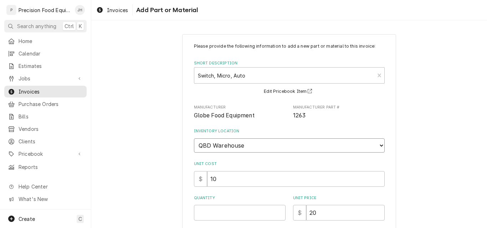
scroll to position [143, 0]
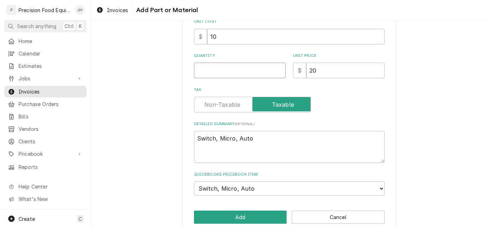
click at [232, 76] on input "Quantity" at bounding box center [240, 71] width 92 height 16
type input "1"
type textarea "x"
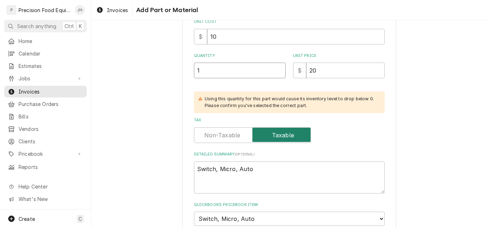
type input "1"
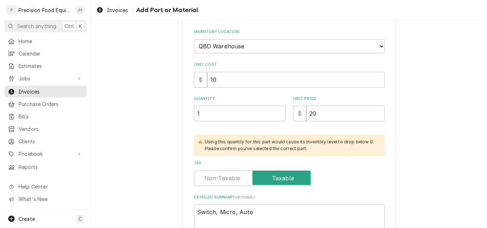
scroll to position [184, 0]
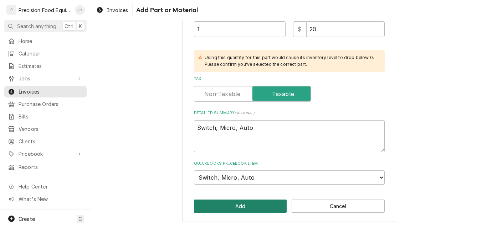
click at [247, 206] on button "Add" at bounding box center [240, 206] width 93 height 13
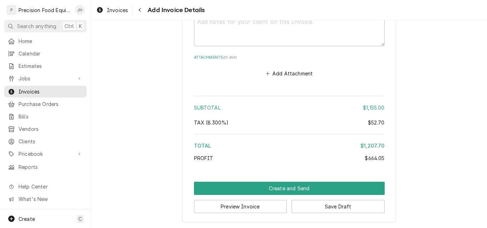
scroll to position [2132, 0]
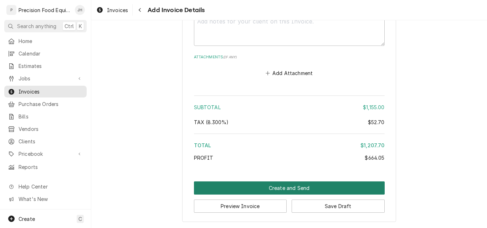
click at [285, 189] on button "Create and Send" at bounding box center [289, 188] width 191 height 13
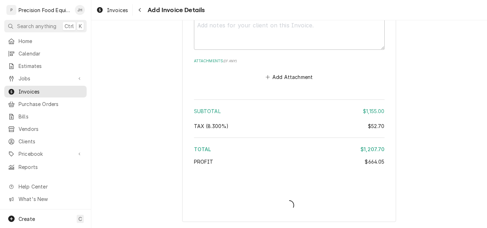
scroll to position [2128, 0]
type textarea "x"
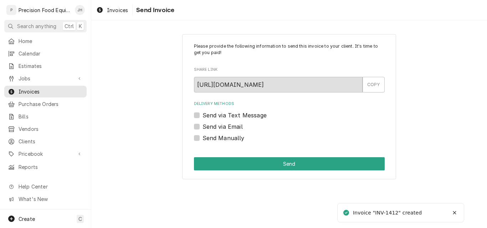
click at [226, 124] on label "Send via Email" at bounding box center [222, 127] width 40 height 9
click at [226, 124] on input "Send via Email" at bounding box center [297, 131] width 191 height 16
checkbox input "true"
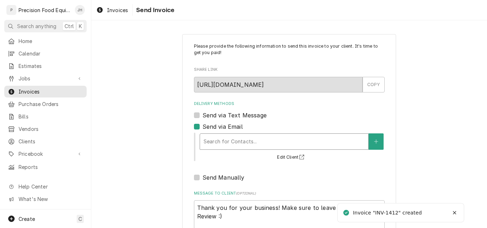
click at [221, 143] on div "Delivery Methods" at bounding box center [283, 141] width 161 height 13
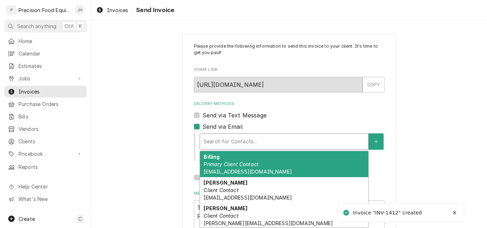
click at [246, 169] on div "Billing Primary Client Contact billing@spinatospizza.com" at bounding box center [284, 164] width 168 height 26
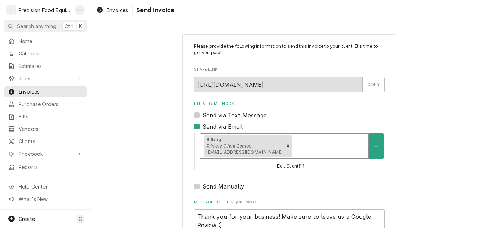
click at [293, 149] on div "Delivery Methods" at bounding box center [328, 146] width 71 height 13
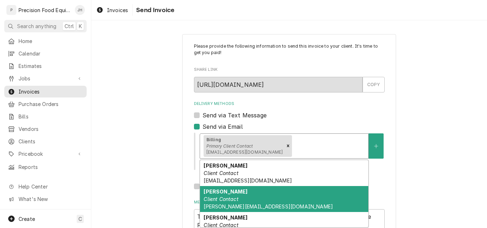
scroll to position [10, 0]
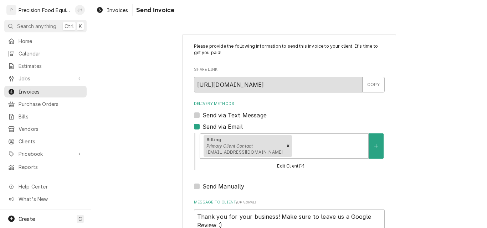
click at [139, 125] on div "Please provide the following information to send this invoice to your client. I…" at bounding box center [289, 156] width 396 height 257
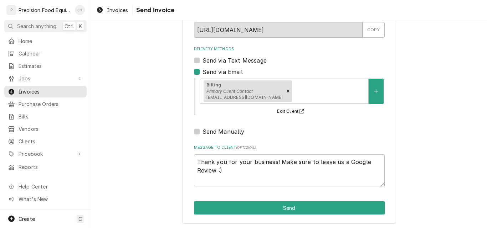
scroll to position [57, 0]
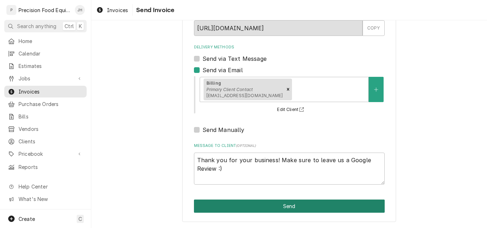
click at [303, 203] on button "Send" at bounding box center [289, 206] width 191 height 13
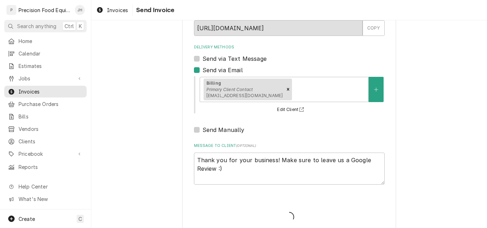
type textarea "x"
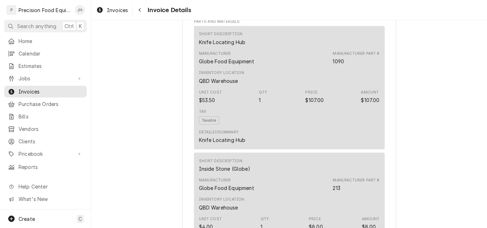
scroll to position [570, 0]
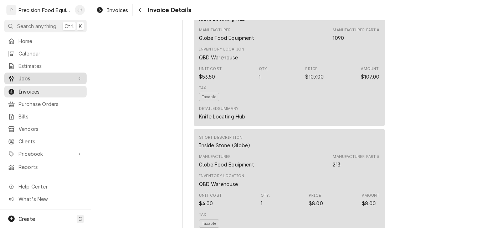
click at [30, 75] on span "Jobs" at bounding box center [46, 78] width 54 height 7
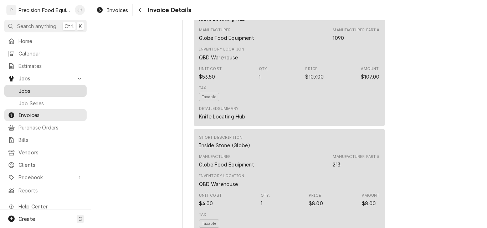
click at [30, 87] on span "Jobs" at bounding box center [51, 90] width 64 height 7
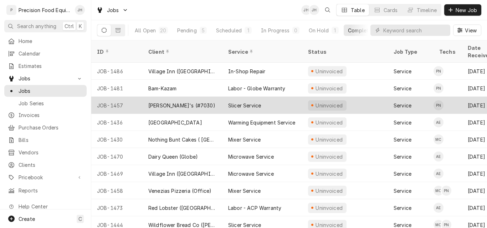
click at [193, 97] on div "Arby's (#7030)" at bounding box center [183, 105] width 80 height 17
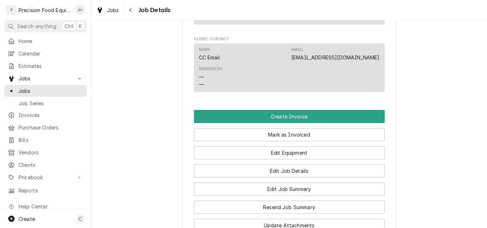
scroll to position [534, 0]
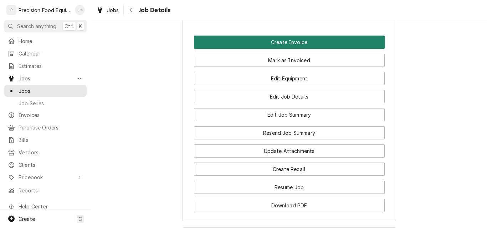
click at [279, 49] on button "Create Invoice" at bounding box center [289, 42] width 191 height 13
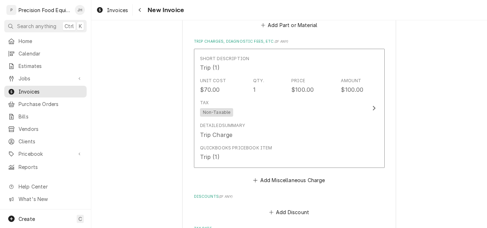
scroll to position [1568, 0]
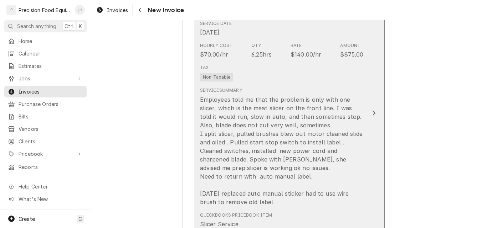
click at [297, 87] on div "Service Summary Employees told me that the problem is only with one slicer, whi…" at bounding box center [282, 146] width 164 height 125
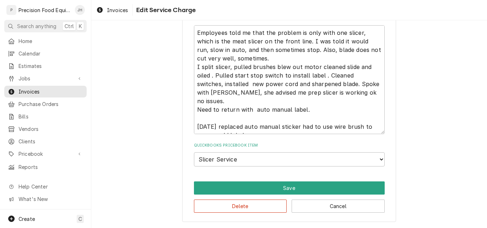
scroll to position [185, 0]
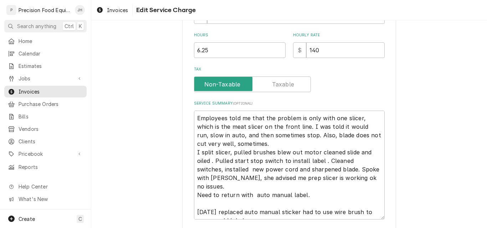
type textarea "x"
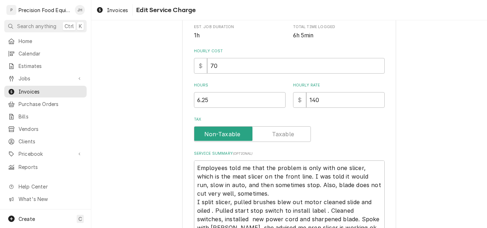
scroll to position [142, 0]
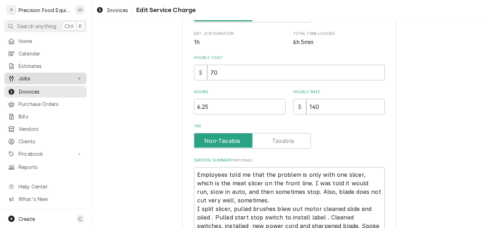
click at [27, 78] on span "Jobs" at bounding box center [46, 78] width 54 height 7
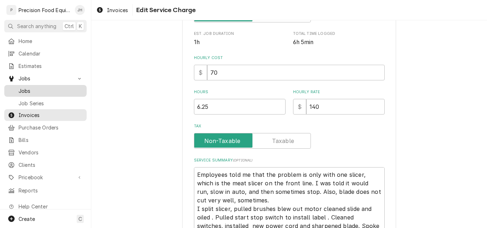
click at [32, 89] on span "Jobs" at bounding box center [51, 90] width 64 height 7
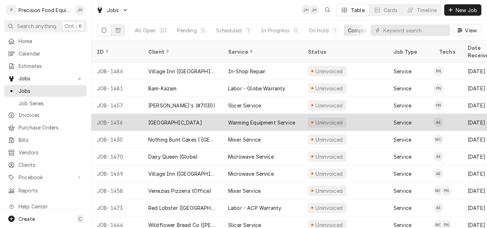
click at [201, 119] on div "[GEOGRAPHIC_DATA]" at bounding box center [175, 122] width 54 height 7
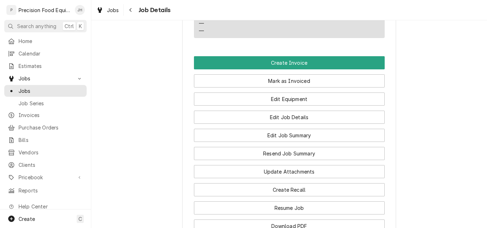
scroll to position [499, 0]
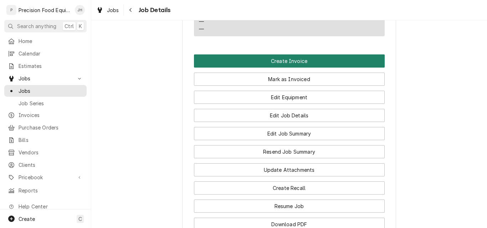
click at [289, 68] on button "Create Invoice" at bounding box center [289, 61] width 191 height 13
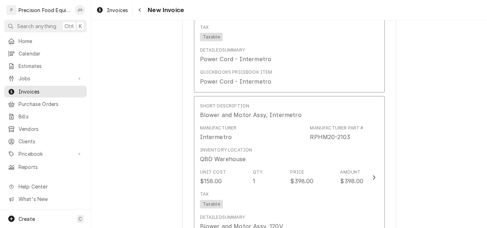
scroll to position [998, 0]
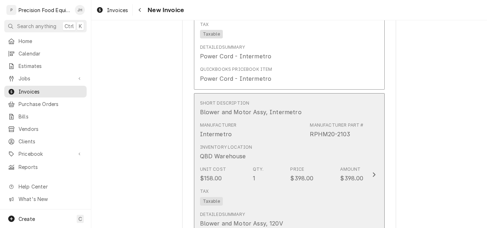
drag, startPoint x: 350, startPoint y: 135, endPoint x: 306, endPoint y: 137, distance: 43.9
click at [306, 137] on div "Manufacturer Intermetro Manufacturer Part # RPHM20-2103" at bounding box center [282, 130] width 164 height 22
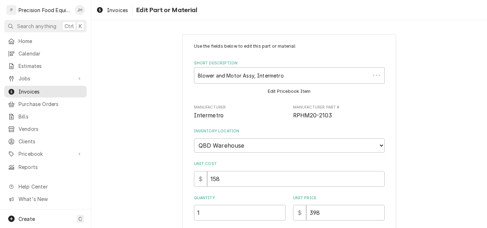
type textarea "x"
